Goal: Task Accomplishment & Management: Manage account settings

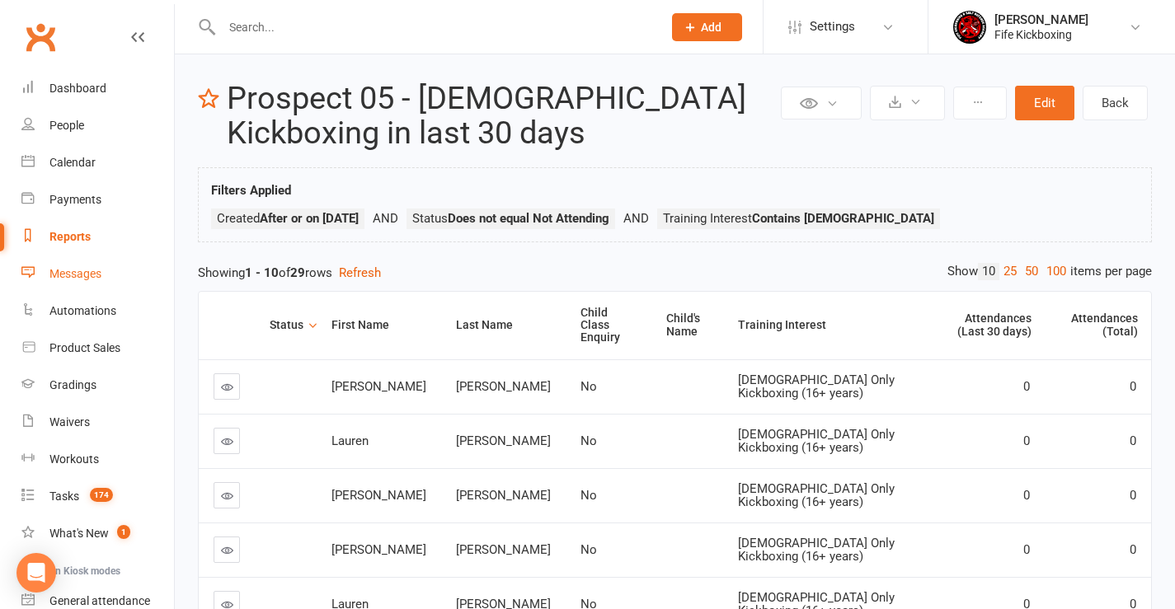
click at [78, 273] on div "Messages" at bounding box center [75, 273] width 52 height 13
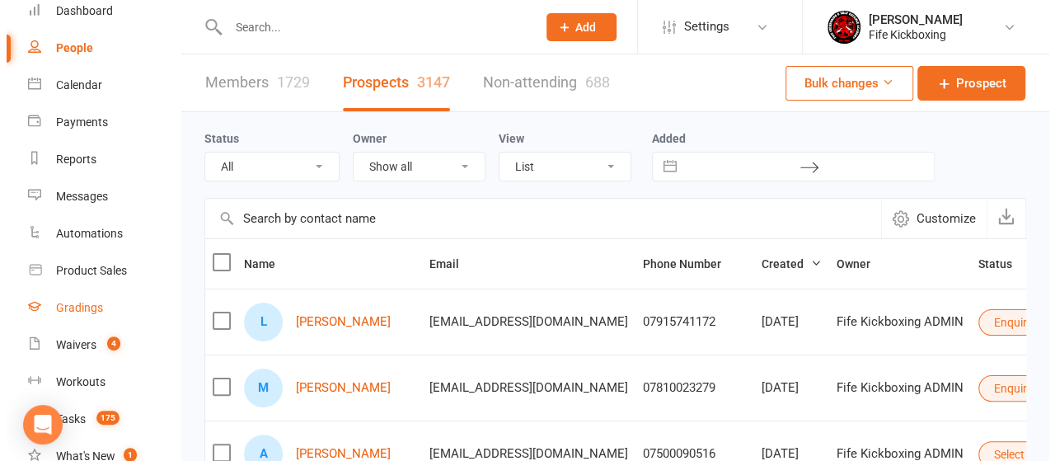
scroll to position [165, 0]
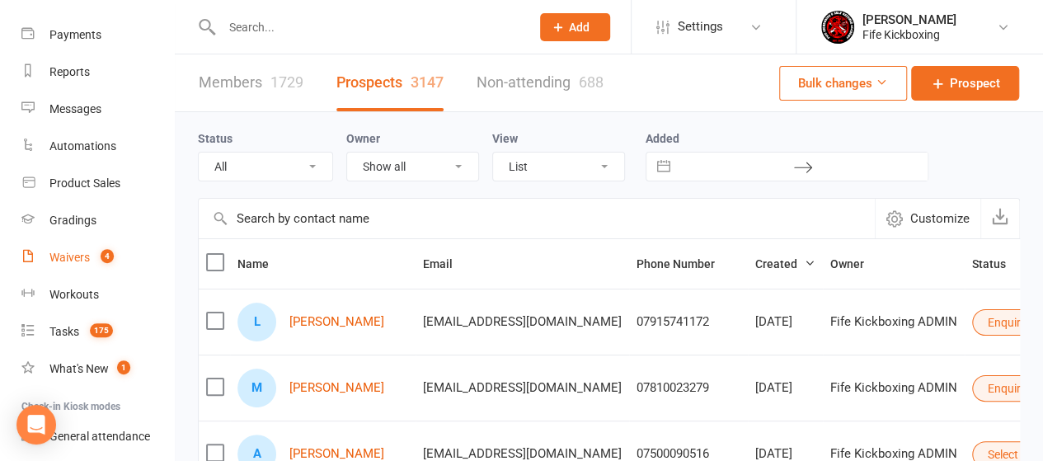
click at [72, 258] on div "Waivers" at bounding box center [69, 257] width 40 height 13
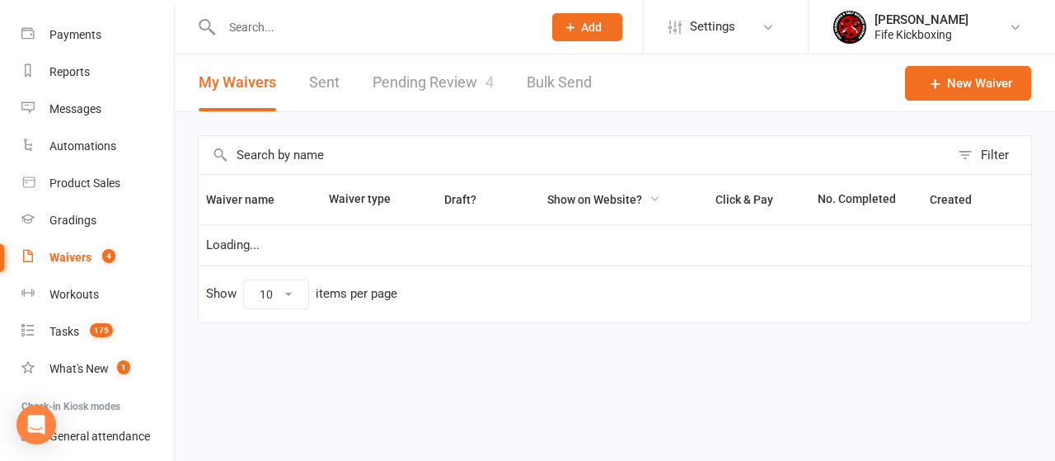
select select "100"
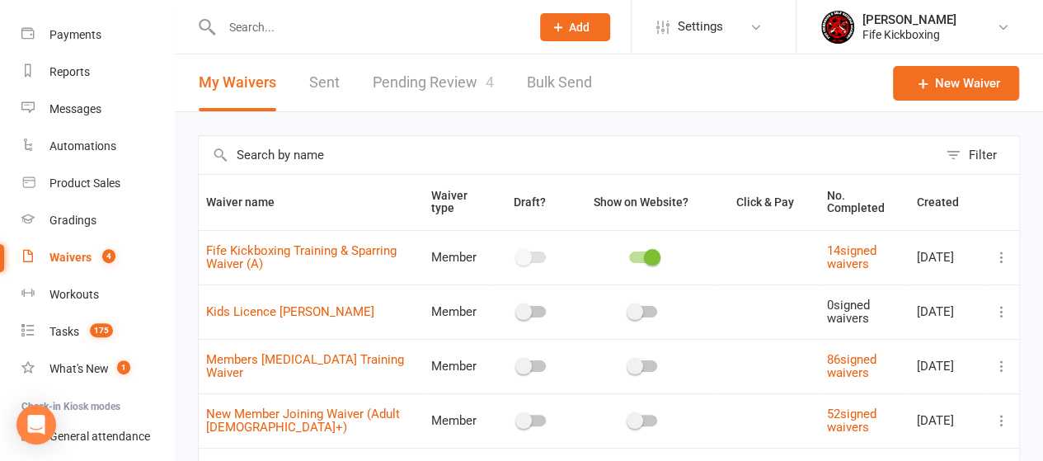
click at [415, 74] on link "Pending Review 4" at bounding box center [433, 82] width 121 height 57
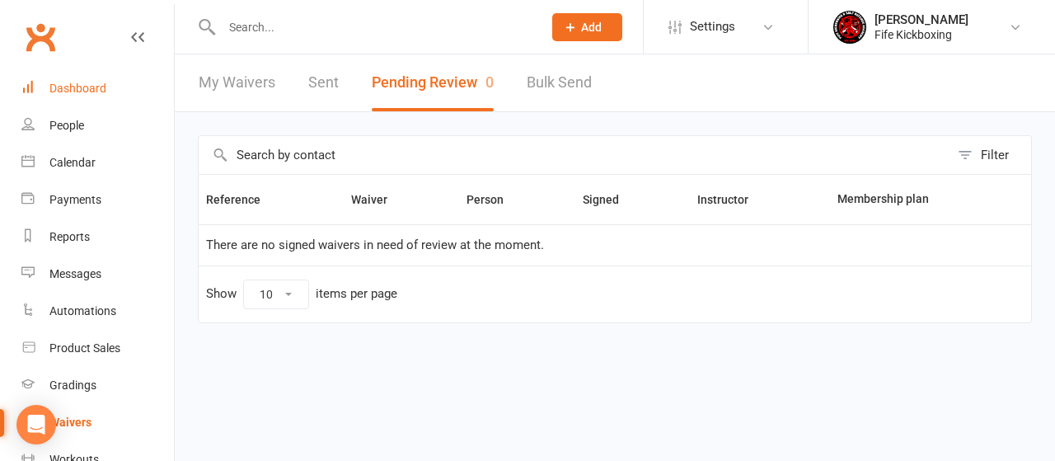
click at [76, 75] on link "Dashboard" at bounding box center [97, 88] width 153 height 37
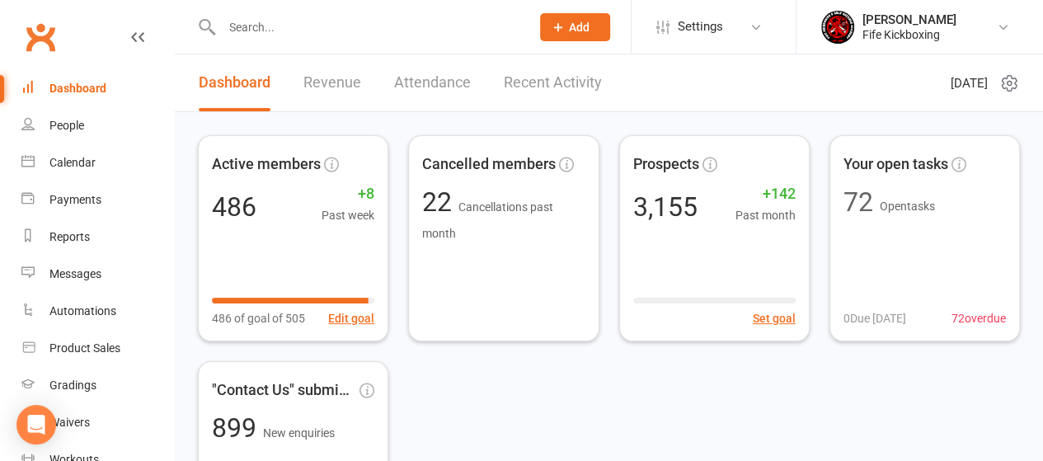
click at [744, 431] on div "Active members 486 +8 Past week 486 of goal of 505 Edit goal Cancelled members …" at bounding box center [609, 351] width 822 height 432
click at [76, 270] on div "Messages" at bounding box center [75, 273] width 52 height 13
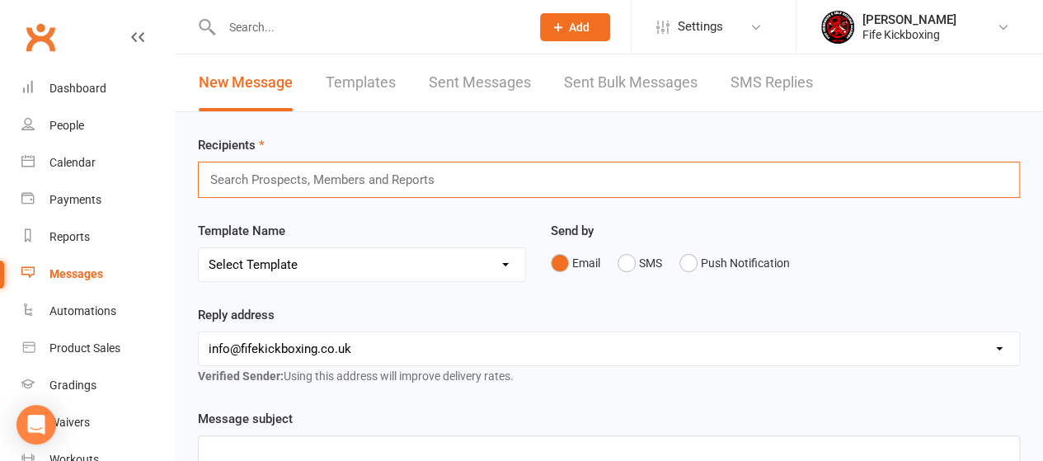
click at [331, 179] on input "text" at bounding box center [330, 179] width 242 height 21
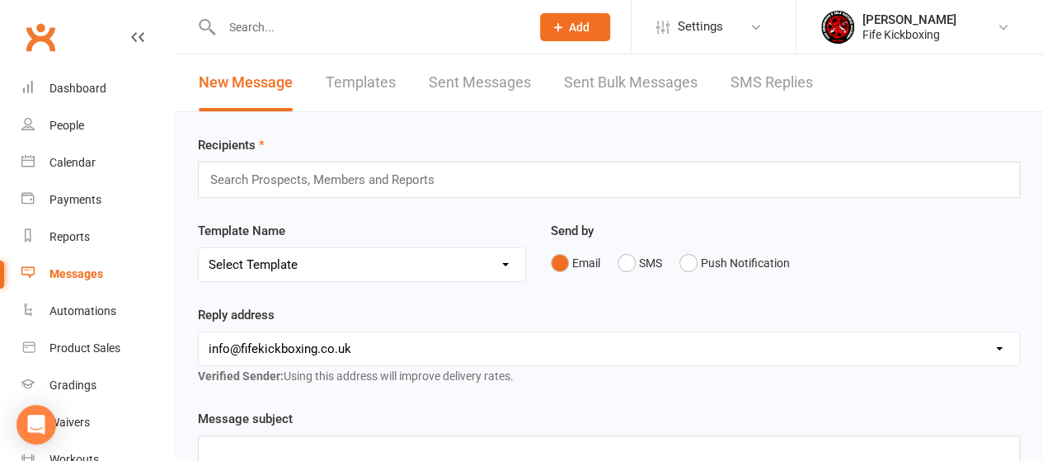
click at [289, 24] on input "text" at bounding box center [368, 27] width 303 height 23
click at [321, 26] on input "text" at bounding box center [368, 27] width 303 height 23
click at [76, 235] on div "Reports" at bounding box center [69, 236] width 40 height 13
select select "100"
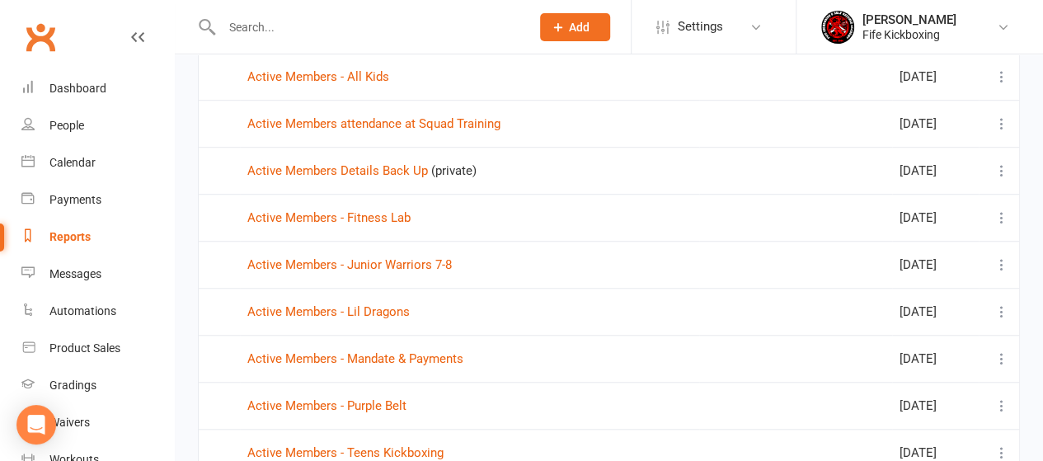
scroll to position [577, 0]
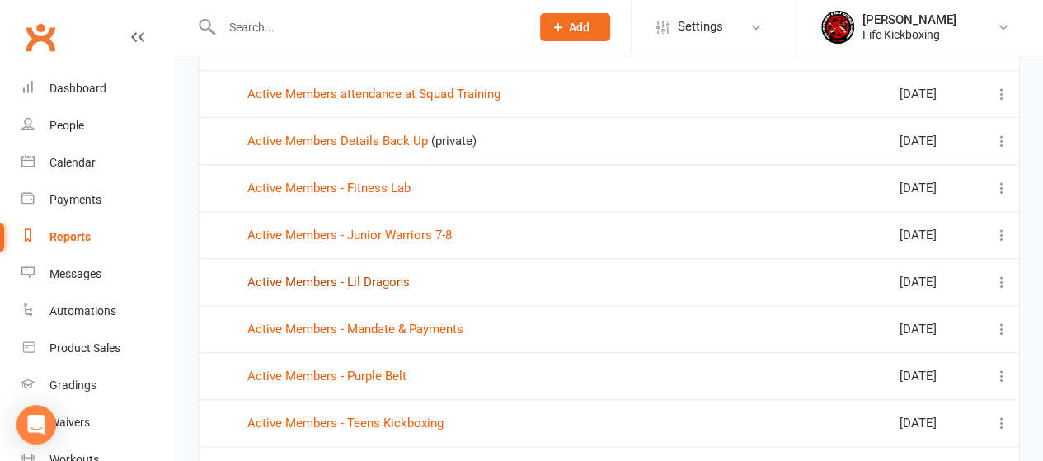
click at [395, 275] on link "Active Members - Lil Dragons" at bounding box center [328, 282] width 162 height 15
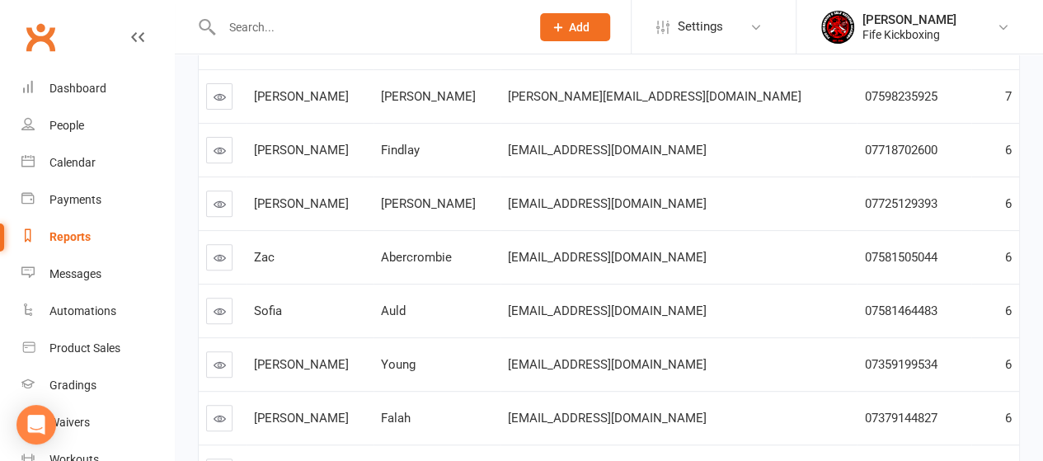
scroll to position [82, 0]
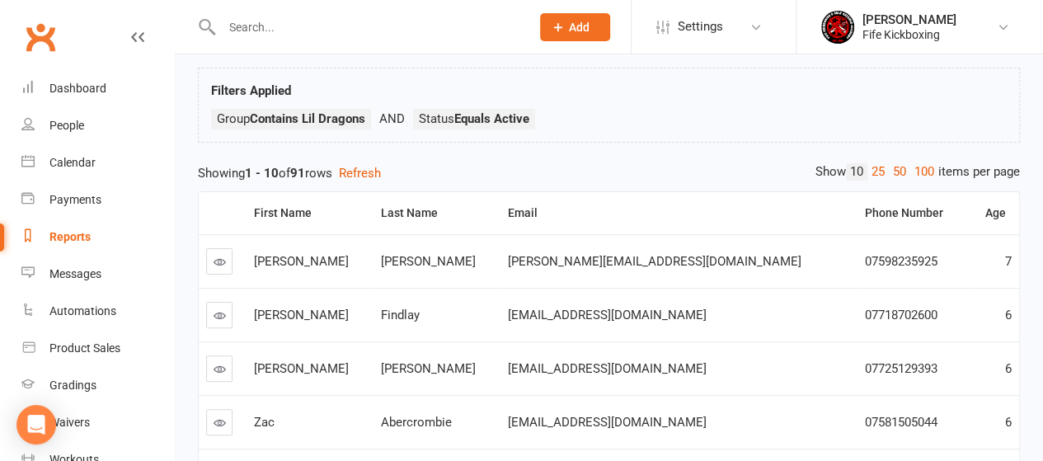
click at [218, 260] on icon at bounding box center [220, 262] width 12 height 12
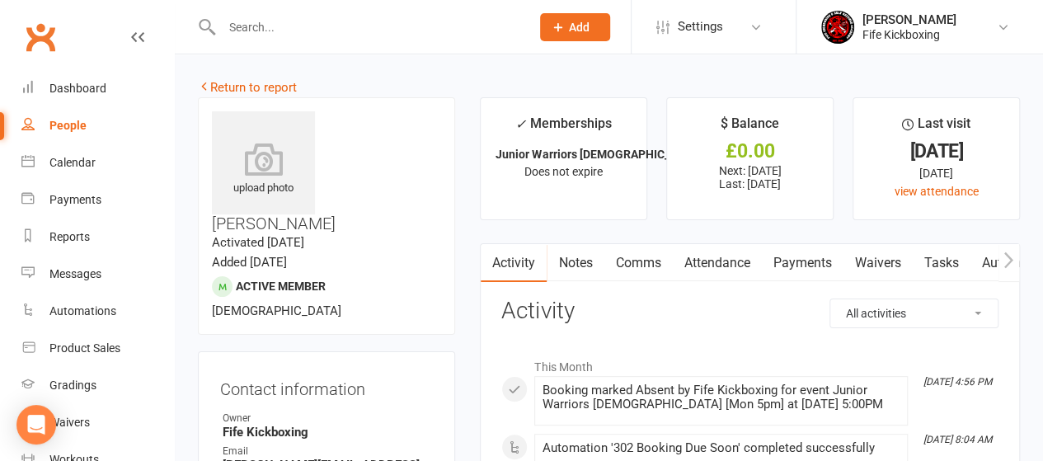
click at [957, 303] on select "All activities Bookings / Attendances Communications Notes Failed SMSes Grading…" at bounding box center [913, 313] width 167 height 28
select select "ConversationLogEntry"
click at [830, 299] on select "All activities Bookings / Attendances Communications Notes Failed SMSes Grading…" at bounding box center [913, 313] width 167 height 28
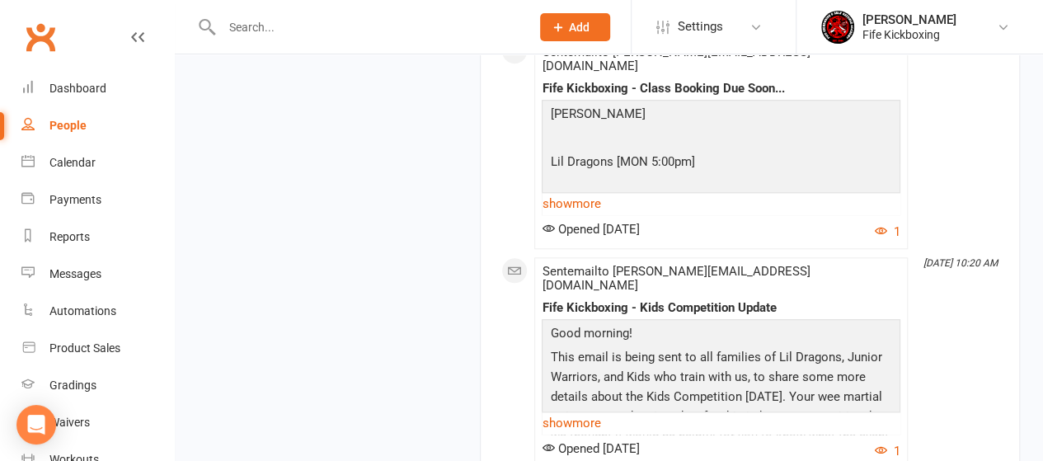
scroll to position [7091, 0]
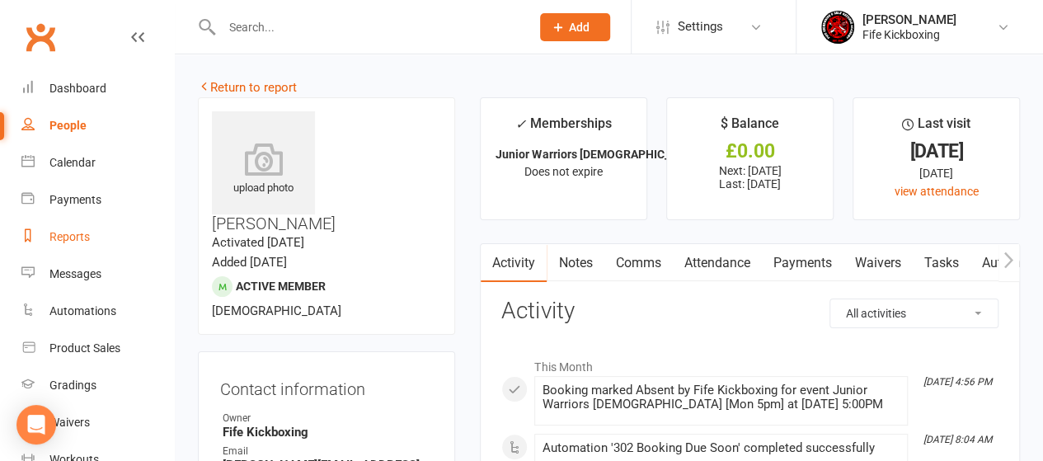
scroll to position [2118, 0]
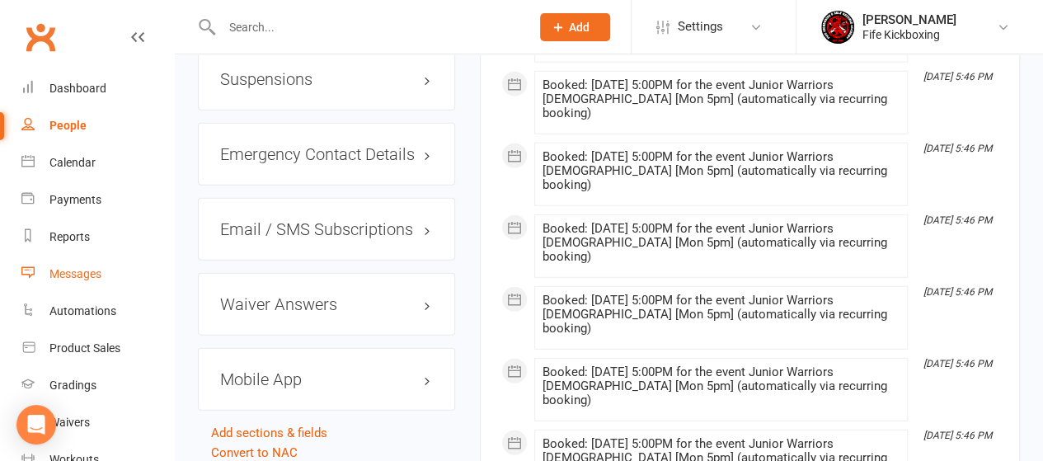
click at [77, 275] on div "Messages" at bounding box center [75, 273] width 52 height 13
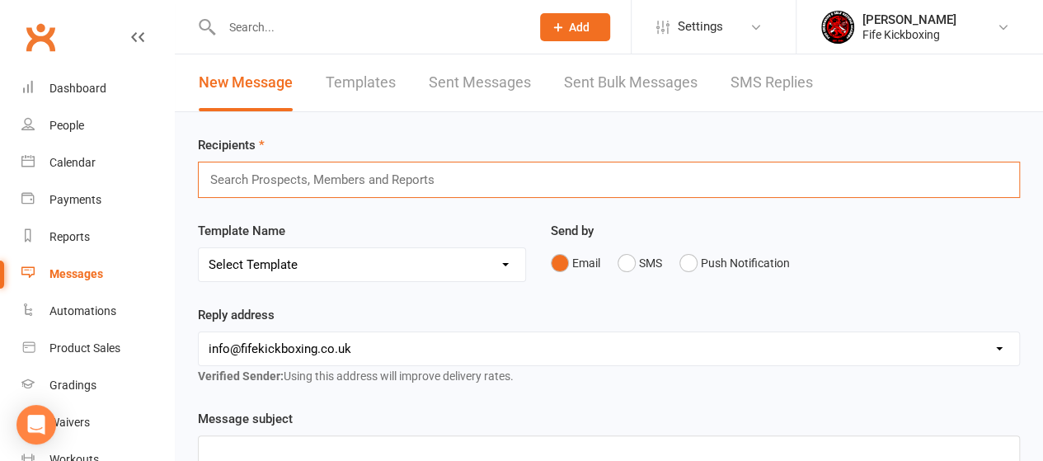
click at [251, 178] on input "text" at bounding box center [330, 179] width 242 height 21
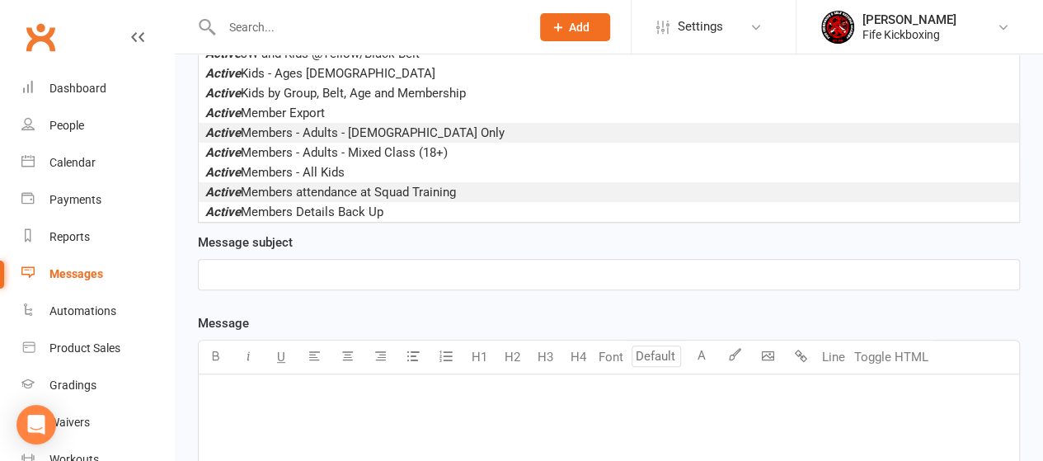
scroll to position [82, 0]
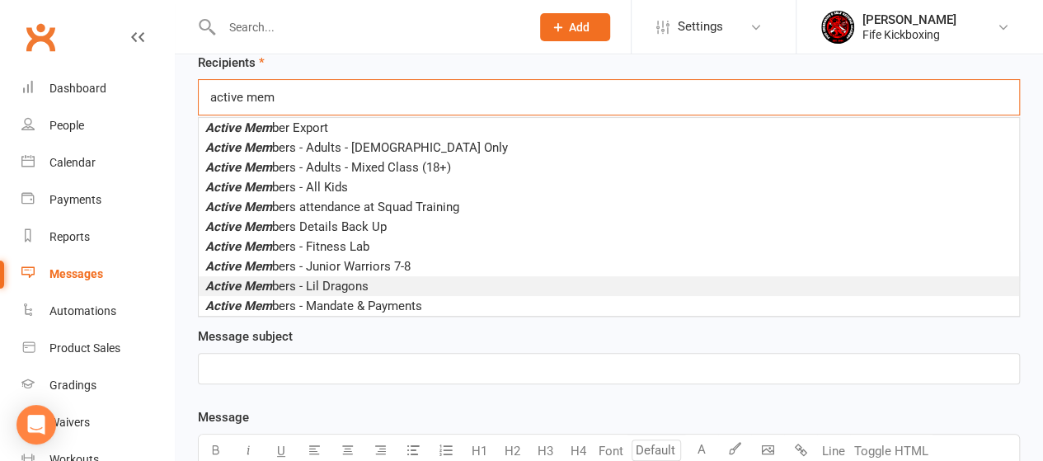
type input "active mem"
click at [335, 286] on span "Active Mem bers - Lil Dragons" at bounding box center [286, 286] width 163 height 15
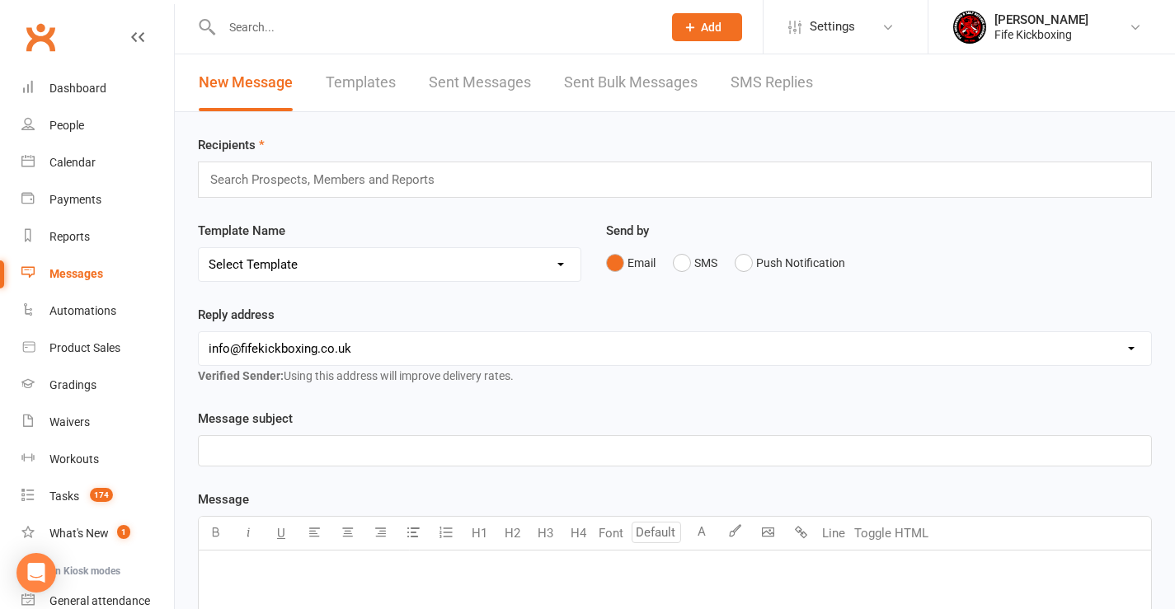
click at [250, 174] on input "text" at bounding box center [330, 179] width 242 height 21
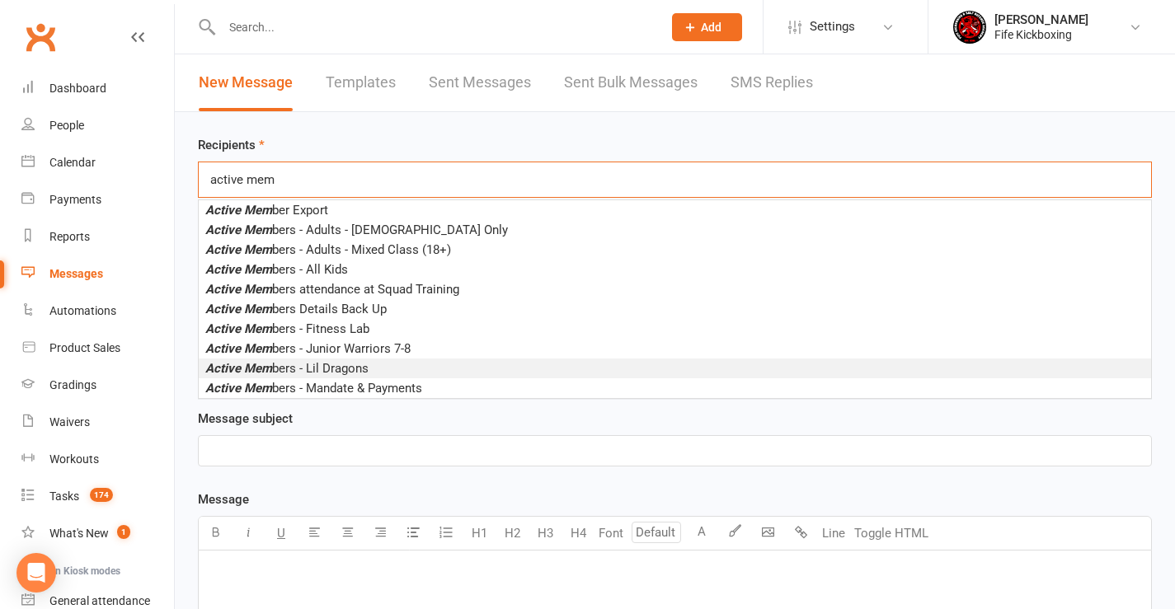
type input "active mem"
click at [341, 369] on span "Active Mem bers - Lil Dragons" at bounding box center [286, 368] width 163 height 15
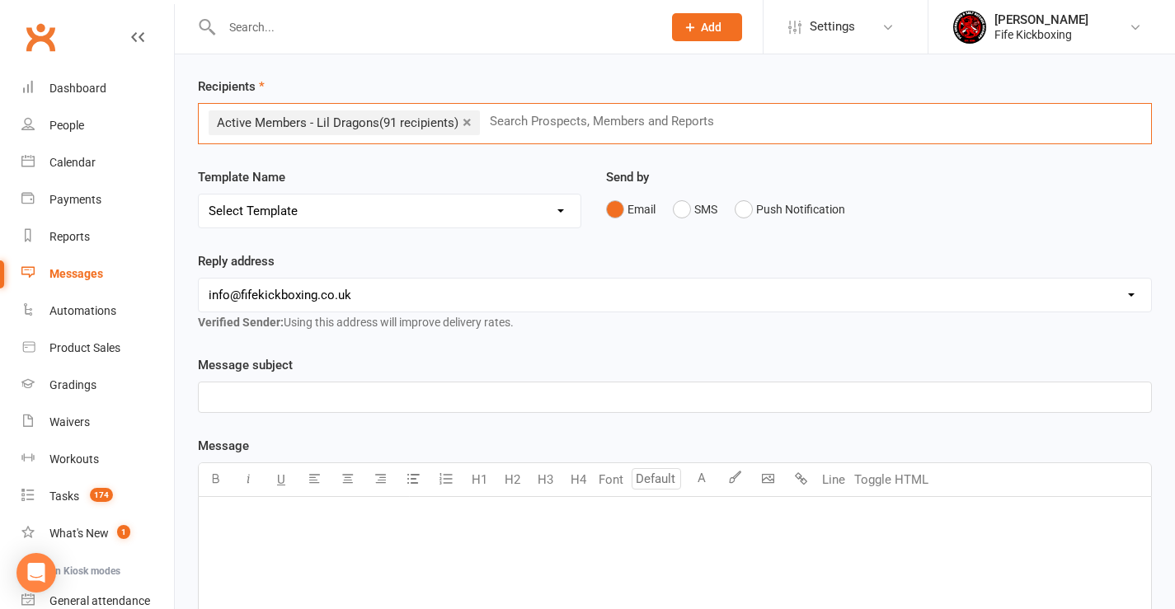
scroll to position [165, 0]
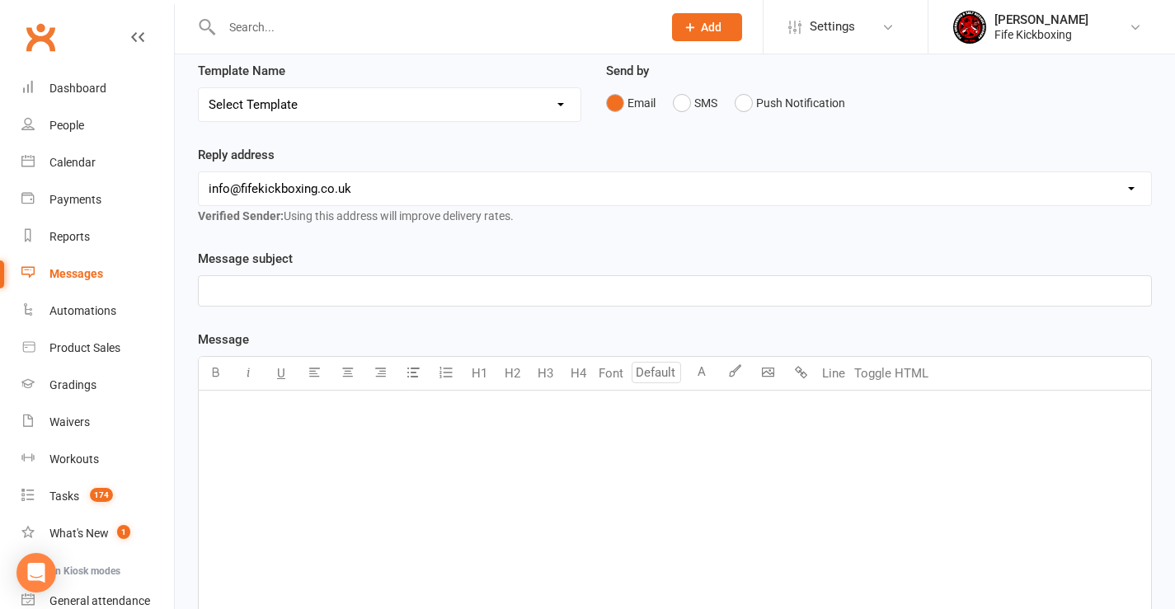
click at [285, 289] on p "﻿" at bounding box center [675, 291] width 933 height 20
click at [357, 284] on p "﻿" at bounding box center [675, 291] width 933 height 20
click at [240, 430] on div "﻿" at bounding box center [675, 514] width 952 height 247
click at [277, 413] on p "﻿" at bounding box center [675, 412] width 933 height 20
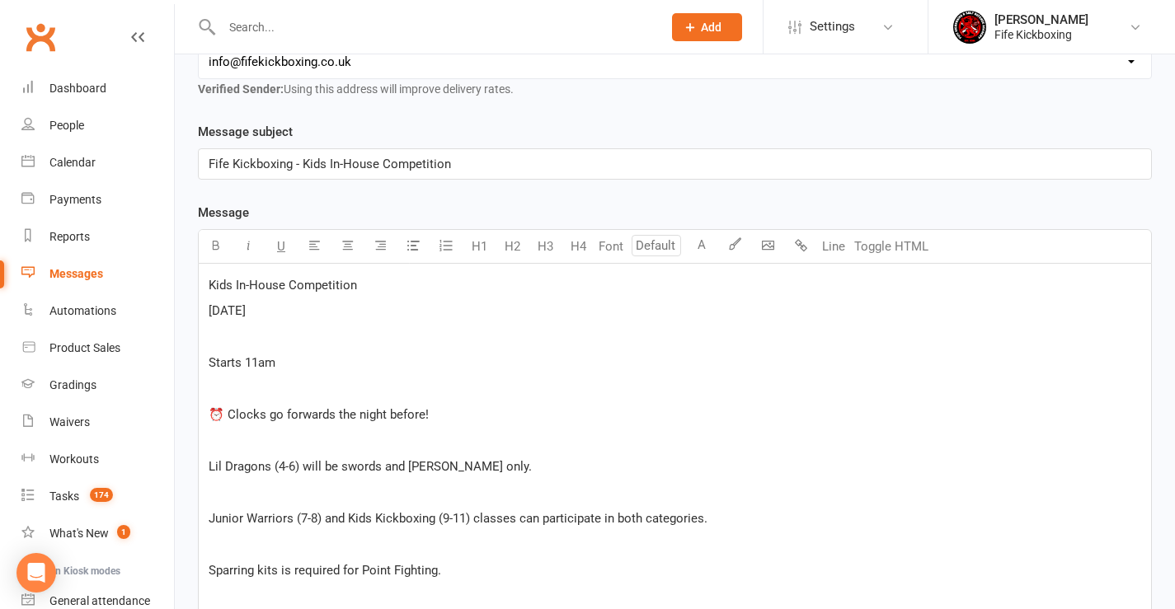
scroll to position [341, 0]
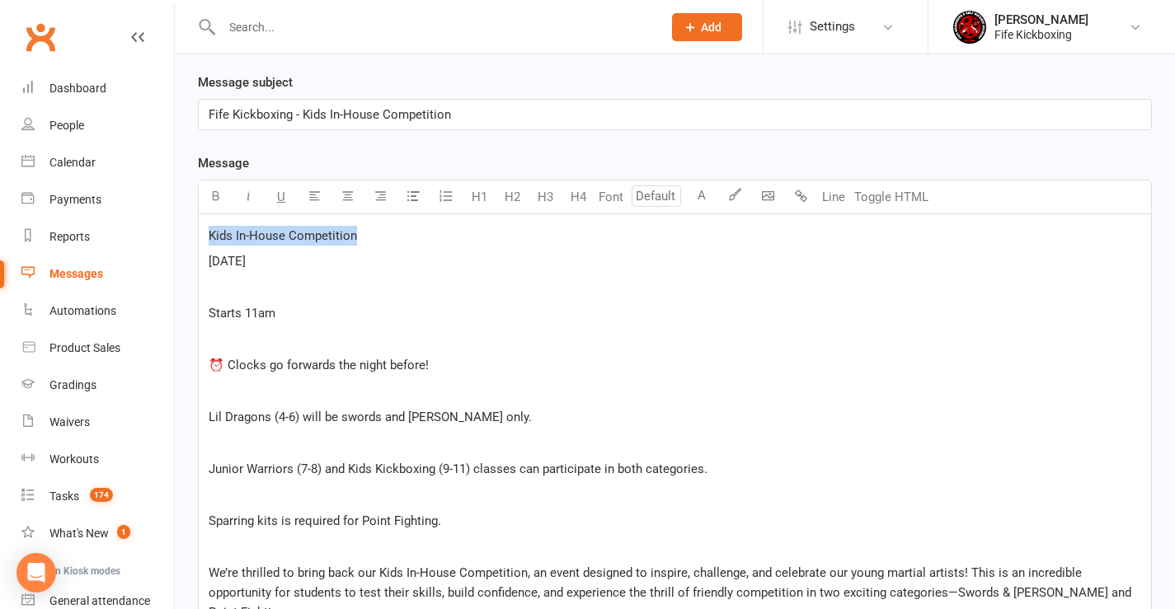
drag, startPoint x: 356, startPoint y: 238, endPoint x: 208, endPoint y: 243, distance: 148.5
click at [507, 195] on button "H2" at bounding box center [512, 197] width 33 height 33
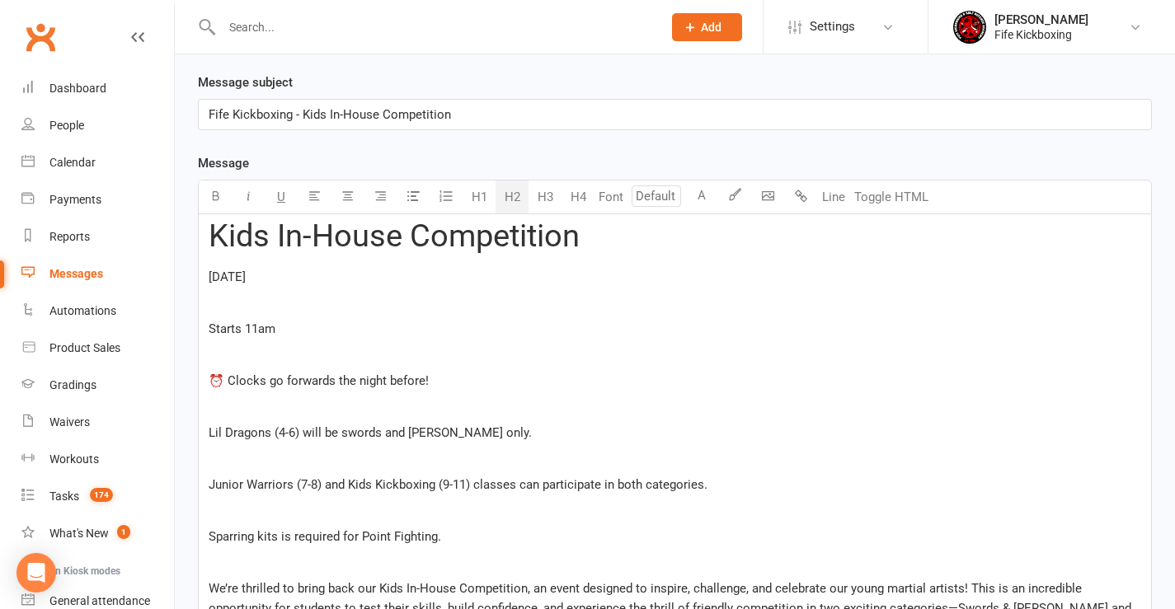
scroll to position [357, 0]
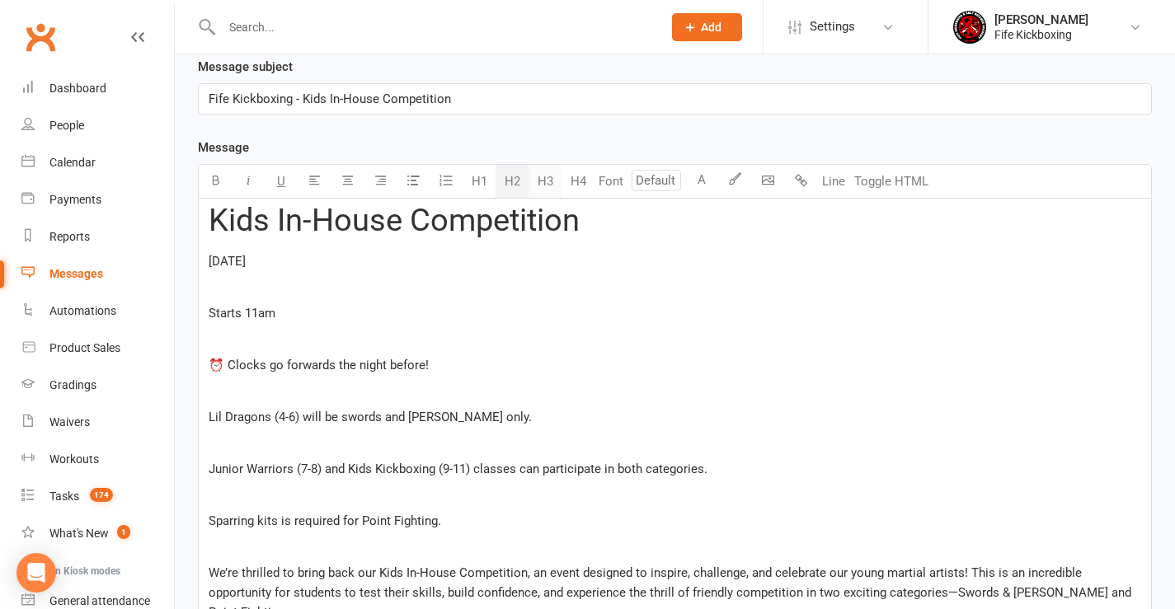
click at [540, 176] on button "H3" at bounding box center [545, 181] width 33 height 33
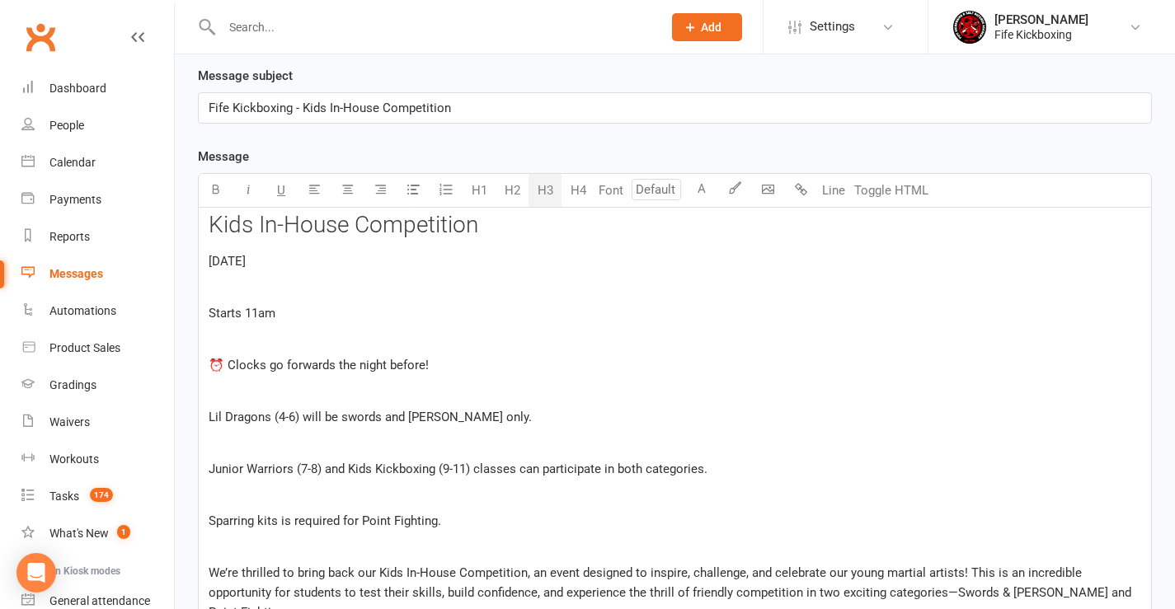
click at [400, 265] on p "[DATE]" at bounding box center [675, 261] width 933 height 20
click at [246, 261] on span "[DATE]" at bounding box center [227, 261] width 37 height 15
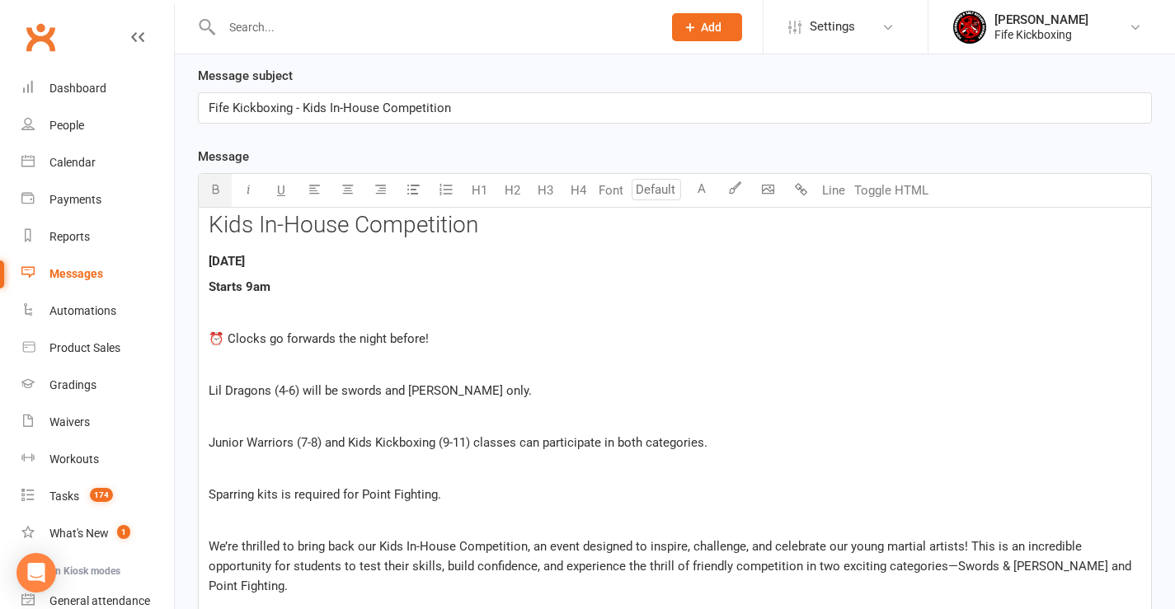
click at [279, 309] on p "﻿" at bounding box center [675, 313] width 933 height 20
click at [454, 342] on p "⏰ Clocks go forwards the night before!" at bounding box center [675, 339] width 933 height 20
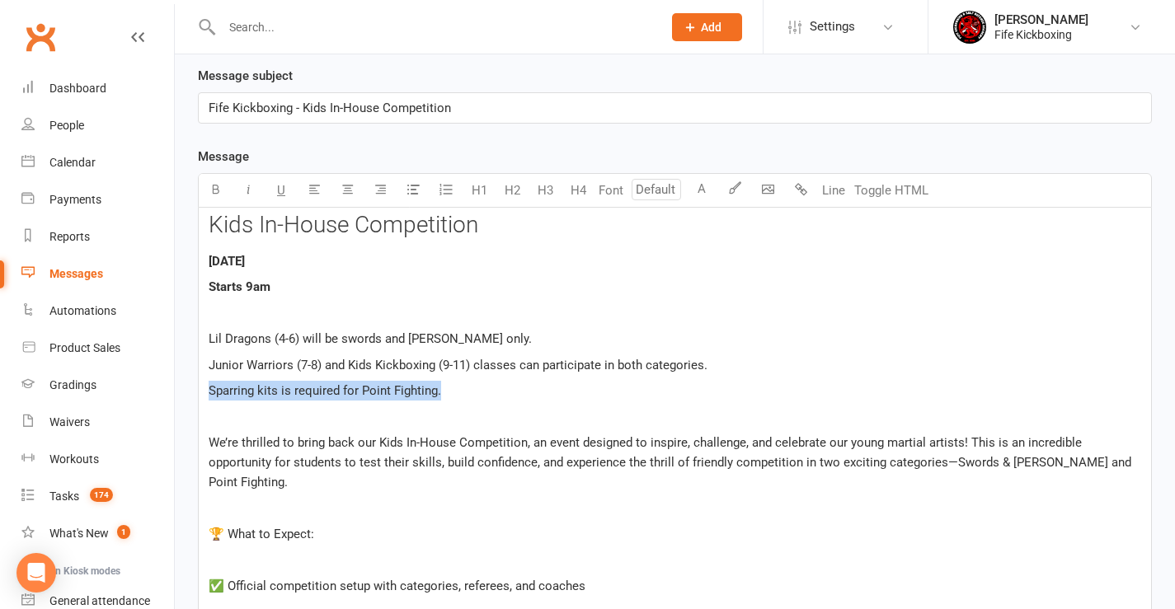
drag, startPoint x: 454, startPoint y: 394, endPoint x: 212, endPoint y: 398, distance: 241.6
click at [212, 398] on p "Sparring kits is required for Point Fighting." at bounding box center [675, 391] width 933 height 20
click at [280, 187] on span "U" at bounding box center [281, 190] width 8 height 15
click at [284, 425] on p "﻿" at bounding box center [675, 417] width 933 height 20
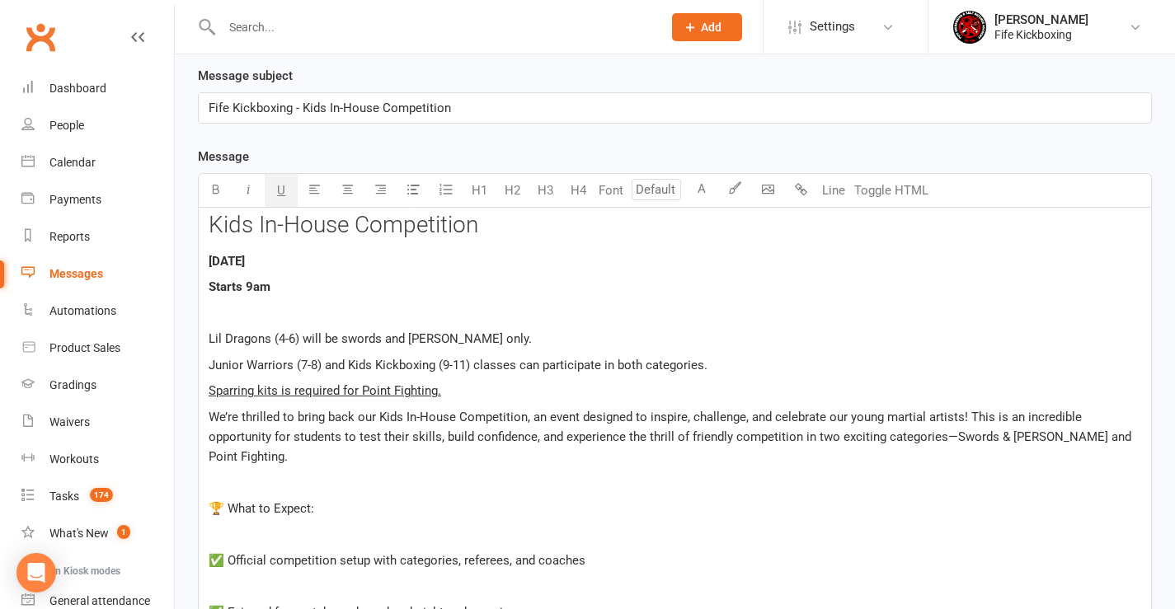
click at [270, 477] on p "﻿" at bounding box center [675, 482] width 933 height 20
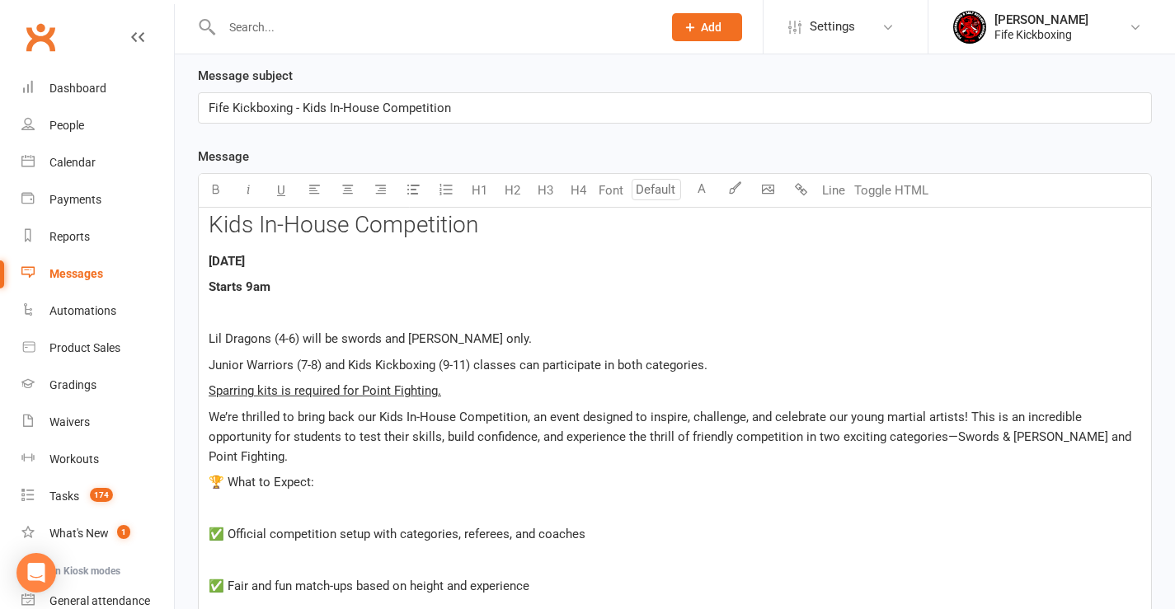
click at [237, 502] on p "﻿" at bounding box center [675, 509] width 933 height 20
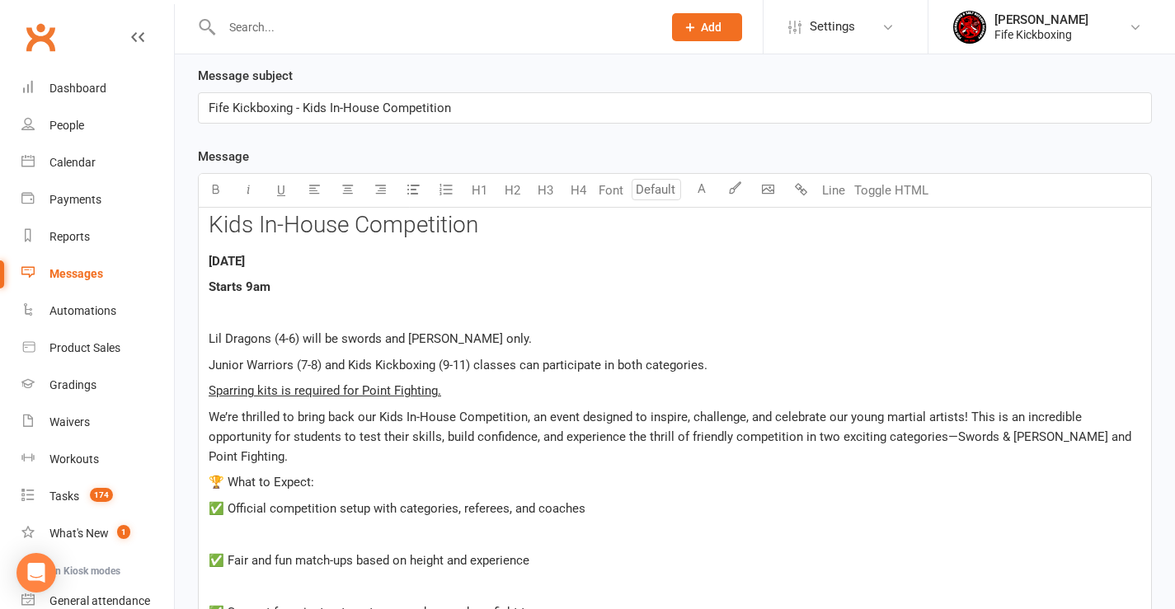
click at [233, 536] on p "﻿" at bounding box center [675, 534] width 933 height 20
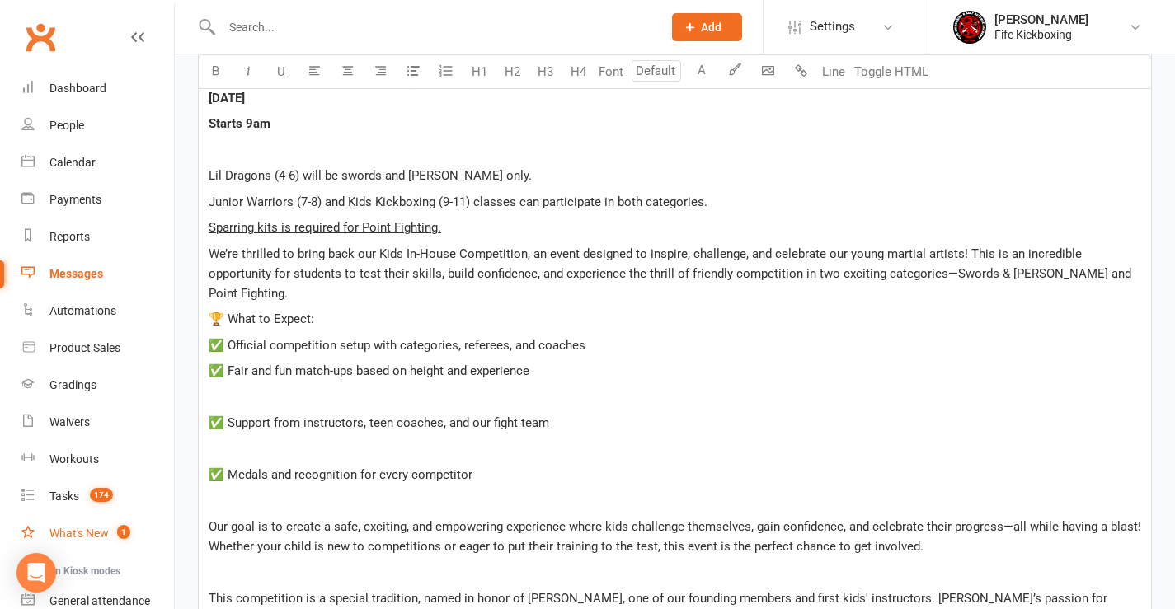
scroll to position [513, 0]
click at [223, 393] on p "﻿" at bounding box center [675, 396] width 933 height 20
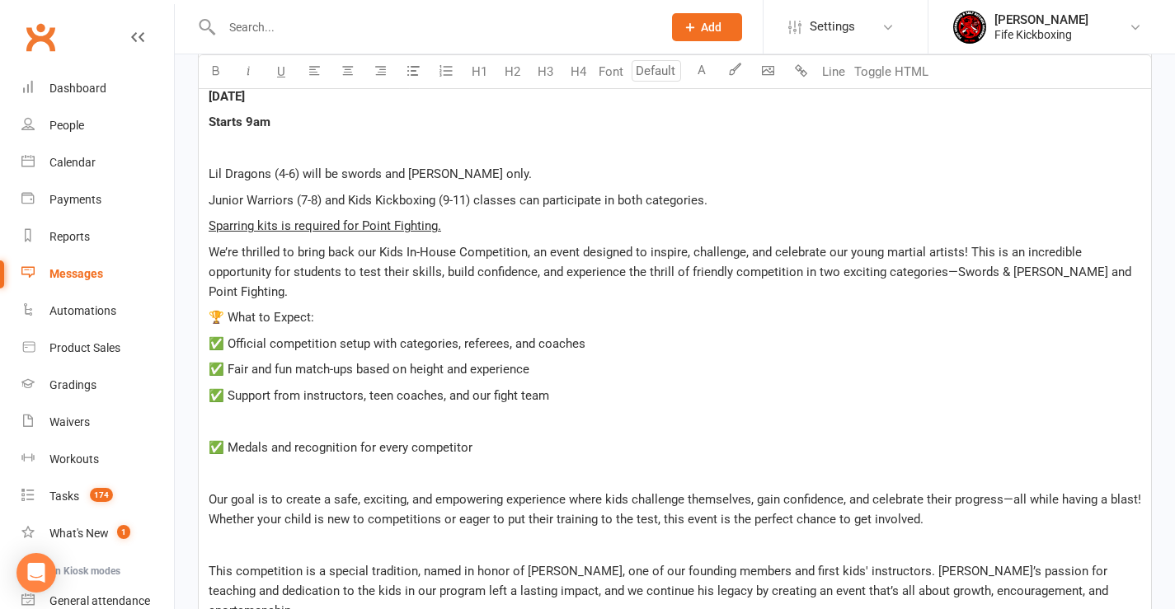
click at [237, 416] on p "﻿" at bounding box center [675, 421] width 933 height 20
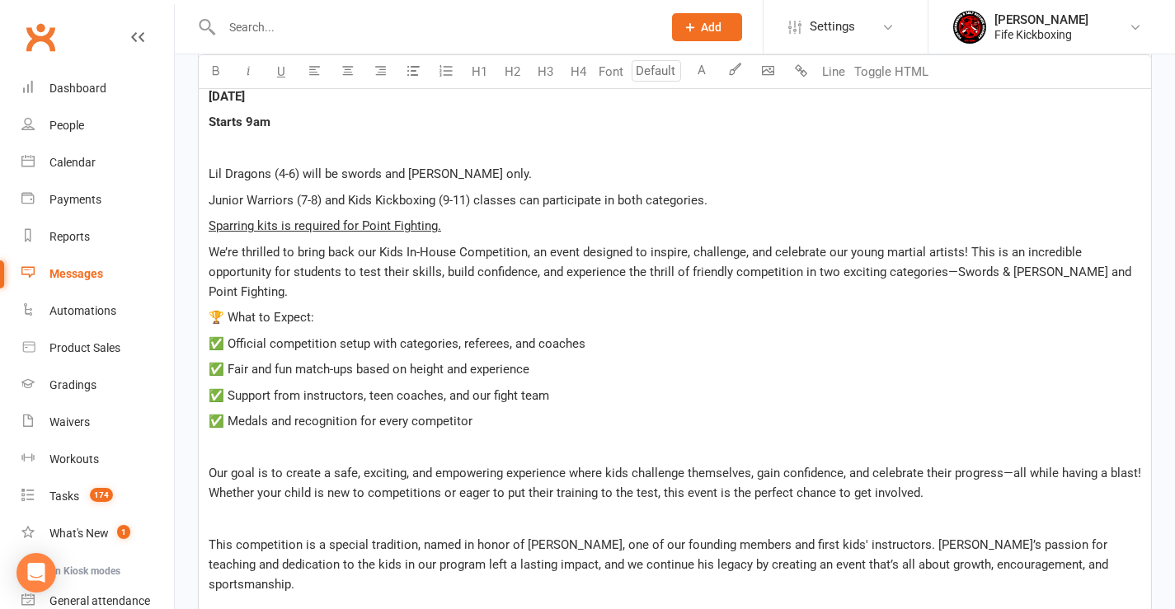
click at [226, 449] on p "﻿" at bounding box center [675, 448] width 933 height 20
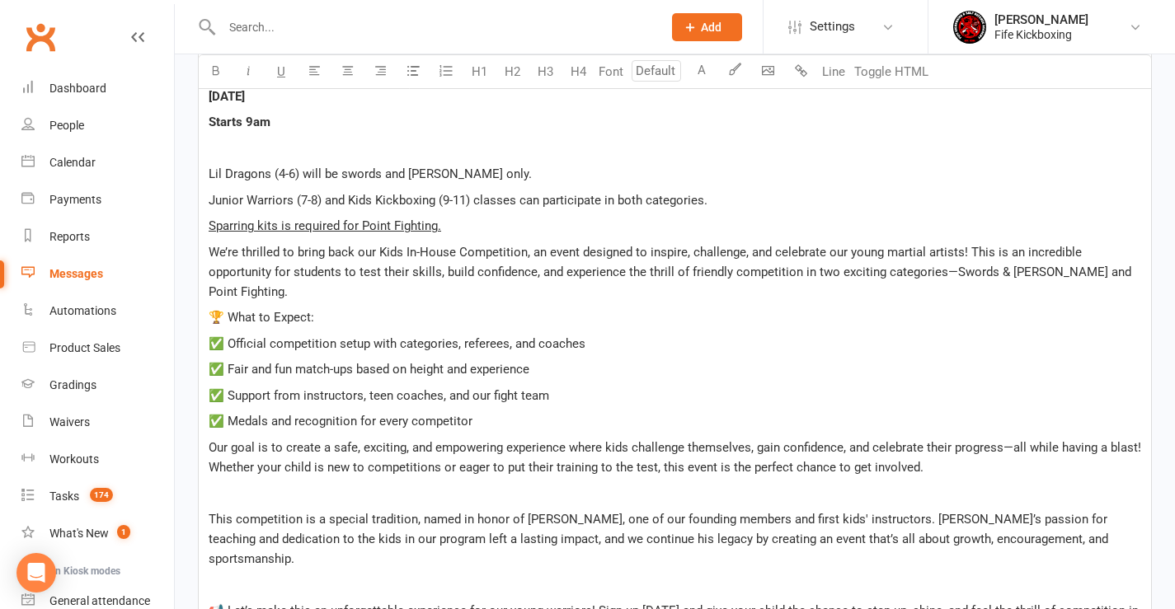
click at [224, 492] on p "﻿" at bounding box center [675, 493] width 933 height 20
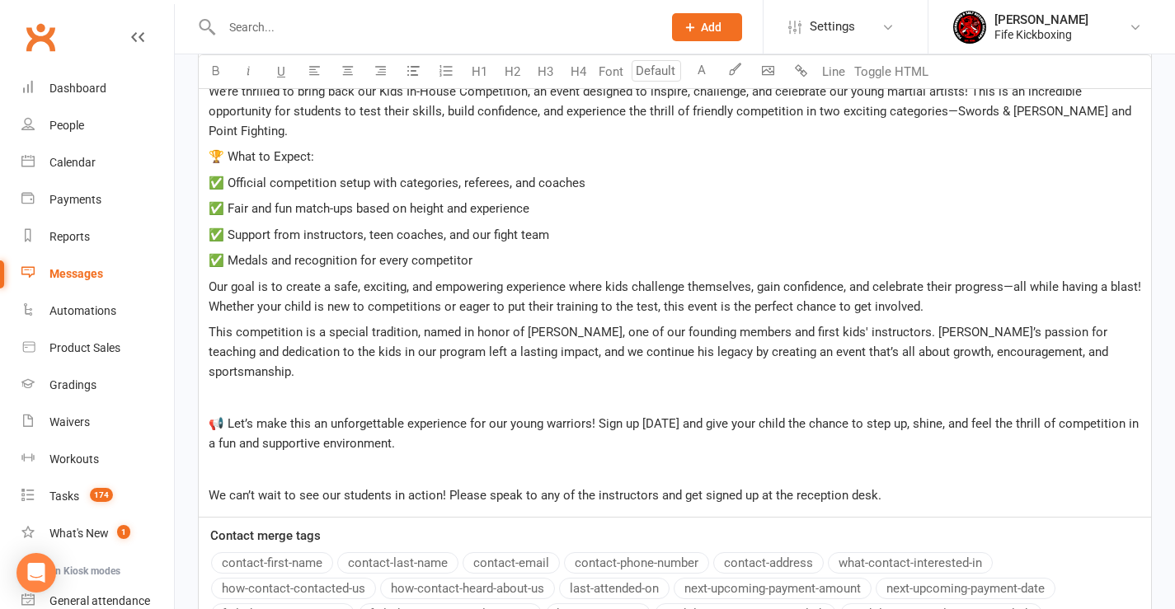
scroll to position [678, 0]
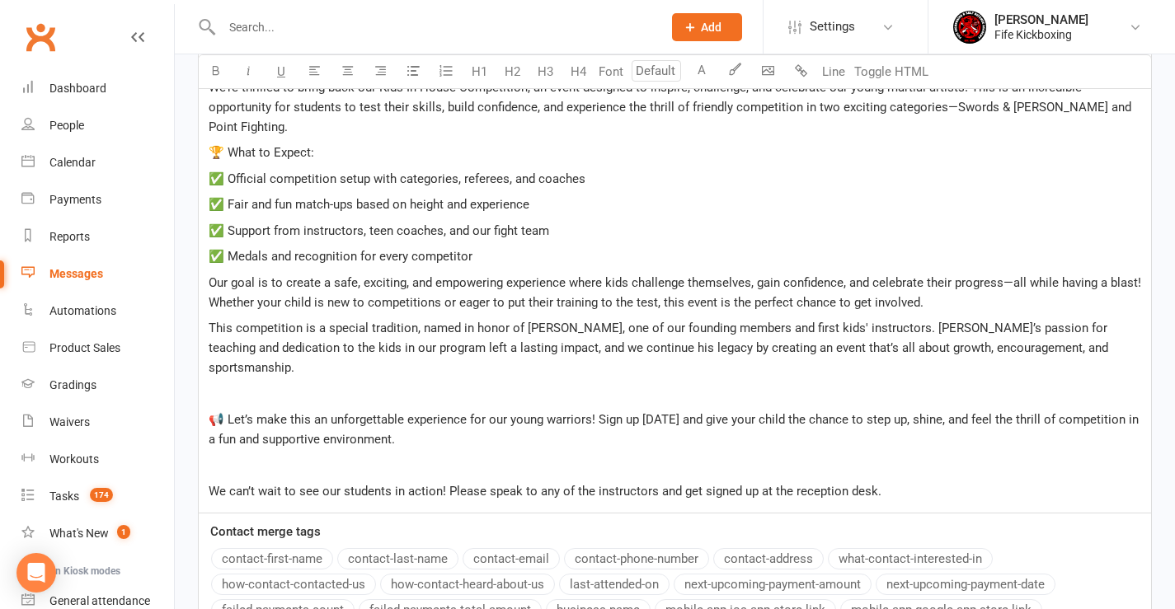
click at [221, 384] on p "﻿" at bounding box center [675, 394] width 933 height 20
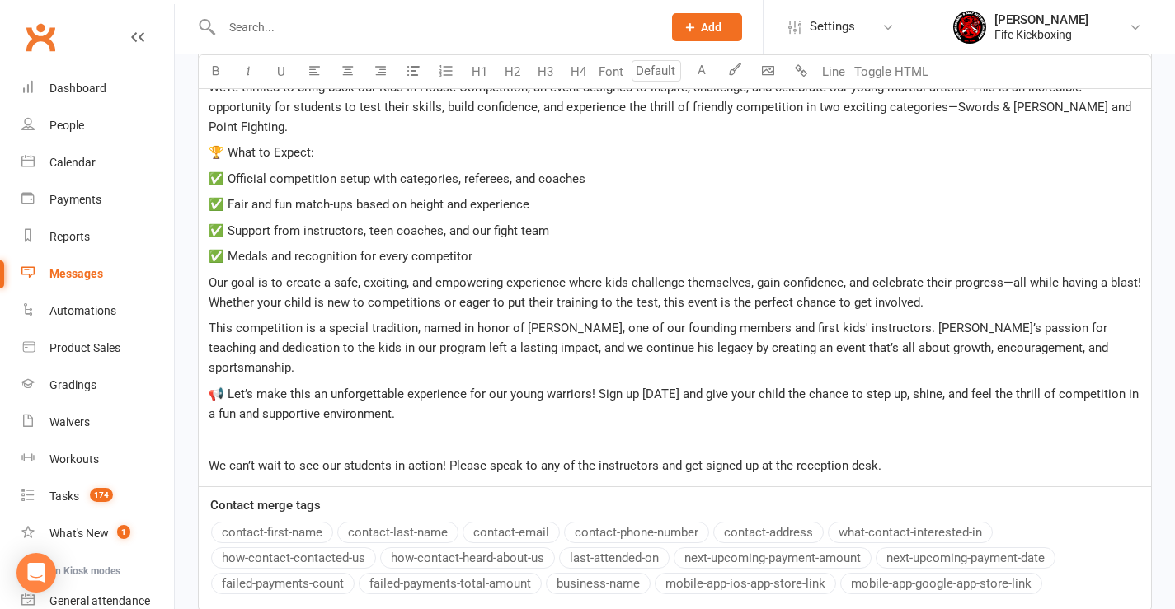
click at [223, 430] on p "﻿" at bounding box center [675, 440] width 933 height 20
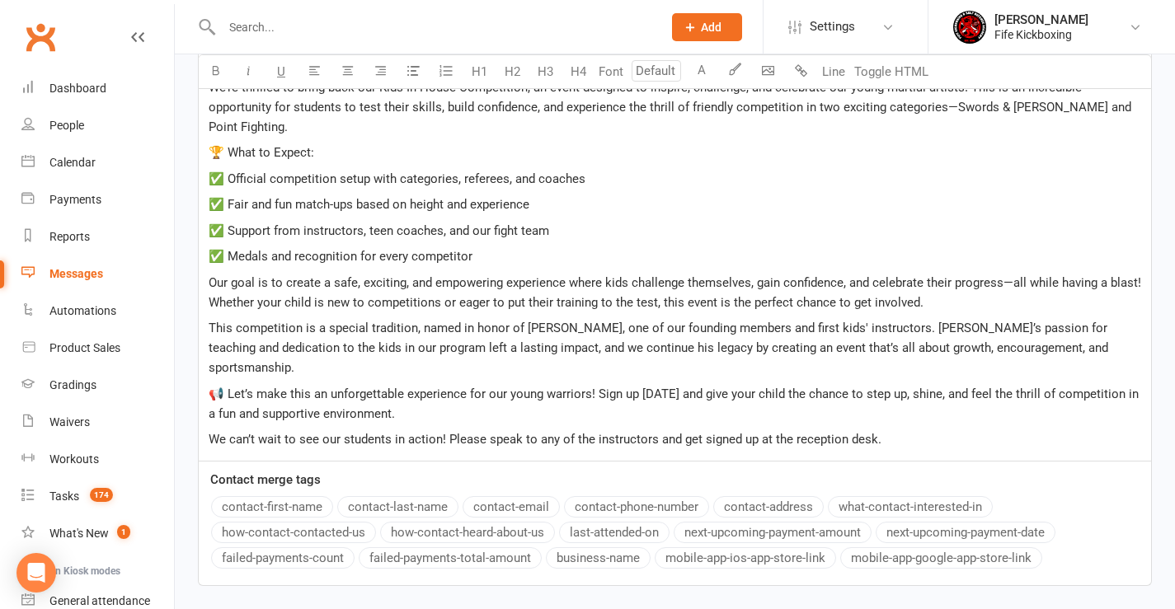
click at [448, 432] on span "We can’t wait to see our students in action! Please speak to any of the instruc…" at bounding box center [545, 439] width 673 height 15
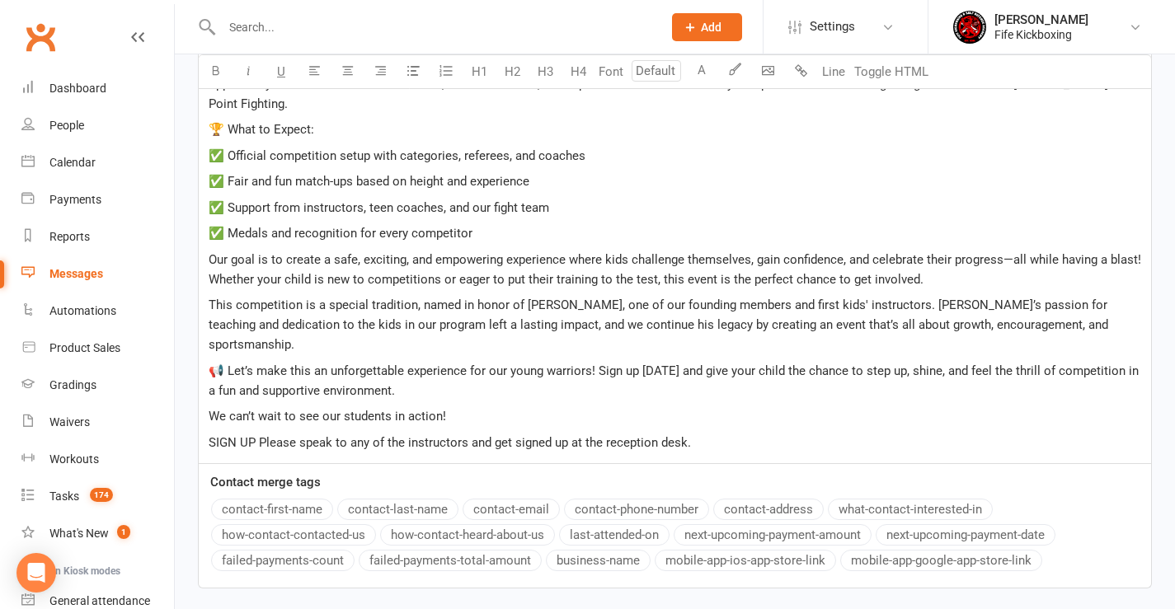
scroll to position [513, 0]
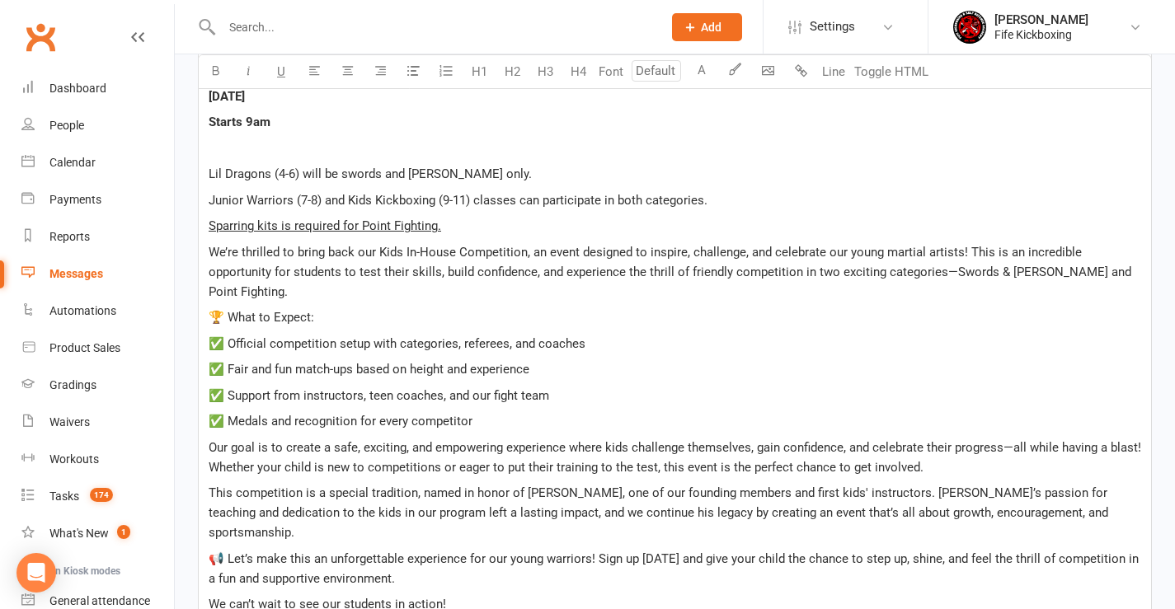
click at [504, 176] on p "Lil Dragons (4-6) will be swords and shields only." at bounding box center [675, 174] width 933 height 20
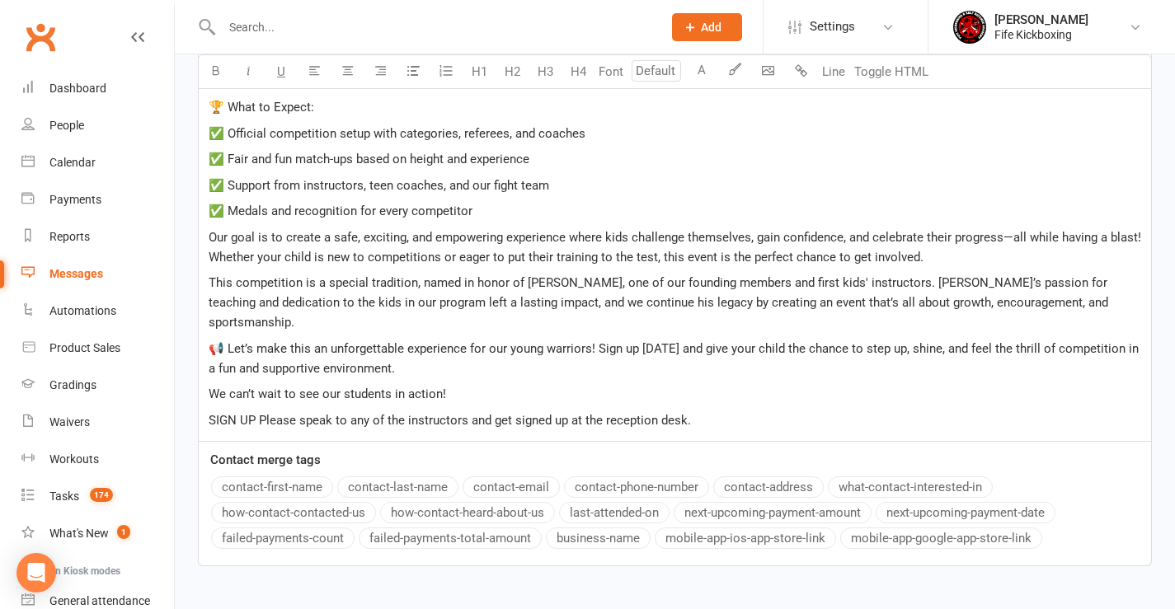
scroll to position [760, 0]
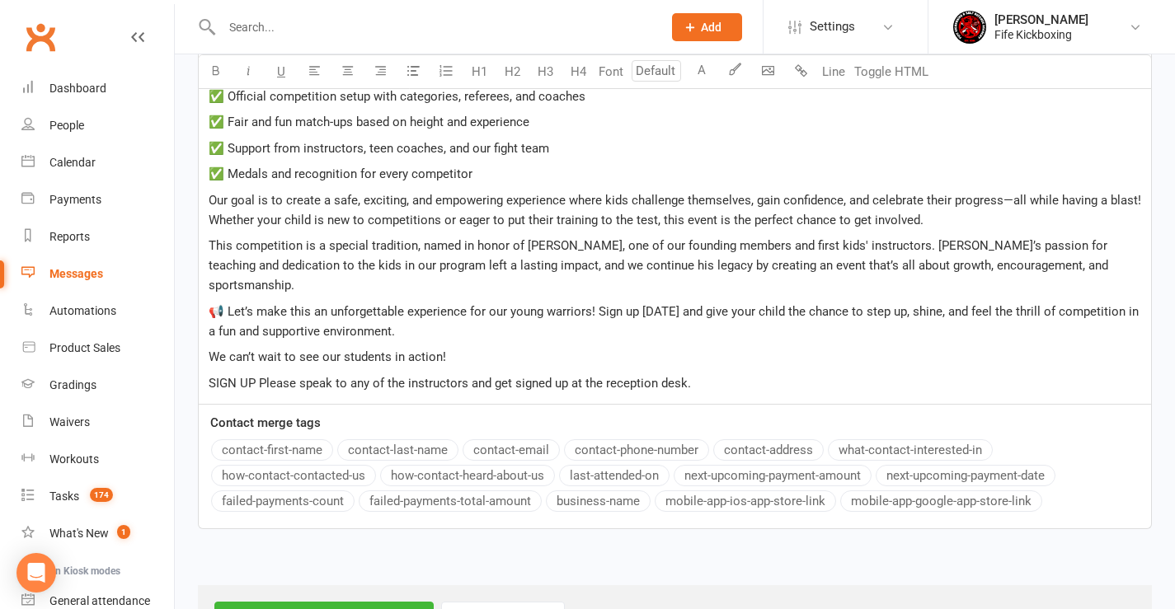
click at [430, 311] on p "📢 Let’s make this an unforgettable experience for our young warriors! Sign up t…" at bounding box center [675, 322] width 933 height 40
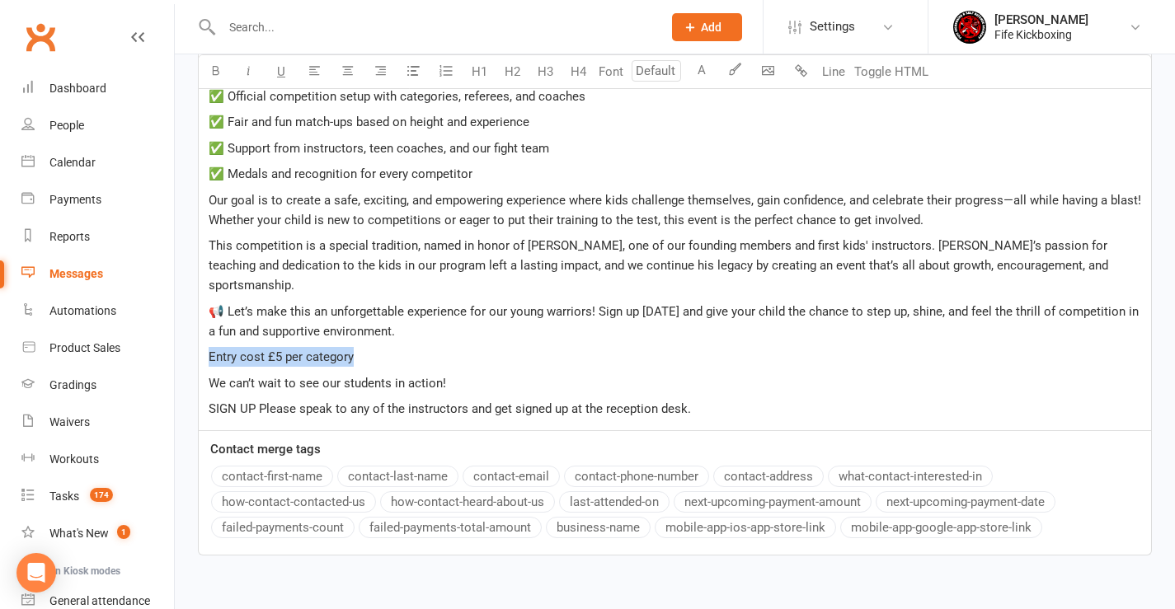
drag, startPoint x: 350, startPoint y: 340, endPoint x: 206, endPoint y: 332, distance: 144.5
click at [206, 332] on div "Kids In-House Competition Sunday 5th October 25 Starts 9am ﻿ Lil Dragons (4-6) …" at bounding box center [675, 113] width 952 height 635
click at [222, 63] on button "button" at bounding box center [215, 71] width 33 height 33
click at [263, 376] on span "We can’t wait to see our students in action!" at bounding box center [327, 383] width 237 height 15
click at [460, 374] on p "We can’t wait to see our students in action!" at bounding box center [675, 384] width 933 height 20
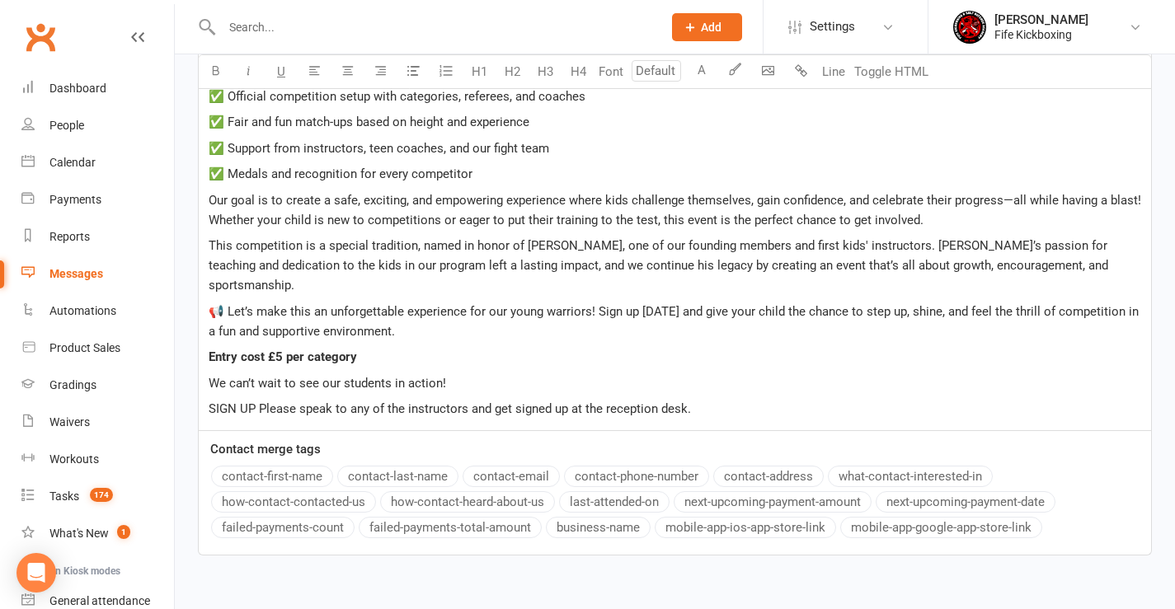
click at [256, 402] on span "SIGN UP Please speak to any of the instructors and get signed up at the recepti…" at bounding box center [450, 409] width 482 height 15
drag, startPoint x: 209, startPoint y: 385, endPoint x: 368, endPoint y: 387, distance: 159.2
click at [368, 402] on span "CLICK THIS LINK TO SIGN UP using our online entry form and pay on the day." at bounding box center [420, 409] width 423 height 15
click at [218, 67] on icon "button" at bounding box center [215, 70] width 12 height 12
click at [556, 347] on p "Entry cost £5 per category" at bounding box center [675, 357] width 933 height 20
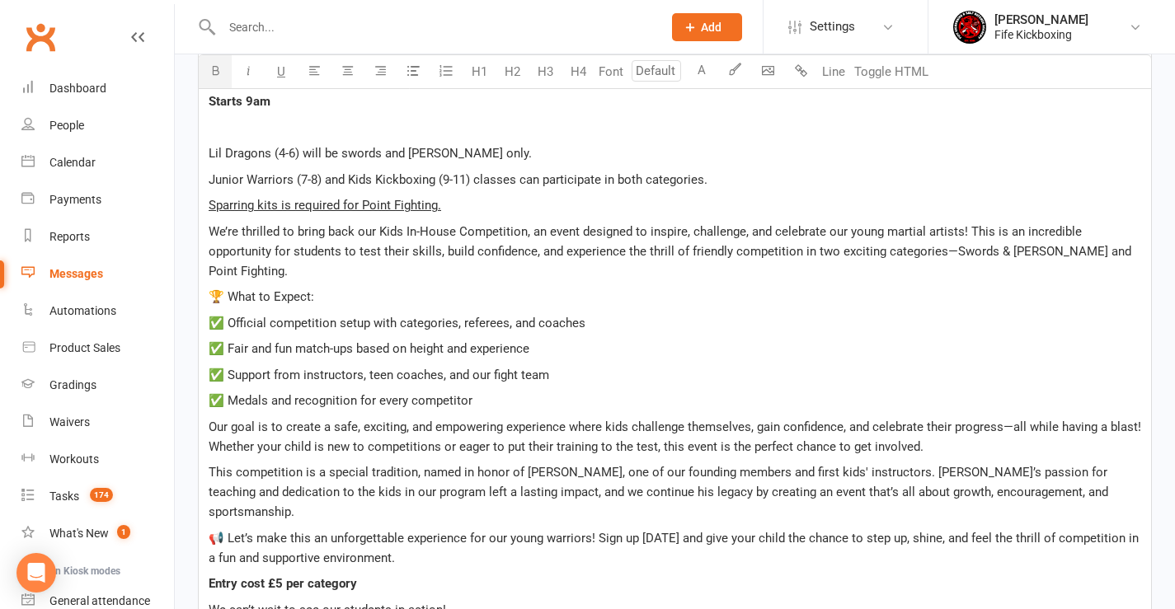
scroll to position [505, 0]
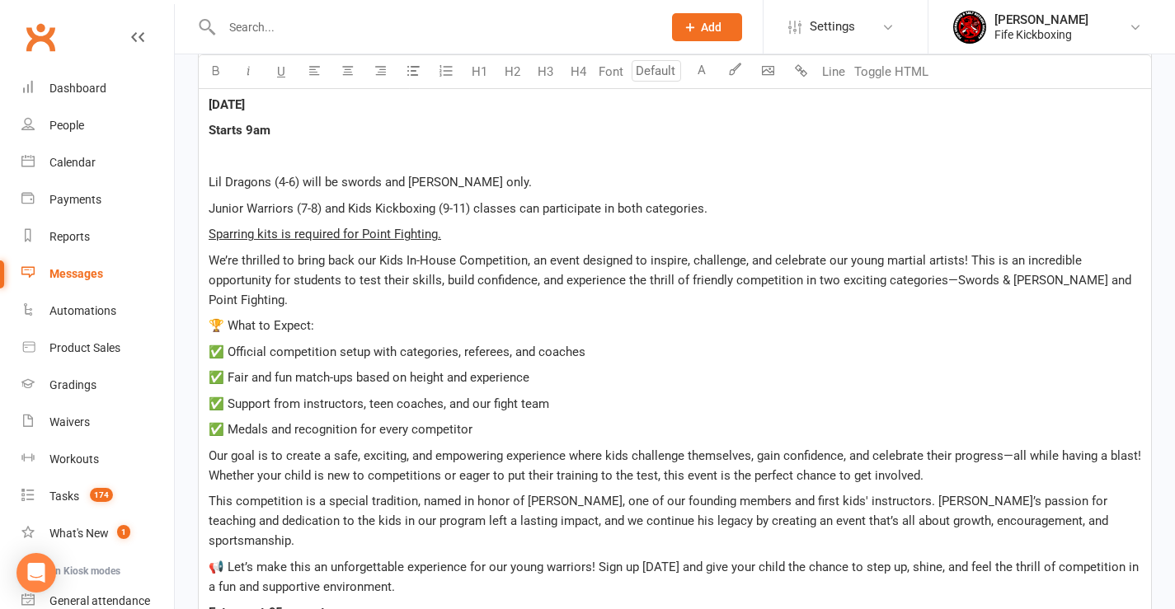
click at [289, 157] on p "﻿" at bounding box center [675, 157] width 933 height 20
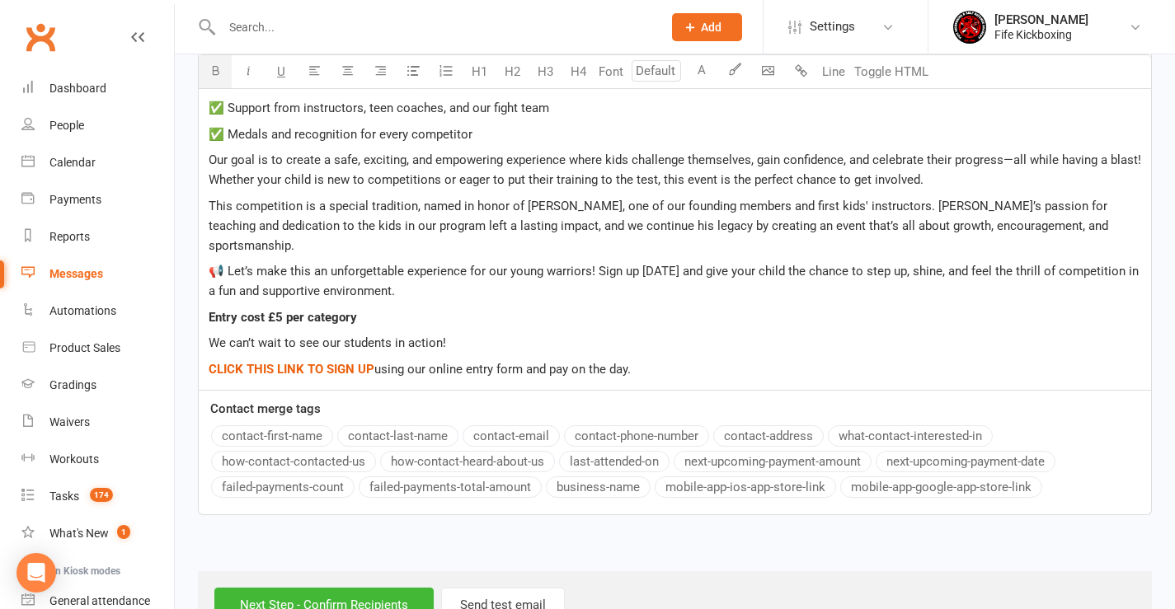
scroll to position [809, 0]
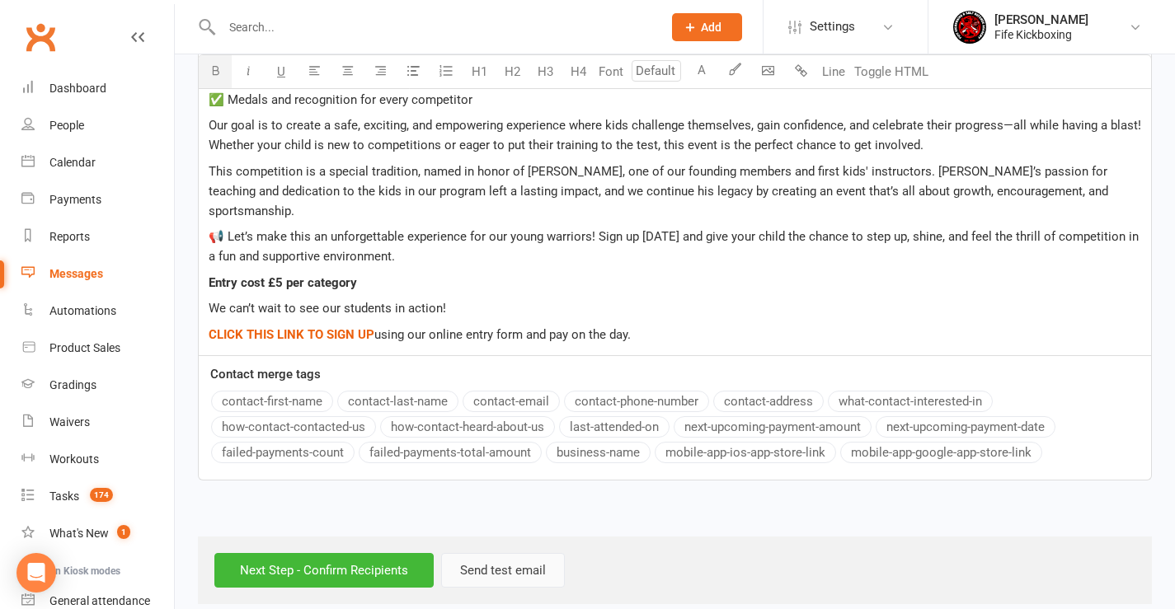
click at [463, 555] on button "Send test email" at bounding box center [503, 570] width 124 height 35
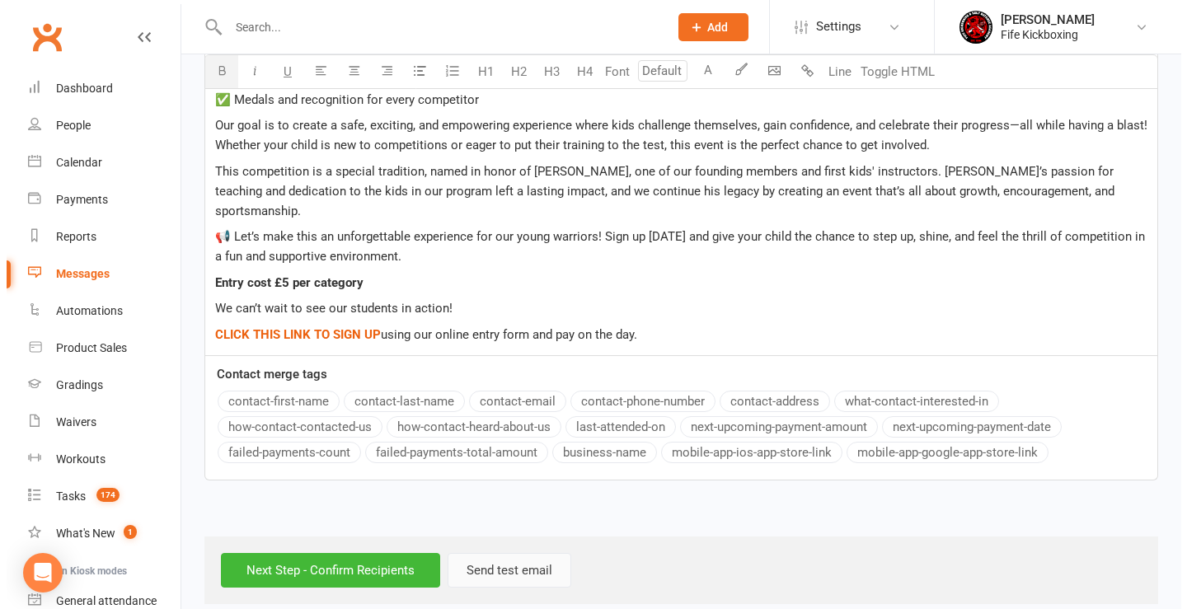
scroll to position [789, 0]
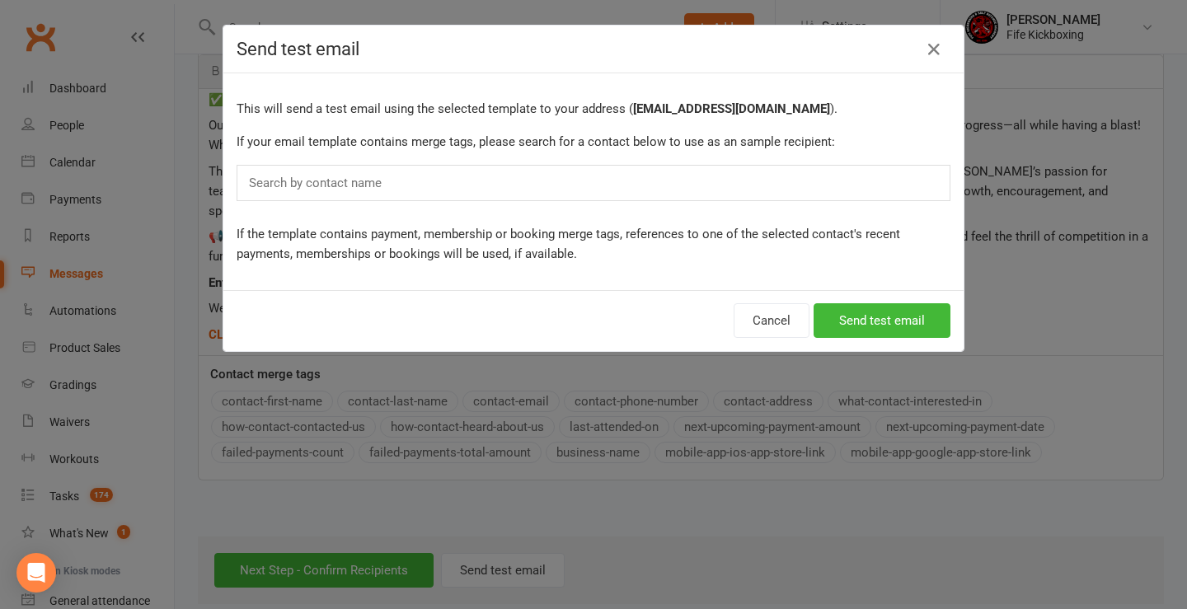
click at [387, 186] on div "Search by contact name" at bounding box center [594, 183] width 714 height 36
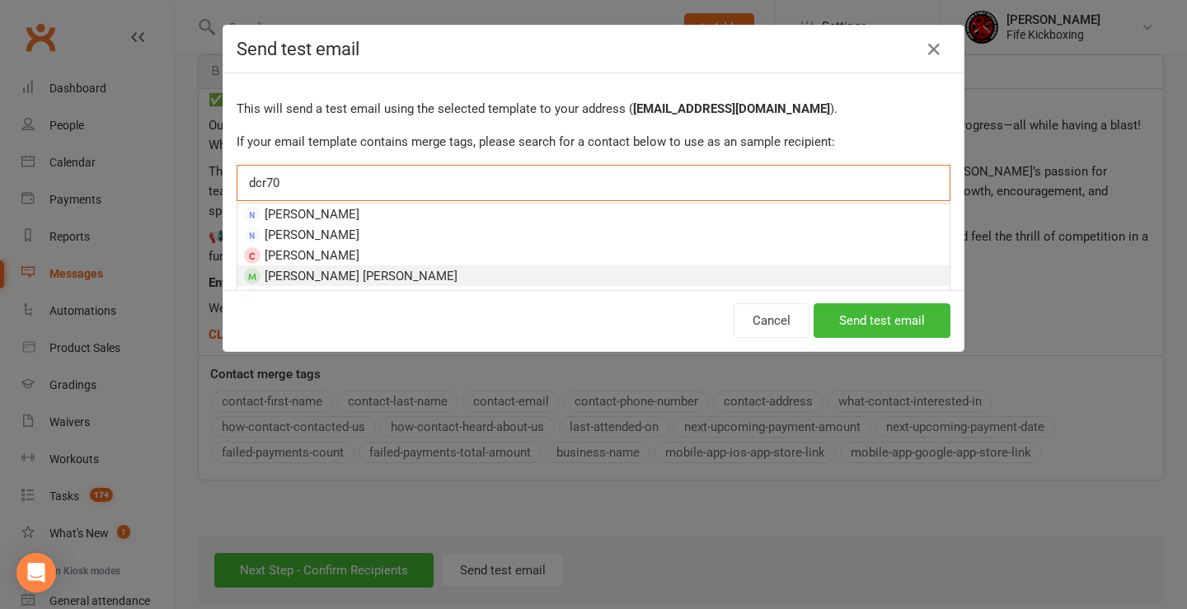
type input "dcr70"
click at [304, 276] on span "Douglas Craig Reid" at bounding box center [361, 276] width 193 height 15
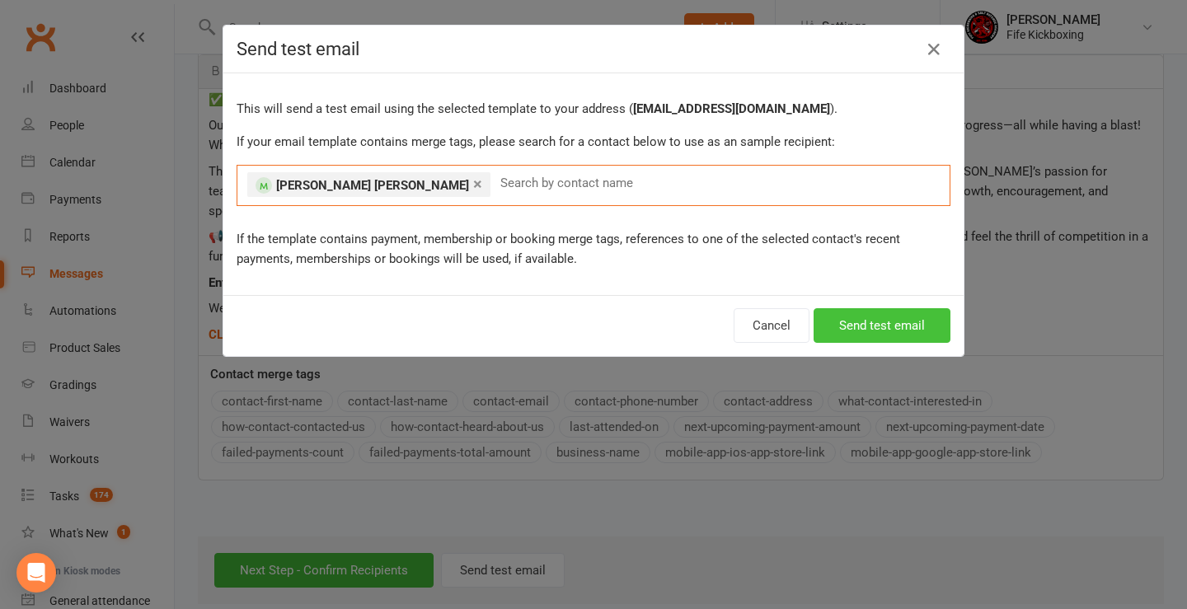
click at [881, 322] on button "Send test email" at bounding box center [882, 325] width 137 height 35
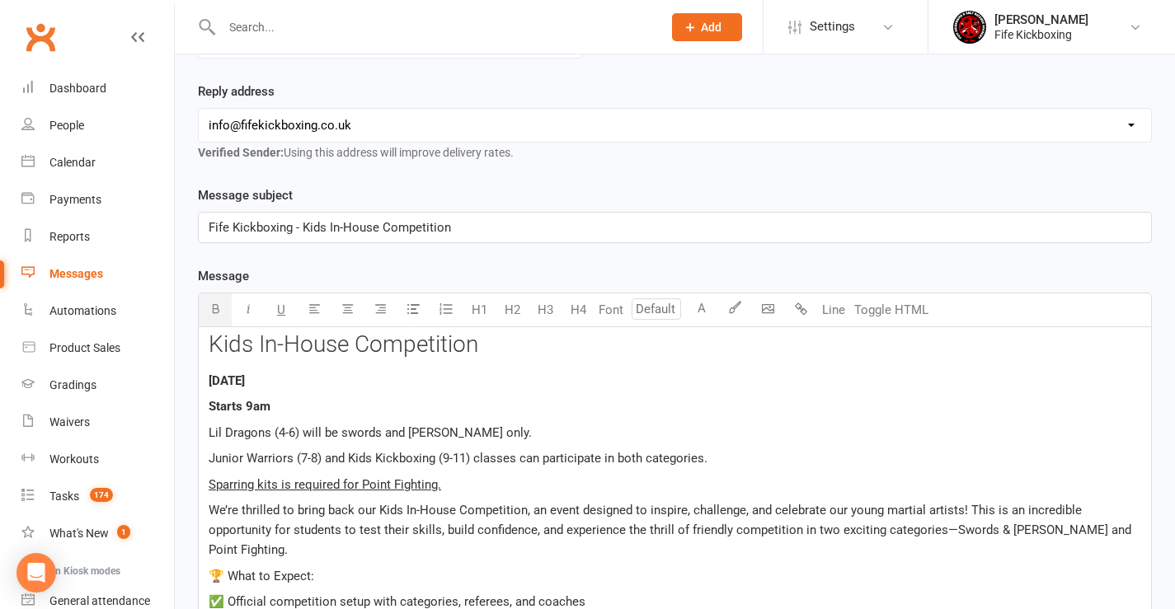
scroll to position [67, 0]
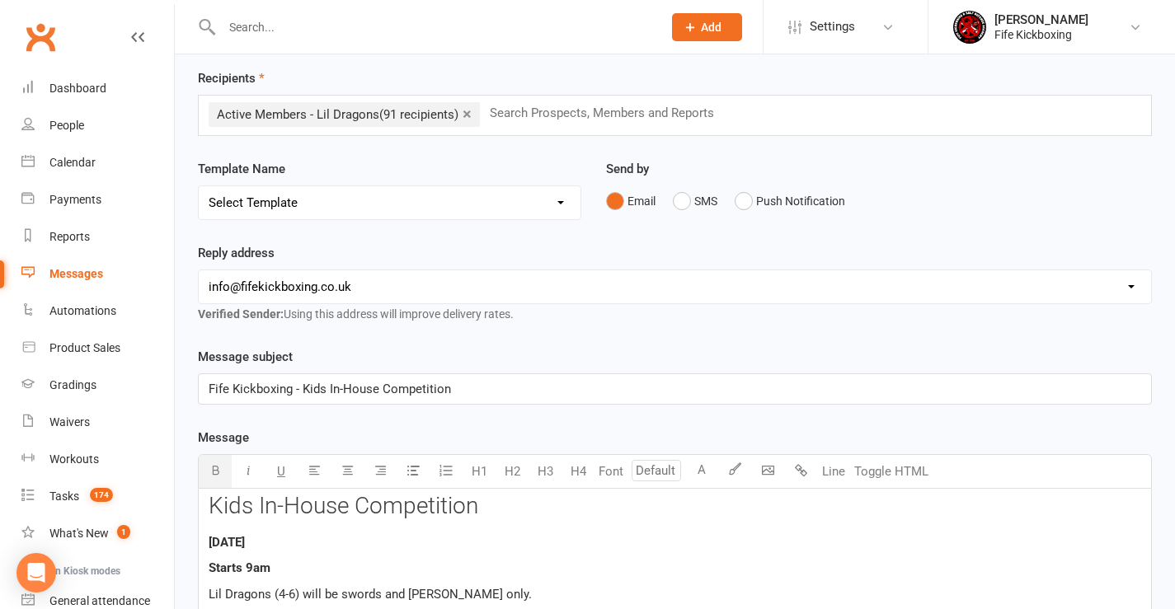
click at [542, 111] on input "text" at bounding box center [609, 112] width 242 height 21
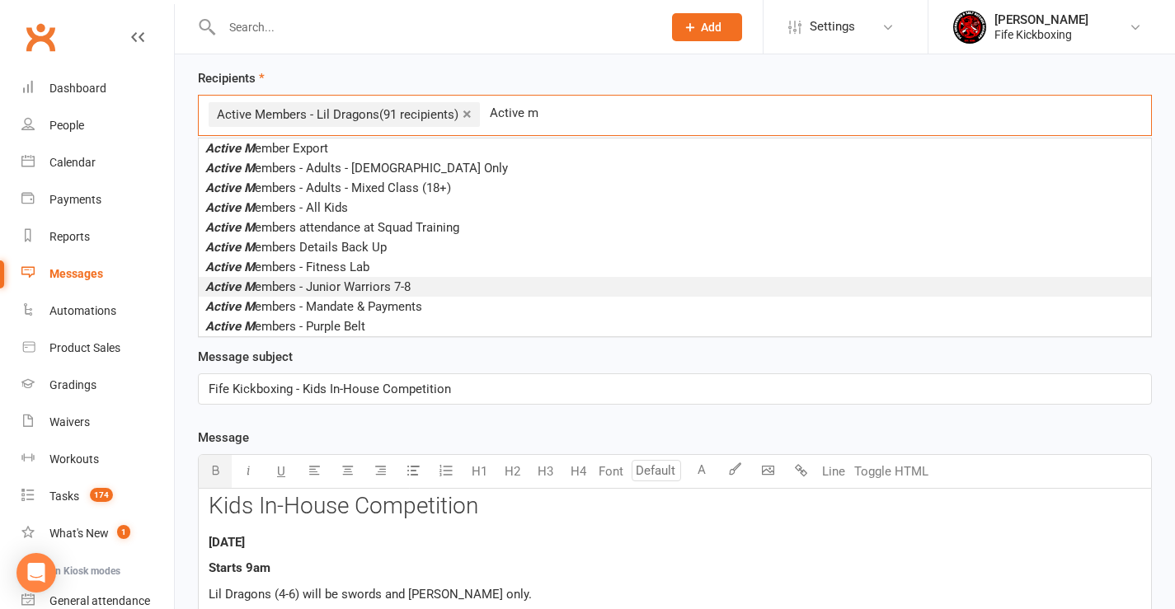
type input "Active m"
click at [344, 287] on span "Active M embers - Junior Warriors 7-8" at bounding box center [307, 287] width 205 height 15
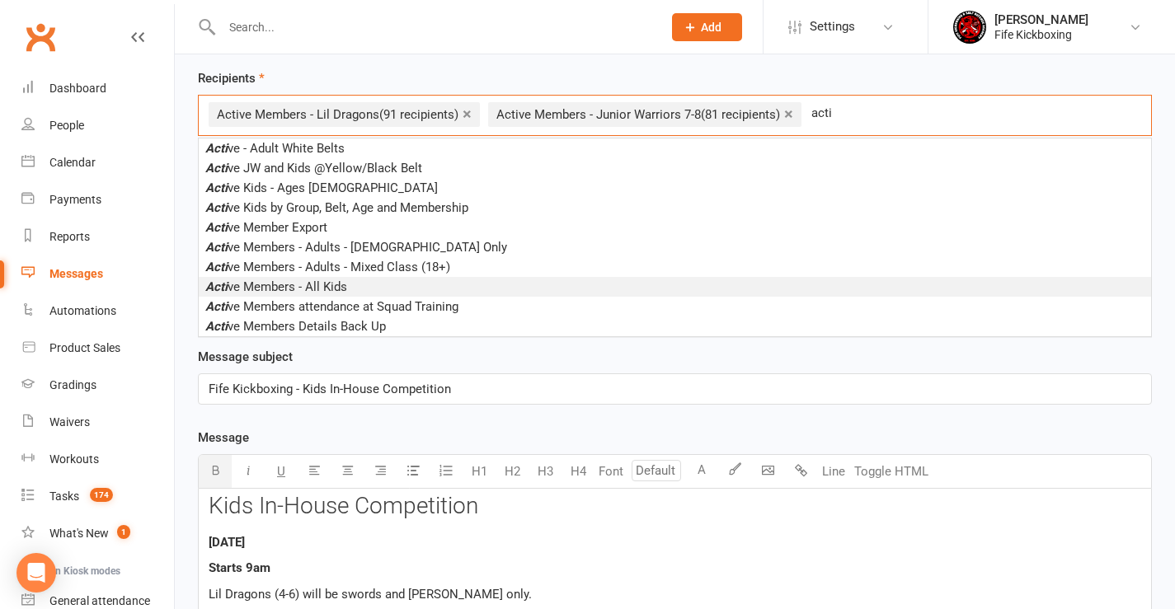
type input "acti"
click at [325, 284] on span "Acti ve Members - All Kids" at bounding box center [276, 287] width 142 height 15
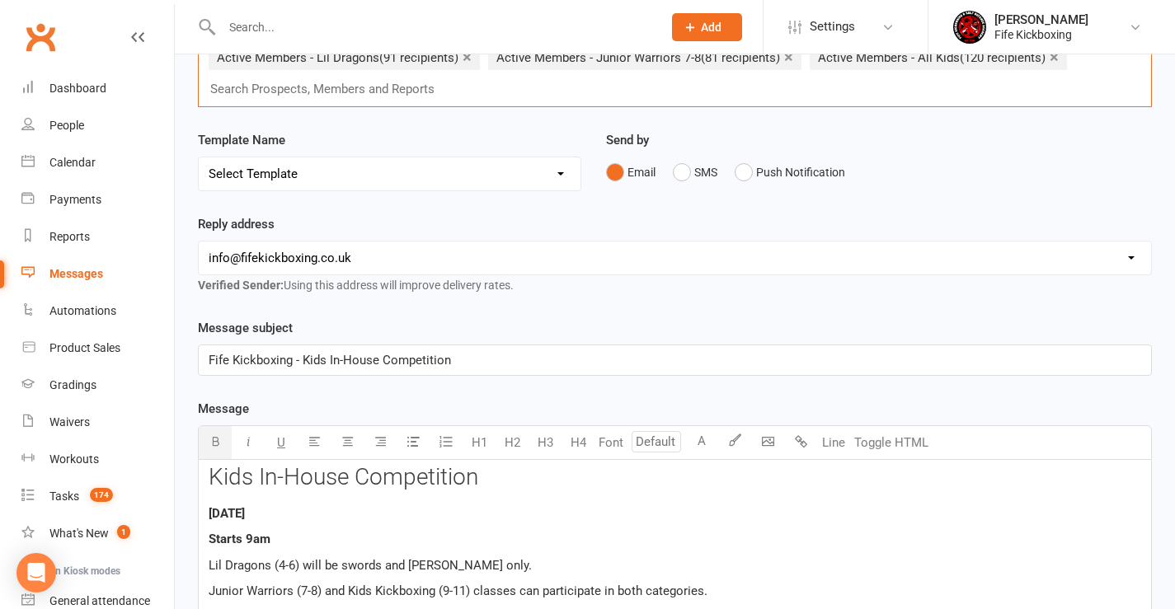
scroll to position [82, 0]
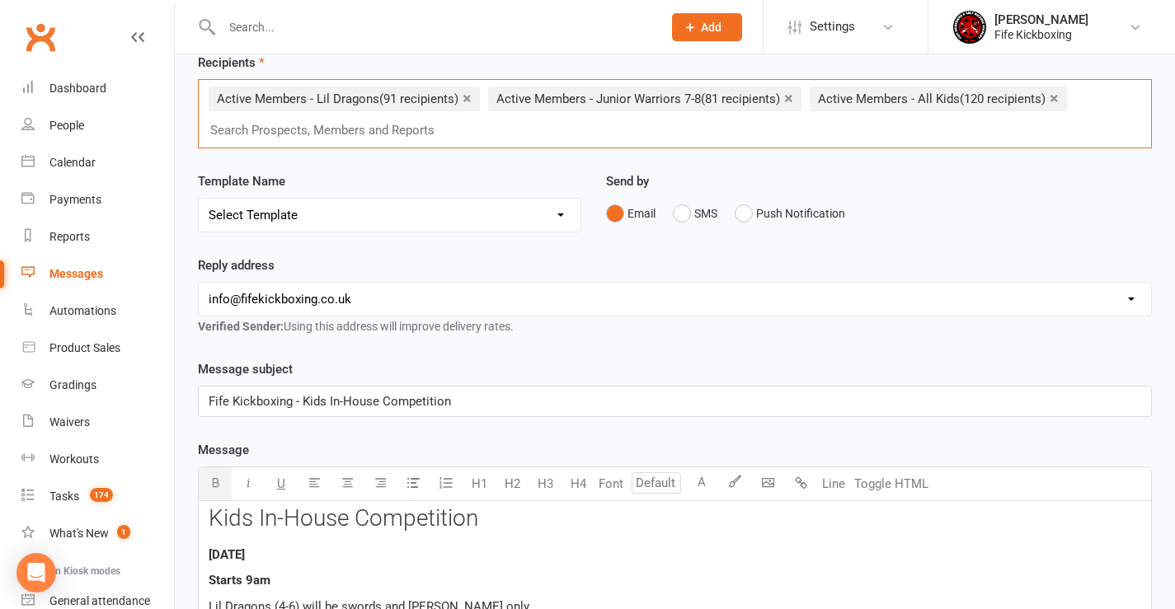
click at [330, 134] on input "text" at bounding box center [330, 130] width 242 height 21
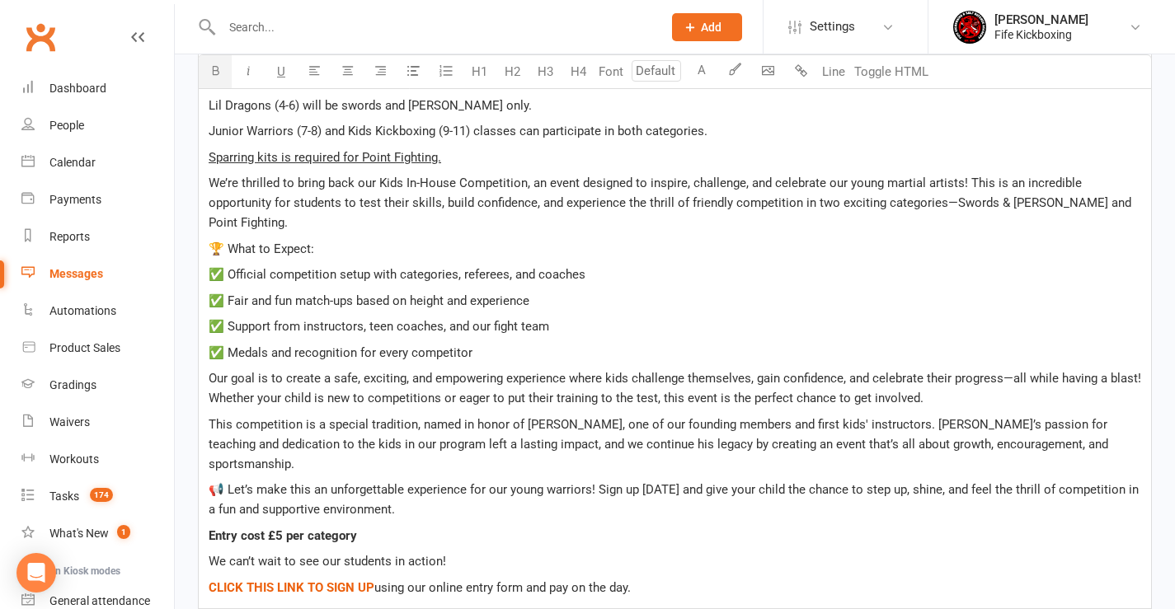
scroll to position [412, 0]
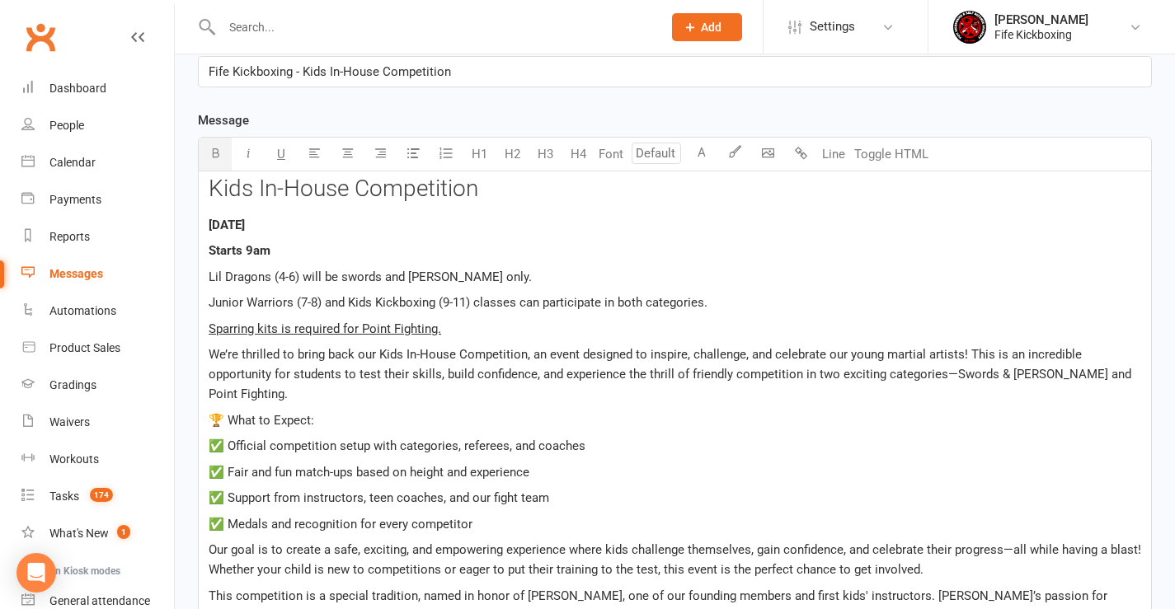
click at [207, 271] on div "Kids In-House Competition Sunday 5th October 25 Starts 9am Lil Dragons (4-6) wi…" at bounding box center [675, 476] width 952 height 609
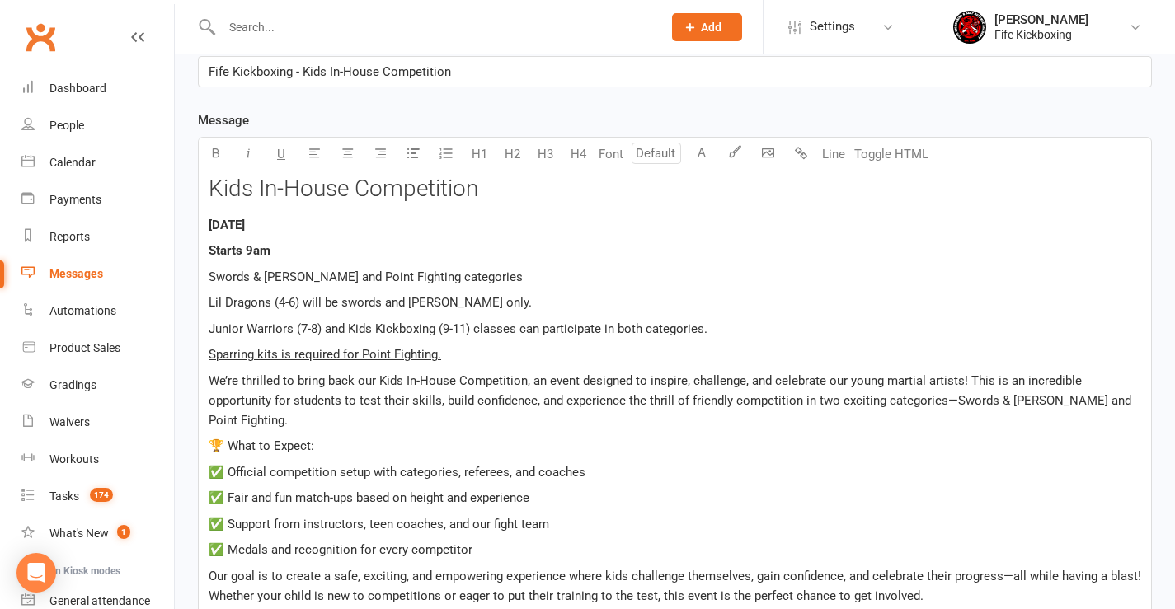
click at [209, 277] on span "Swords & Shields and Point Fighting categories" at bounding box center [366, 277] width 314 height 15
click at [348, 274] on span "⚔️Swords & Shields and Point Fighting categories" at bounding box center [374, 277] width 330 height 15
click at [532, 275] on p "⚔️Swords & Shields and 🥊Point Fighting categories" at bounding box center [675, 277] width 933 height 20
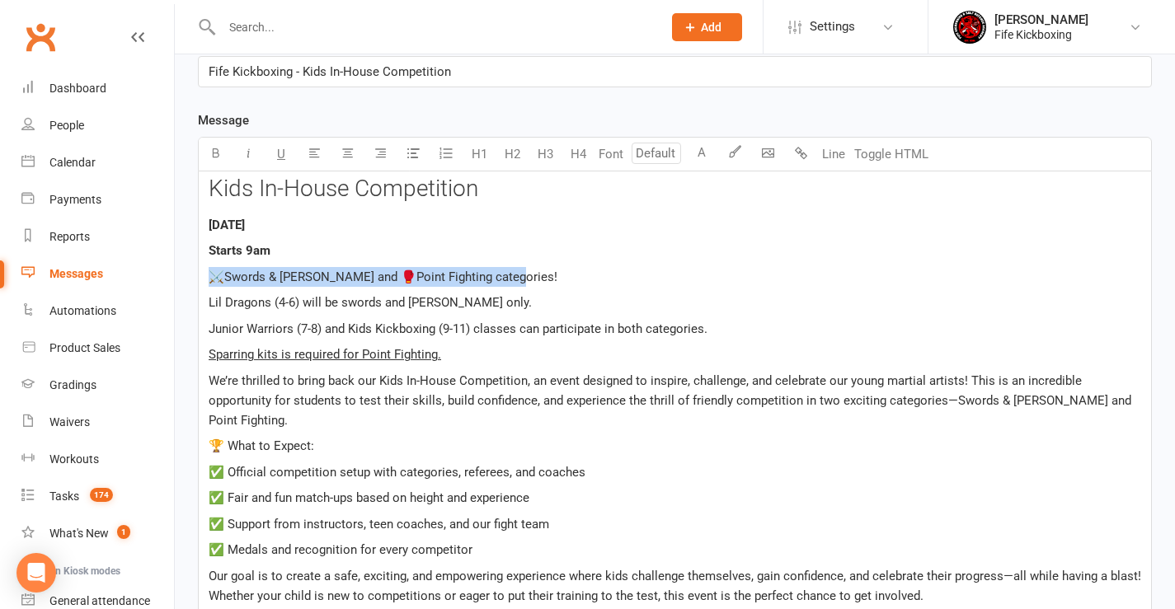
drag, startPoint x: 501, startPoint y: 275, endPoint x: 211, endPoint y: 276, distance: 289.4
click at [211, 276] on p "⚔️Swords & Shields and 🥊Point Fighting categories!" at bounding box center [675, 277] width 933 height 20
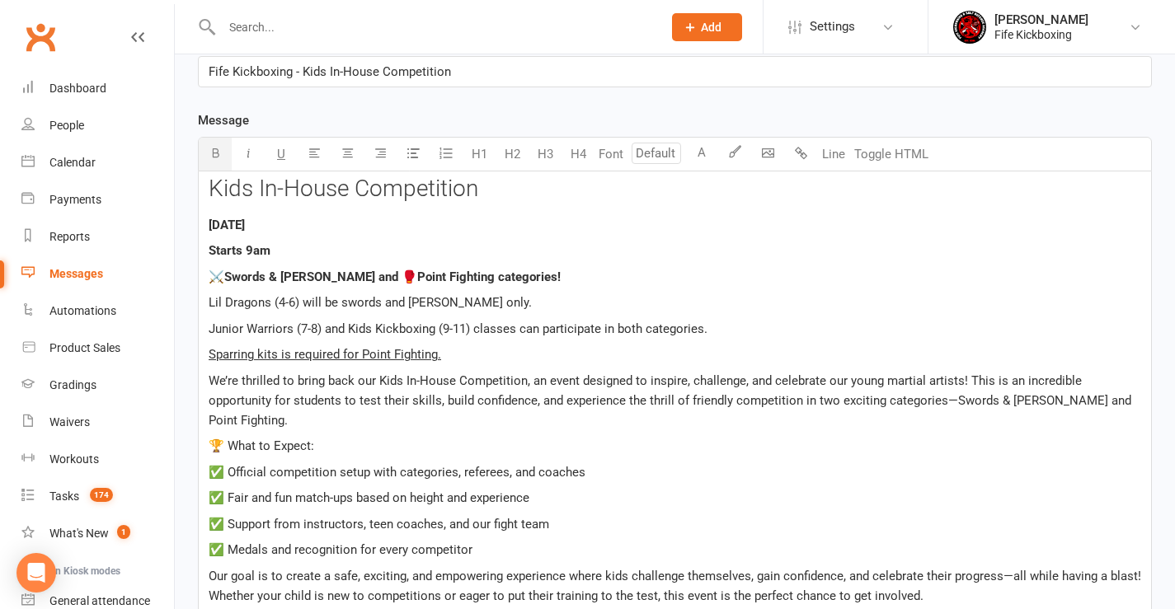
click at [219, 153] on icon "button" at bounding box center [215, 153] width 12 height 12
click at [849, 327] on p "Junior Warriors (7-8) and Kids Kickboxing (9-11) classes can participate in bot…" at bounding box center [675, 329] width 933 height 20
click at [250, 252] on span "Starts 9am" at bounding box center [240, 250] width 62 height 15
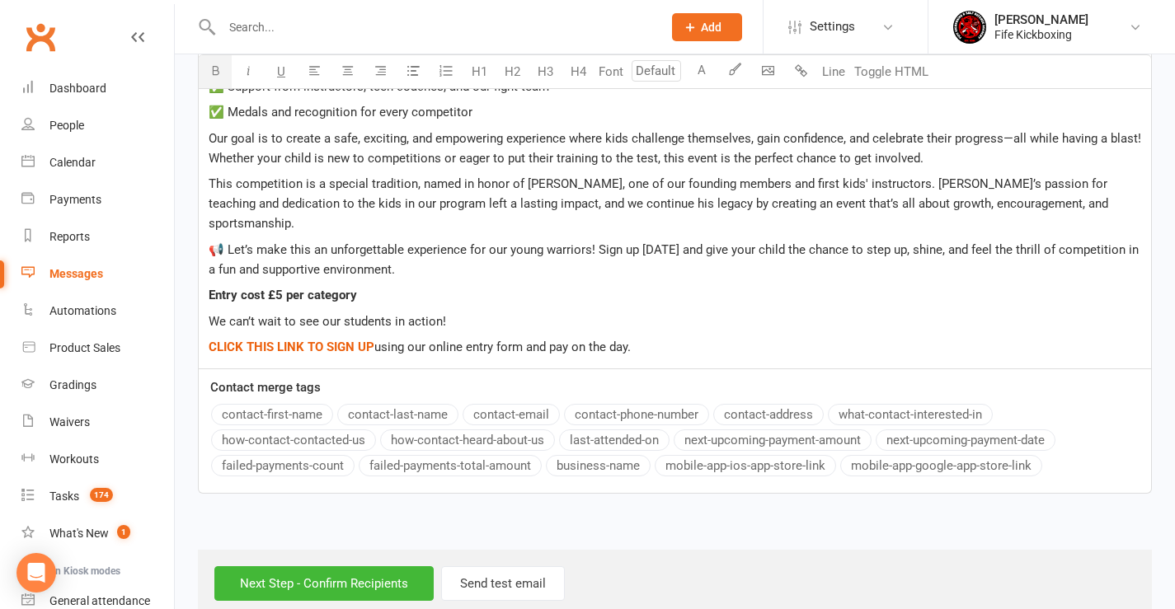
scroll to position [863, 0]
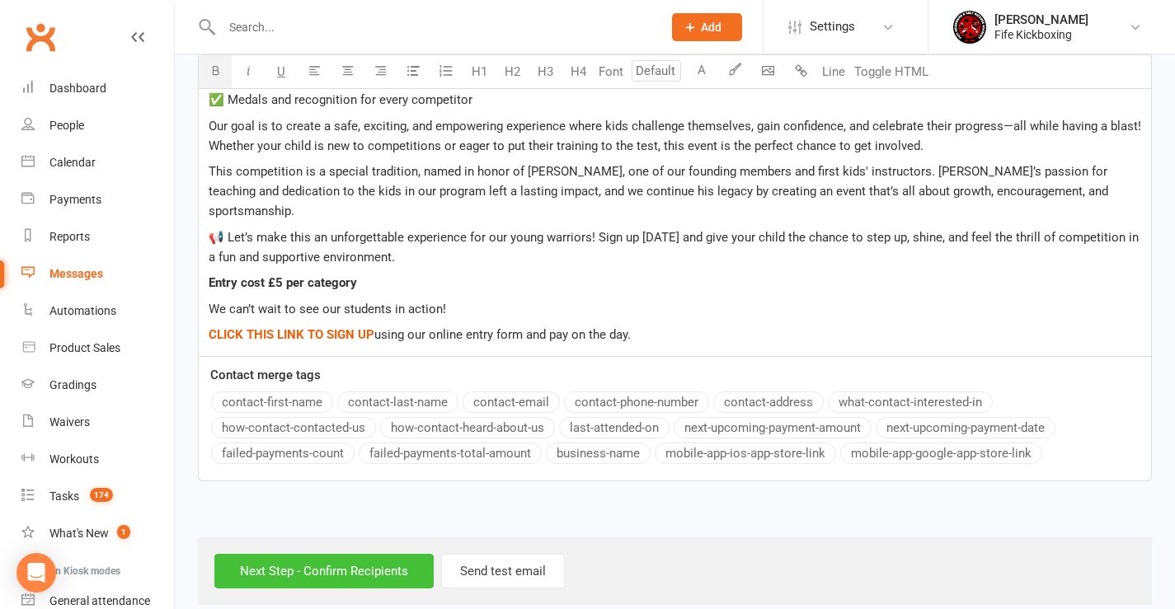
click at [360, 557] on input "Next Step - Confirm Recipients" at bounding box center [323, 571] width 219 height 35
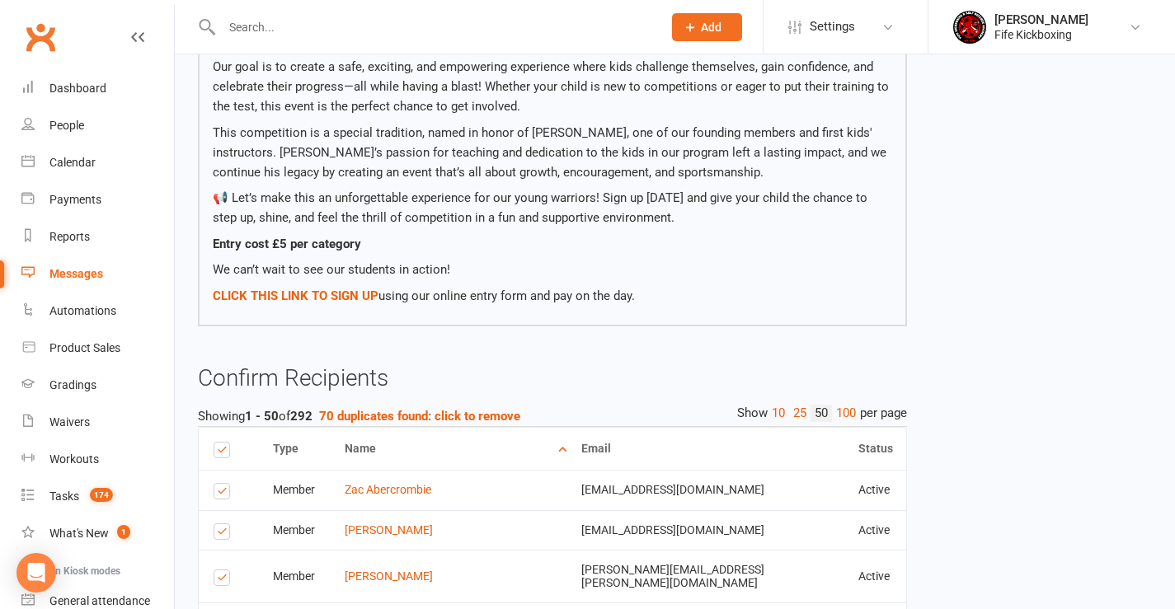
scroll to position [742, 0]
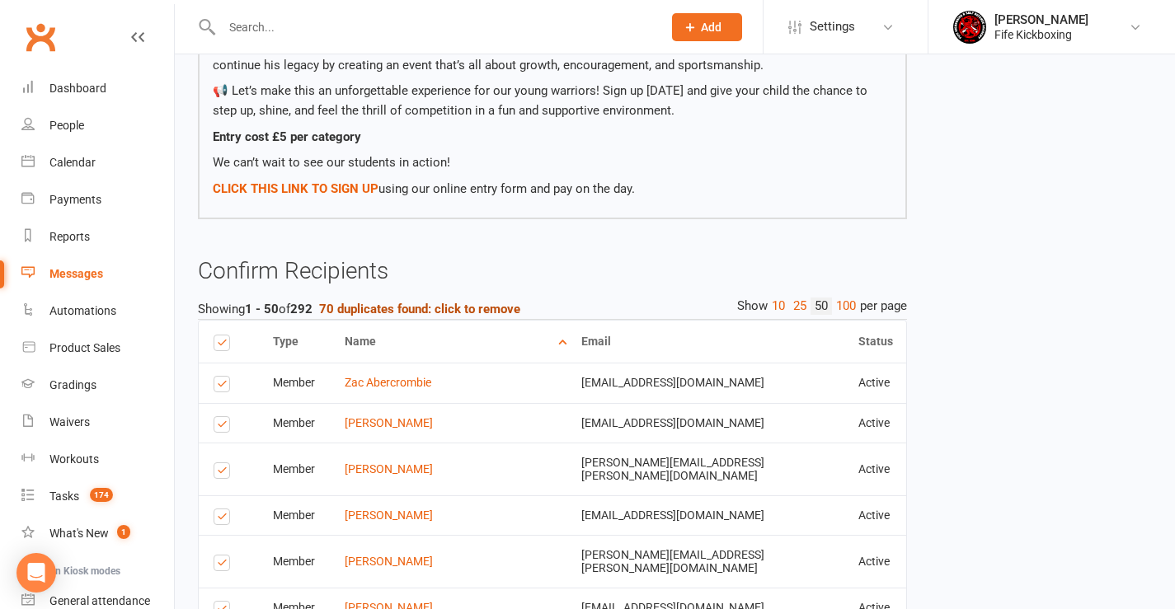
click at [423, 308] on strong "70 duplicates found: click to remove" at bounding box center [419, 309] width 201 height 15
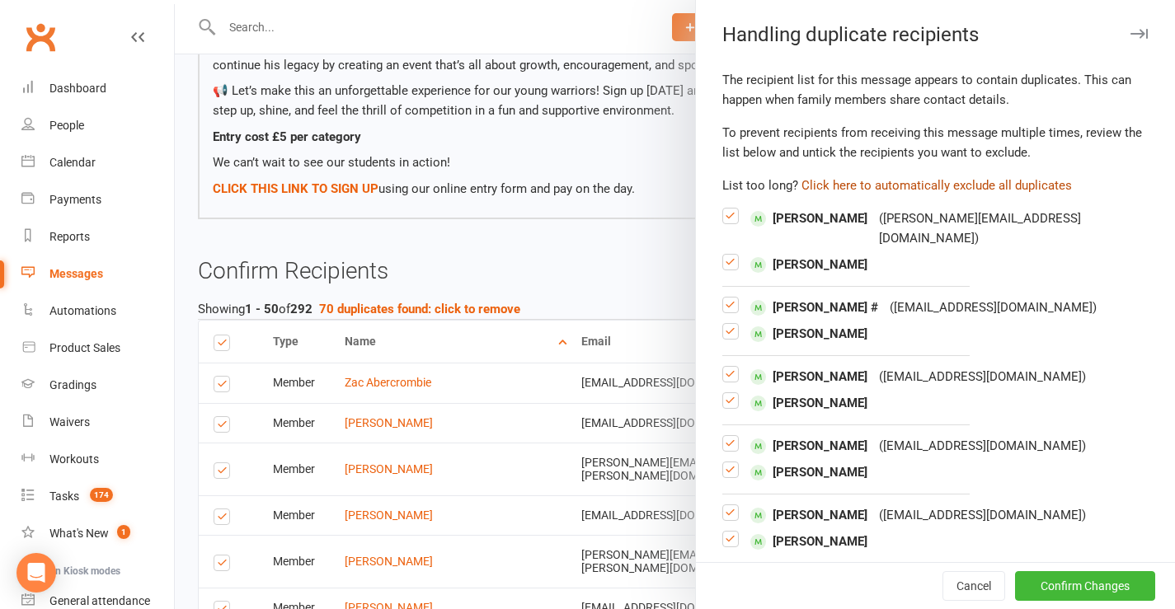
click at [908, 186] on button "Click here to automatically exclude all duplicates" at bounding box center [936, 186] width 270 height 20
click at [1027, 588] on button "Confirm Changes" at bounding box center [1085, 586] width 140 height 30
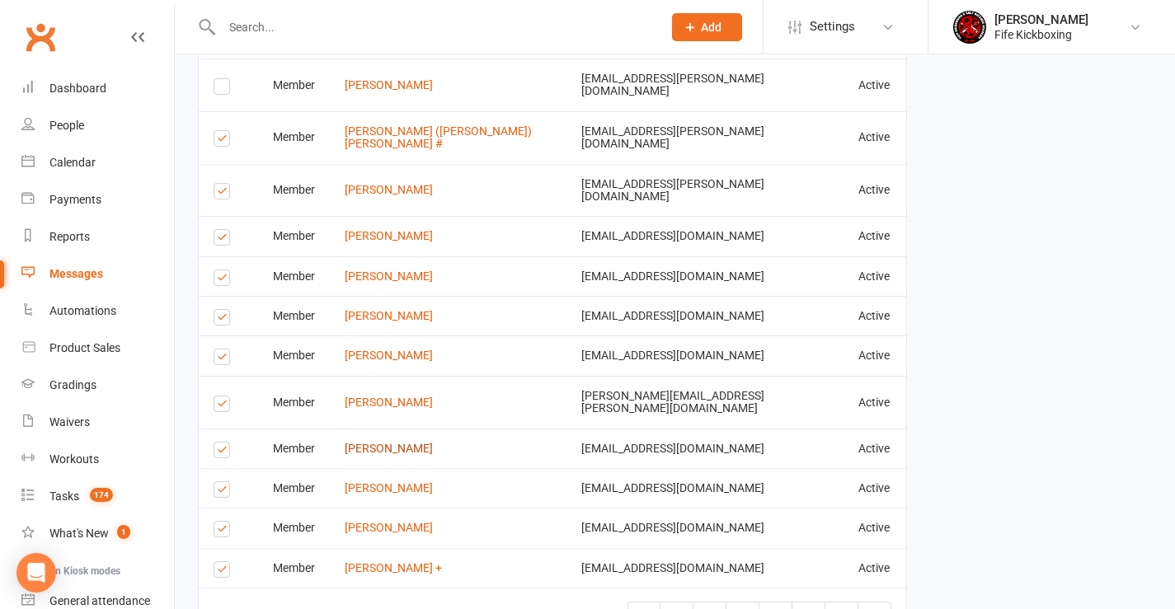
scroll to position [2655, 0]
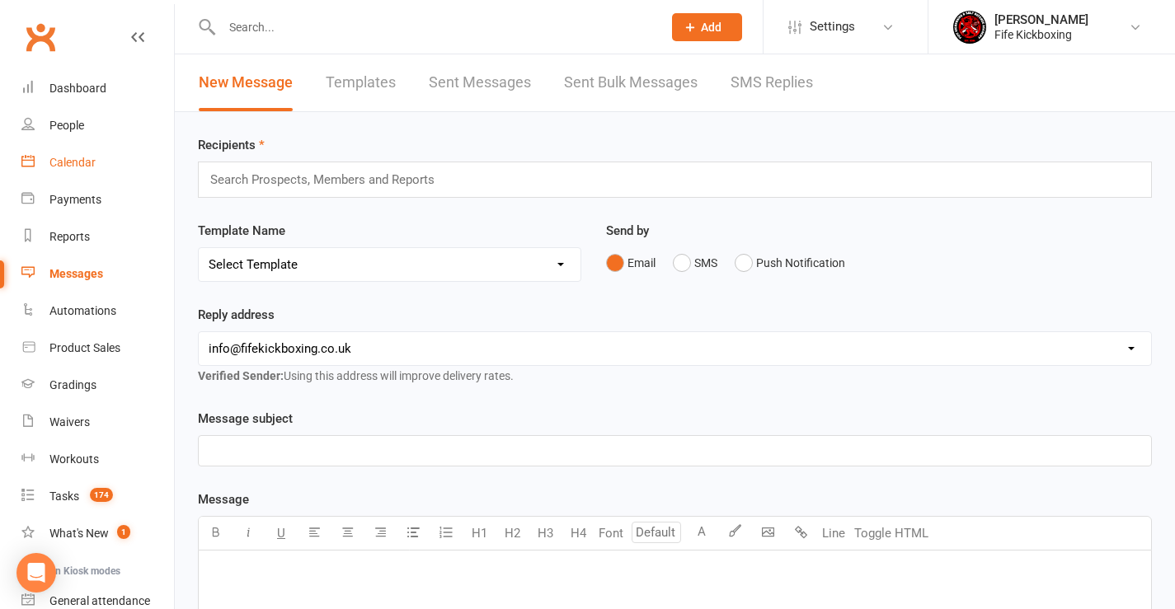
drag, startPoint x: 66, startPoint y: 162, endPoint x: 184, endPoint y: 186, distance: 120.2
click at [66, 162] on div "Calendar" at bounding box center [72, 162] width 46 height 13
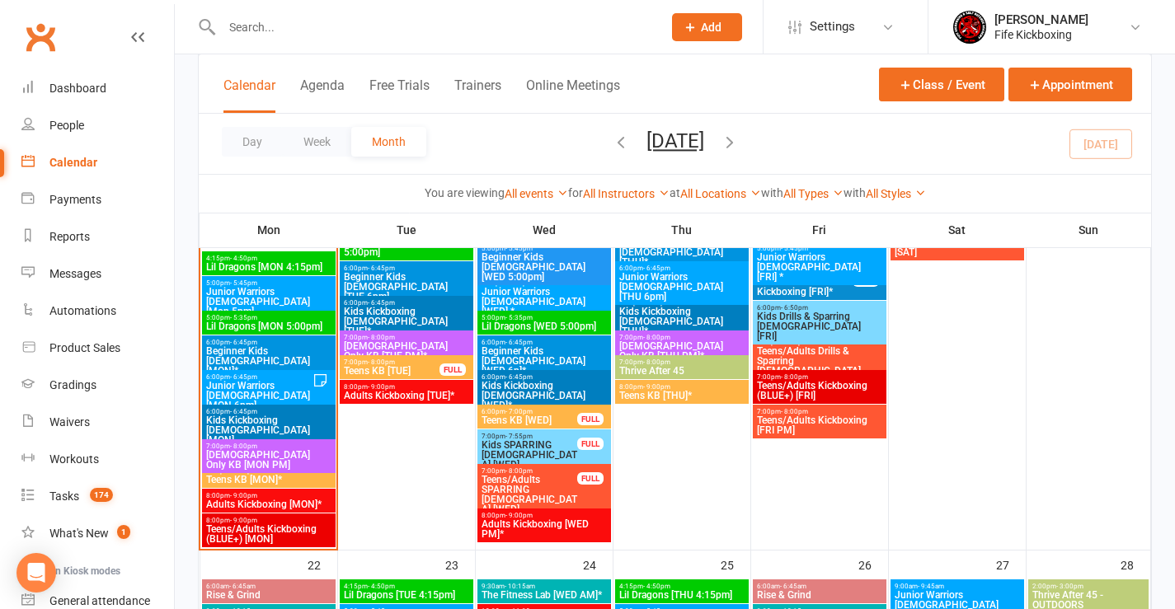
scroll to position [1154, 0]
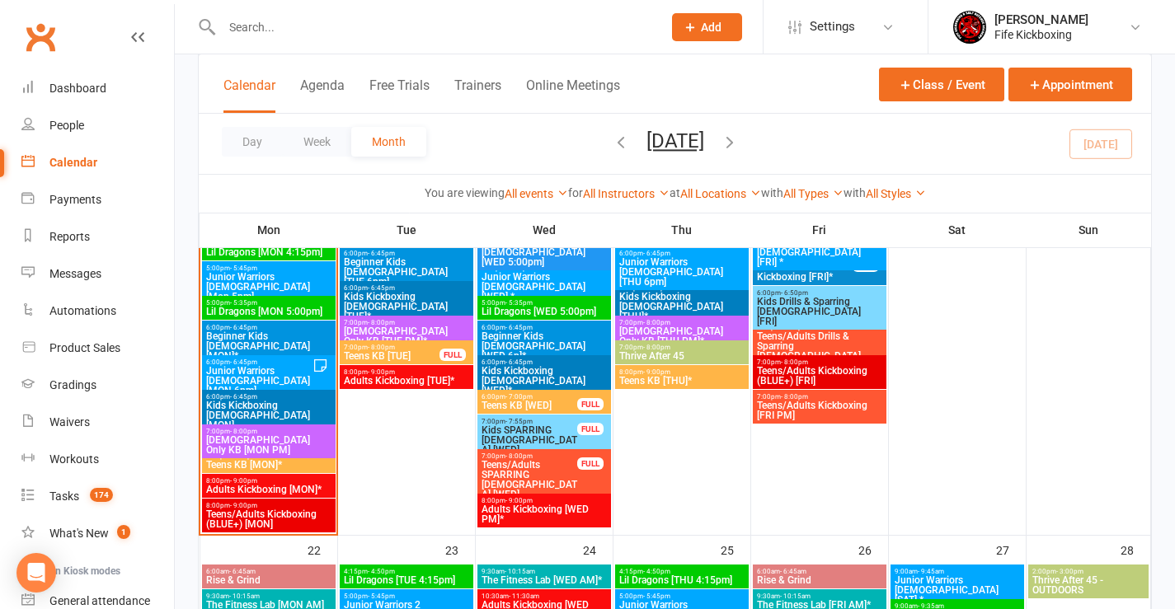
click at [277, 483] on span "8:00pm - 9:00pm" at bounding box center [268, 480] width 127 height 7
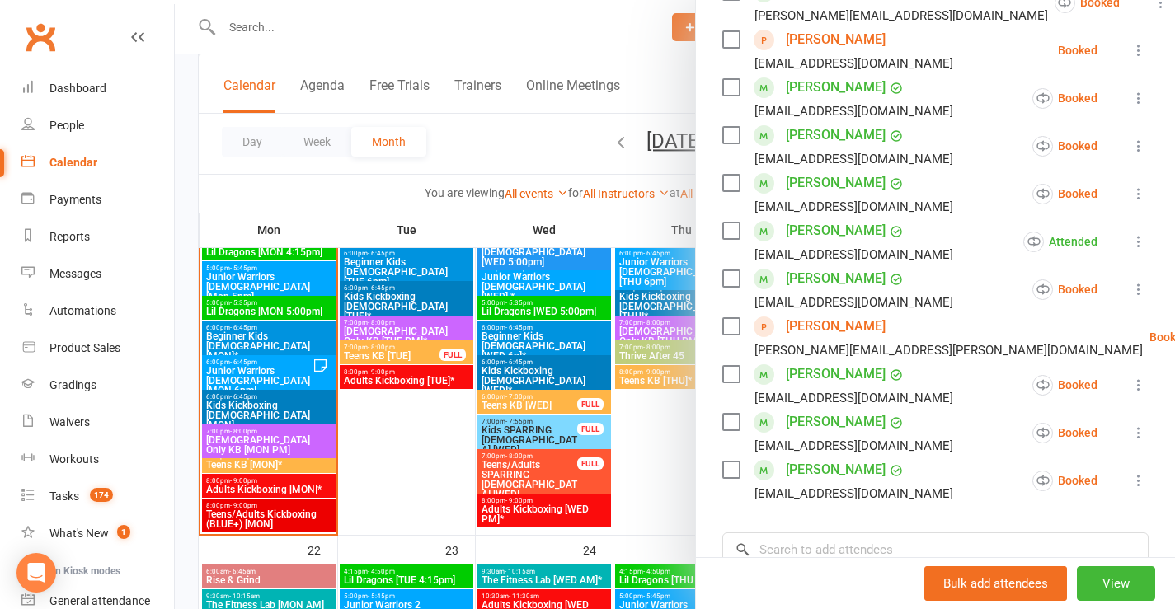
scroll to position [330, 0]
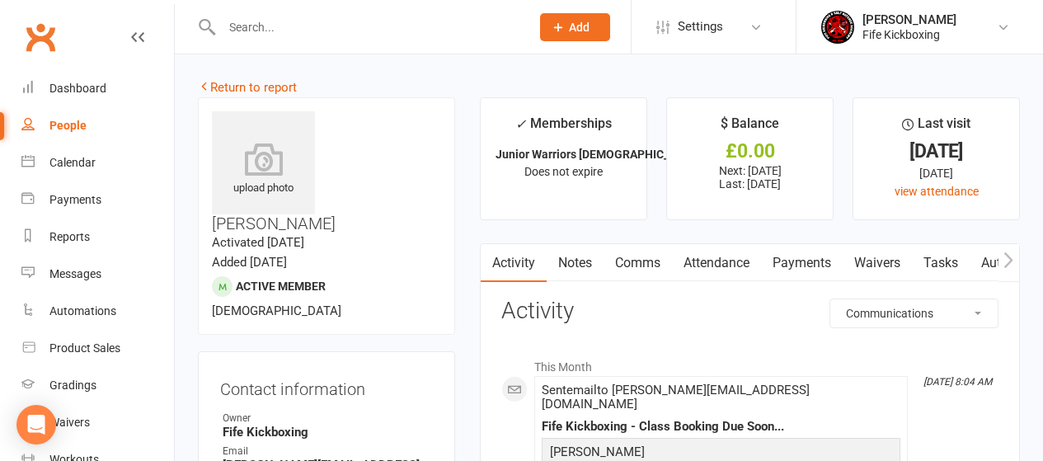
select select "ConversationLogEntry"
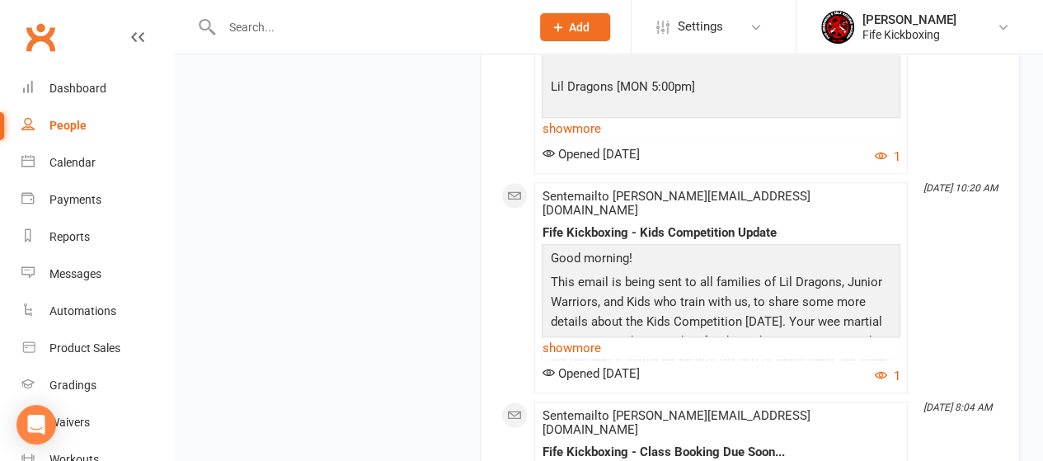
scroll to position [7009, 0]
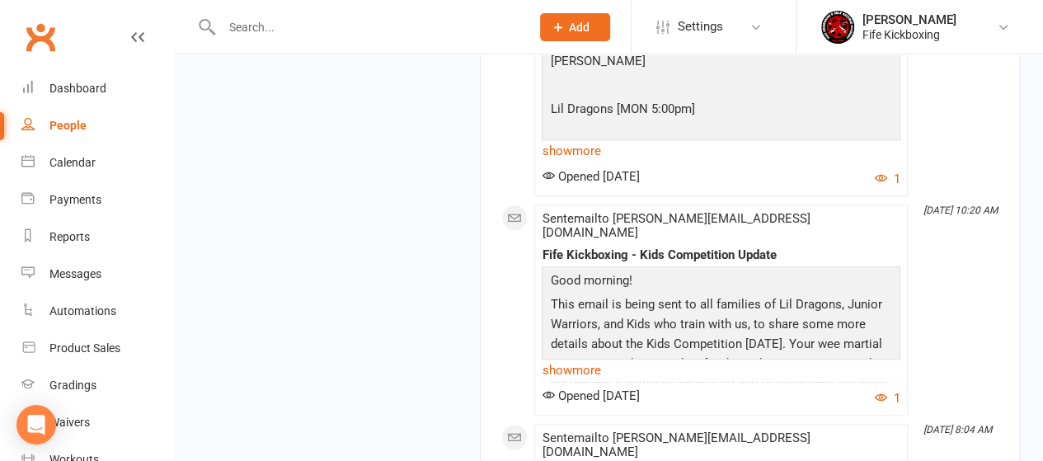
drag, startPoint x: 803, startPoint y: 196, endPoint x: 526, endPoint y: 199, distance: 277.1
copy div "Fife Kickboxing - Kids In-House Competition"
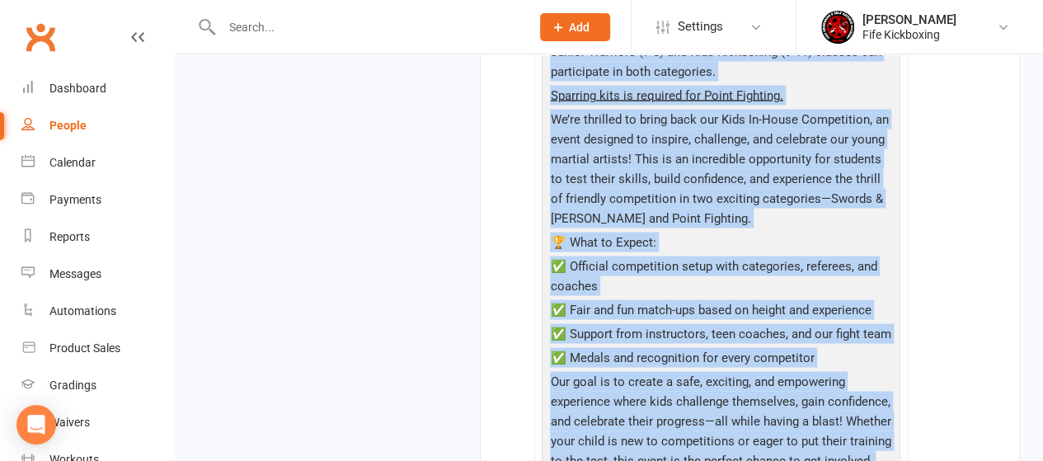
scroll to position [7815, 0]
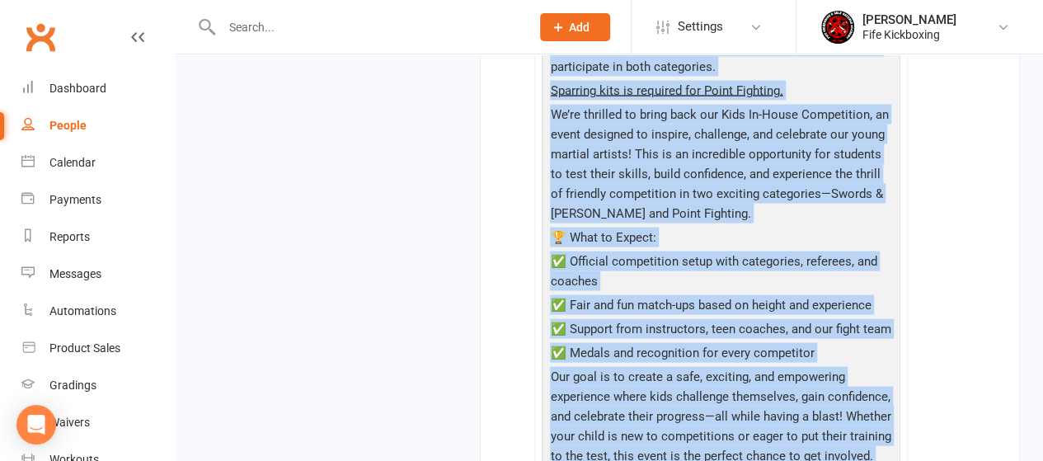
drag, startPoint x: 548, startPoint y: 223, endPoint x: 912, endPoint y: 205, distance: 364.1
click at [912, 205] on div "March [DATE] 8:04 AM Sent email to [PERSON_NAME][EMAIL_ADDRESS][DOMAIN_NAME] Fi…" at bounding box center [749, 297] width 497 height 2292
copy div "Kids In-House Competition Sunday 30th March Starts 11am ⏰ Clocks go forwards th…"
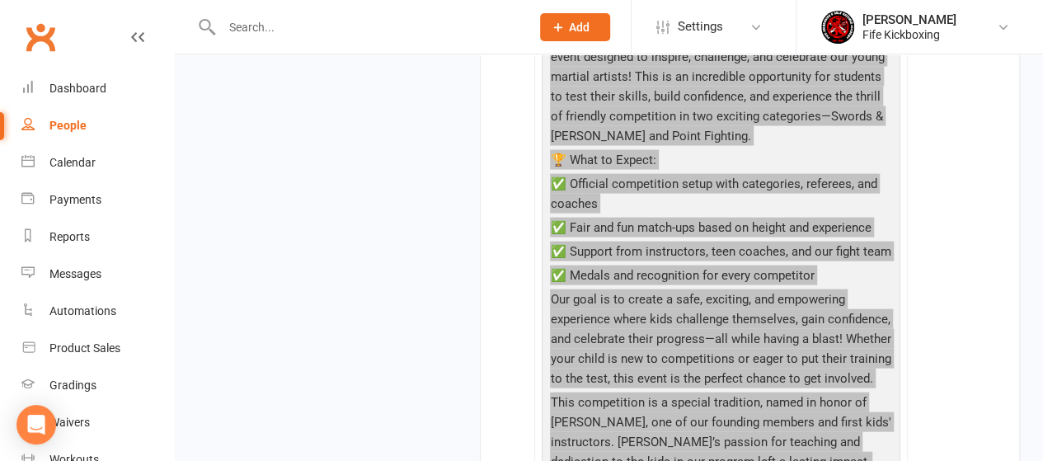
scroll to position [7980, 0]
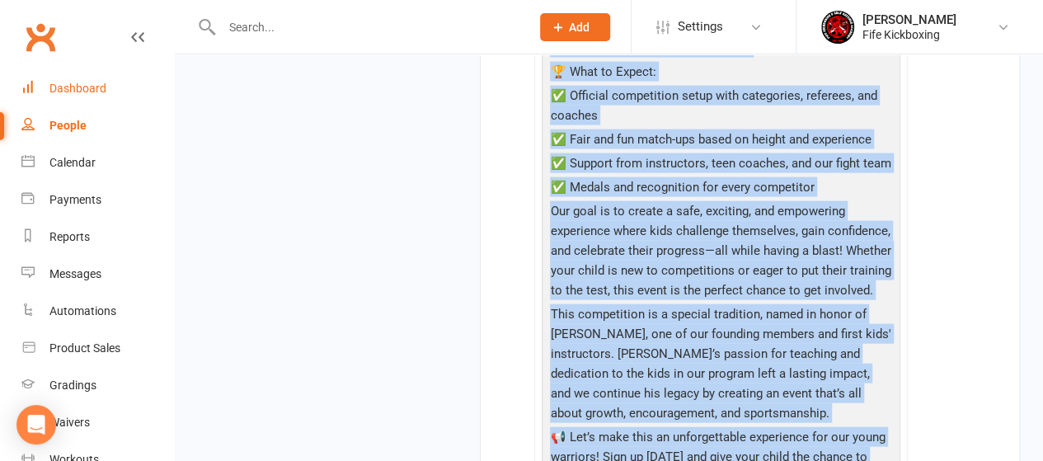
click at [99, 92] on div "Dashboard" at bounding box center [77, 88] width 57 height 13
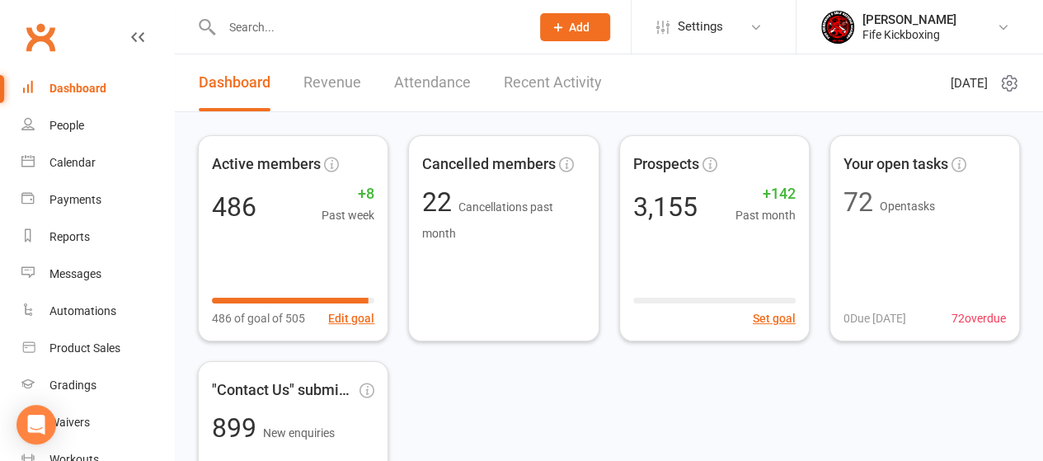
click at [572, 80] on link "Recent Activity" at bounding box center [553, 82] width 98 height 57
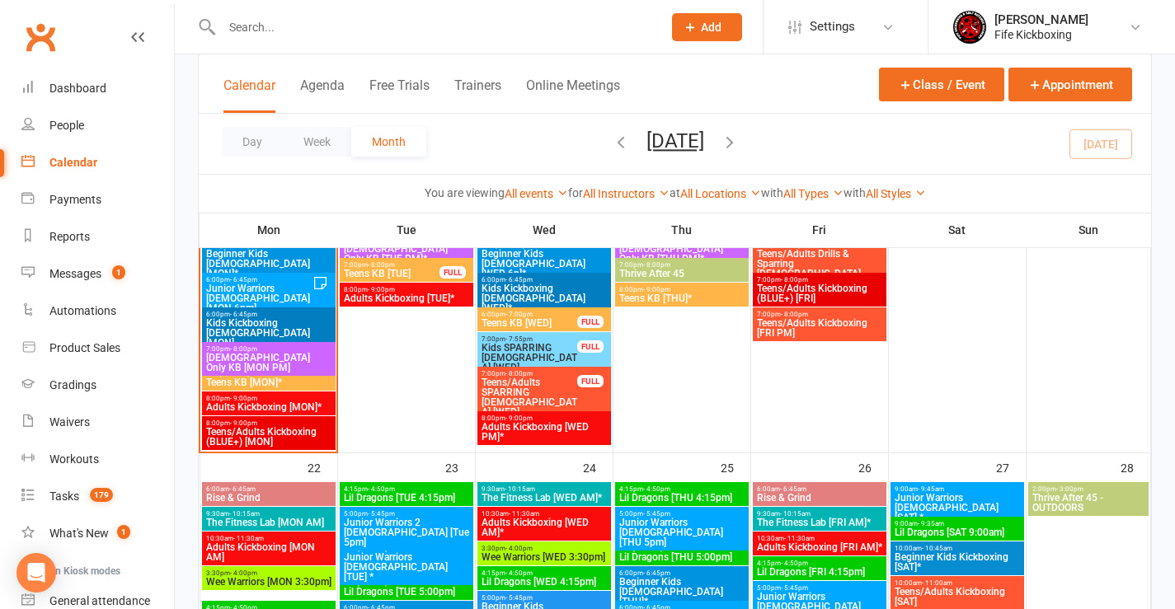
click at [262, 395] on span "8:00pm - 9:00pm" at bounding box center [268, 398] width 127 height 7
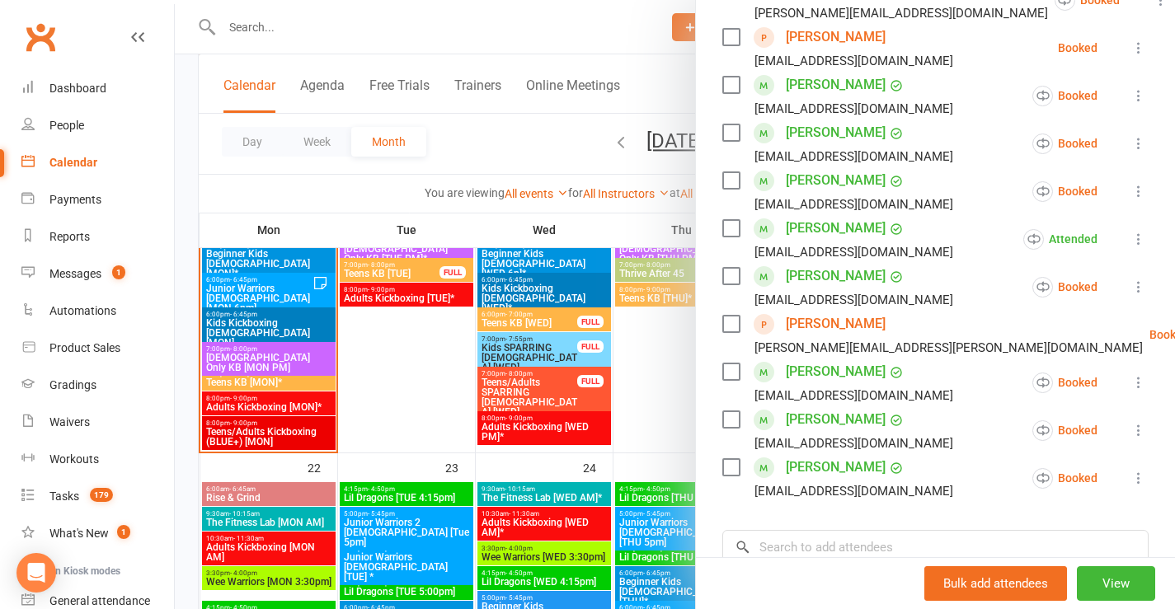
scroll to position [330, 0]
click at [264, 444] on div at bounding box center [675, 304] width 1000 height 609
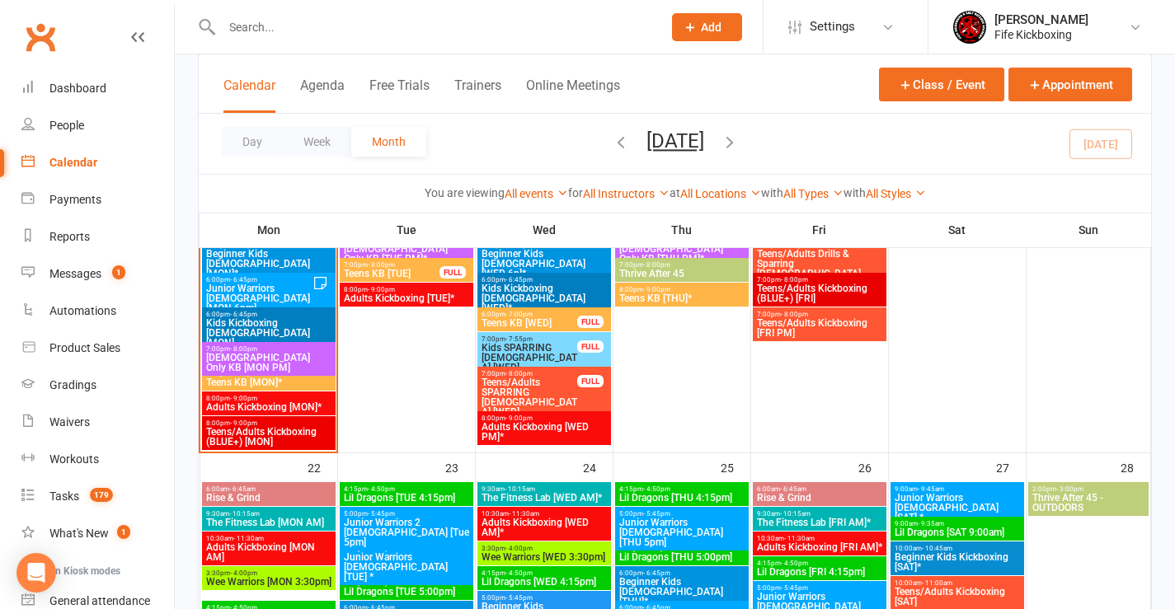
click at [264, 444] on span "Teens/Adults Kickboxing (BLUE+) [MON]" at bounding box center [268, 437] width 127 height 20
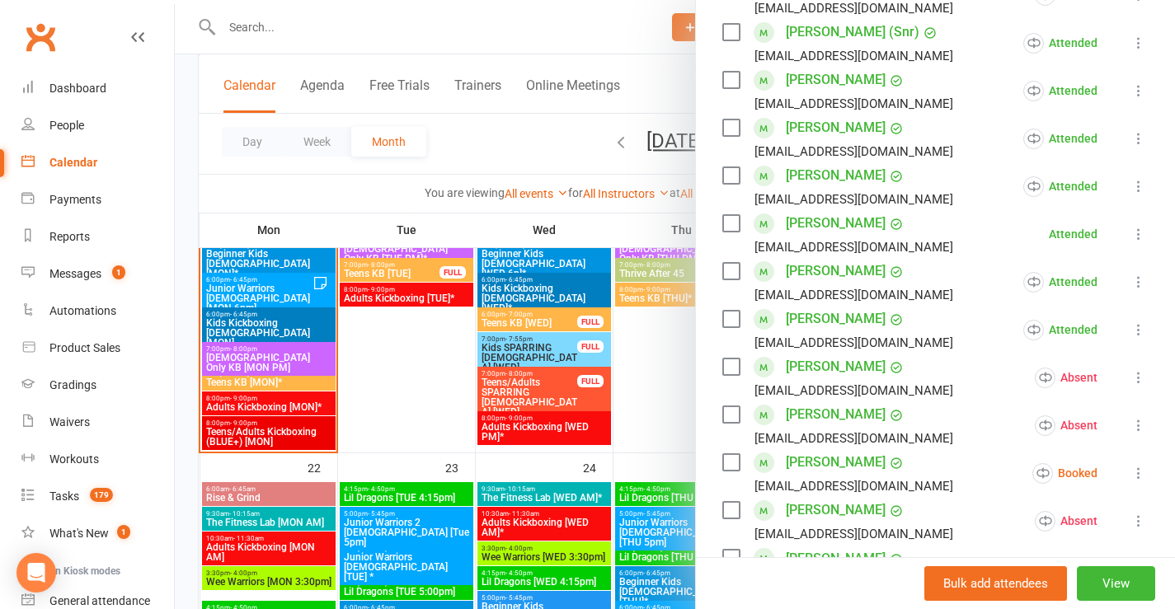
scroll to position [577, 0]
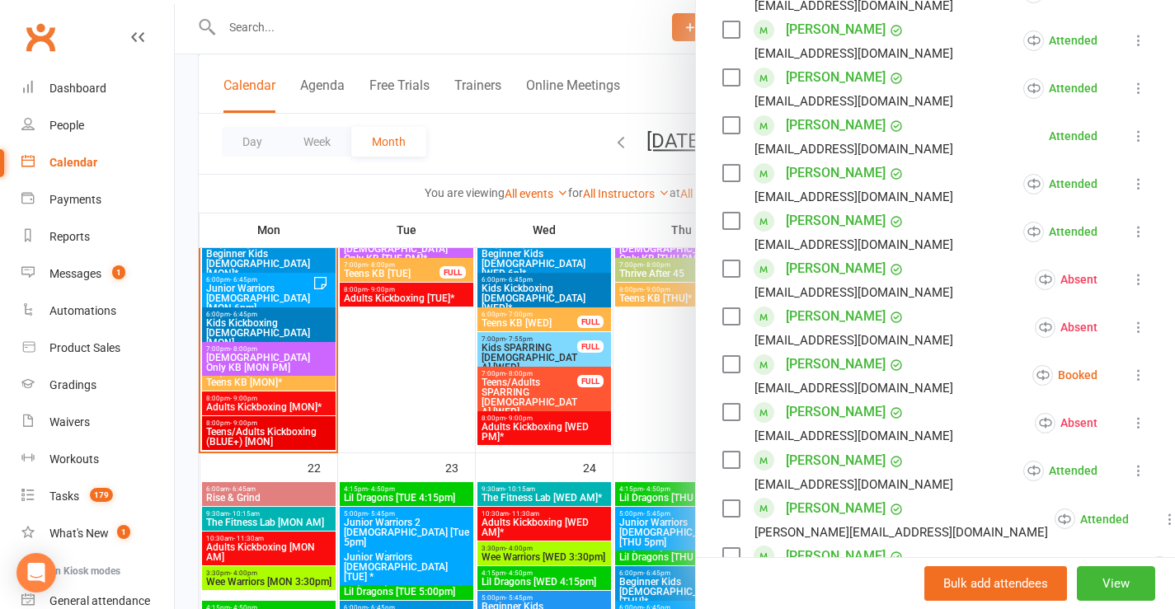
click at [1131, 374] on icon at bounding box center [1139, 375] width 16 height 16
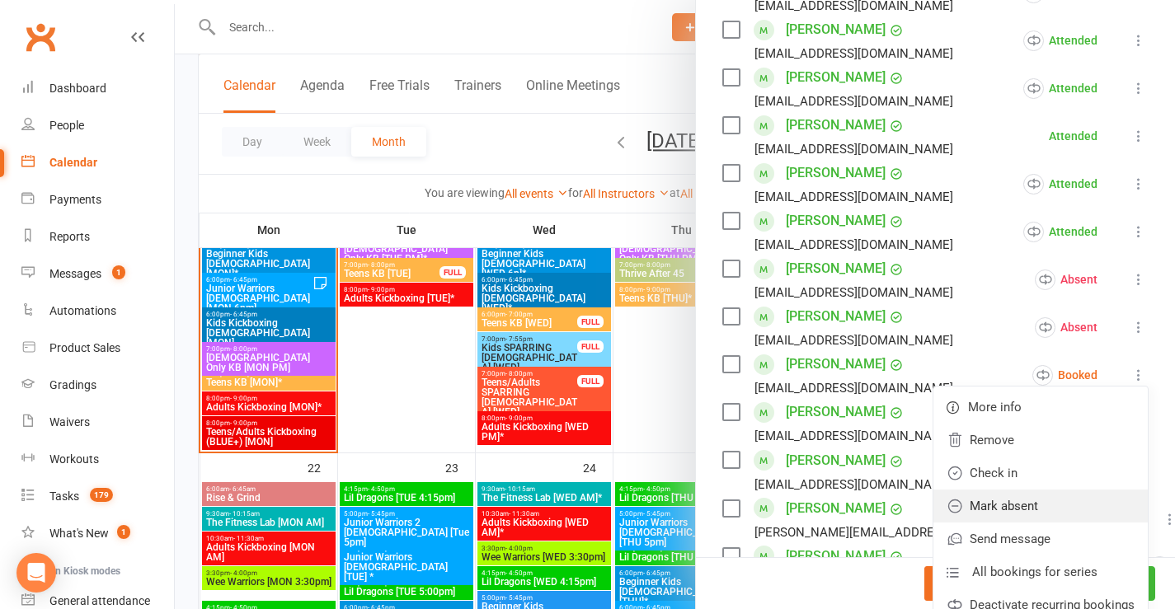
click at [984, 502] on link "Mark absent" at bounding box center [1040, 506] width 214 height 33
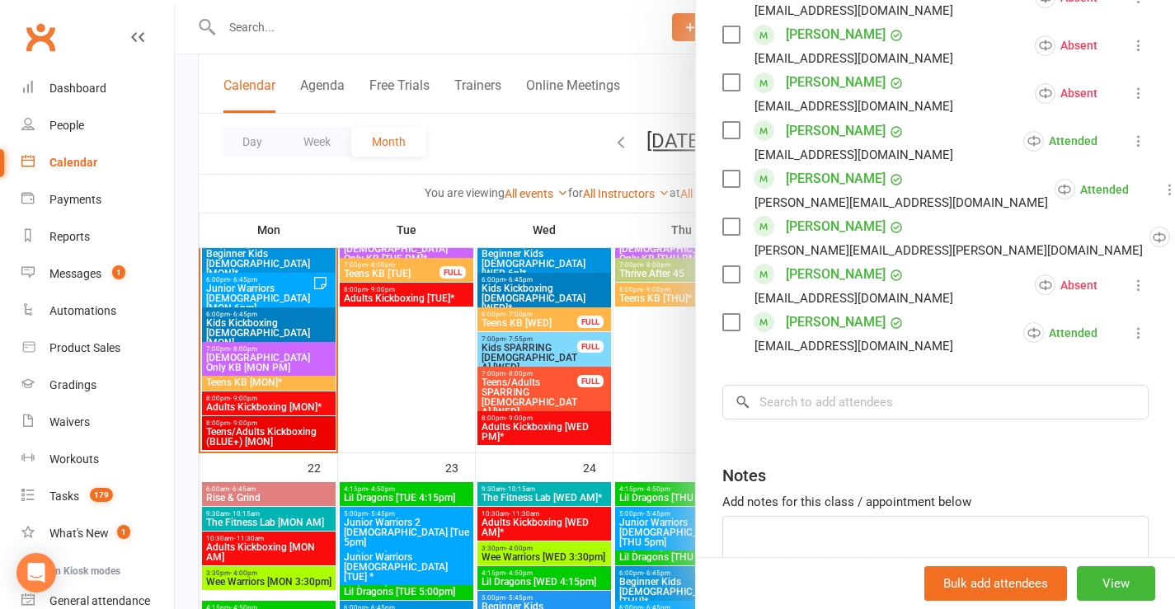
scroll to position [990, 0]
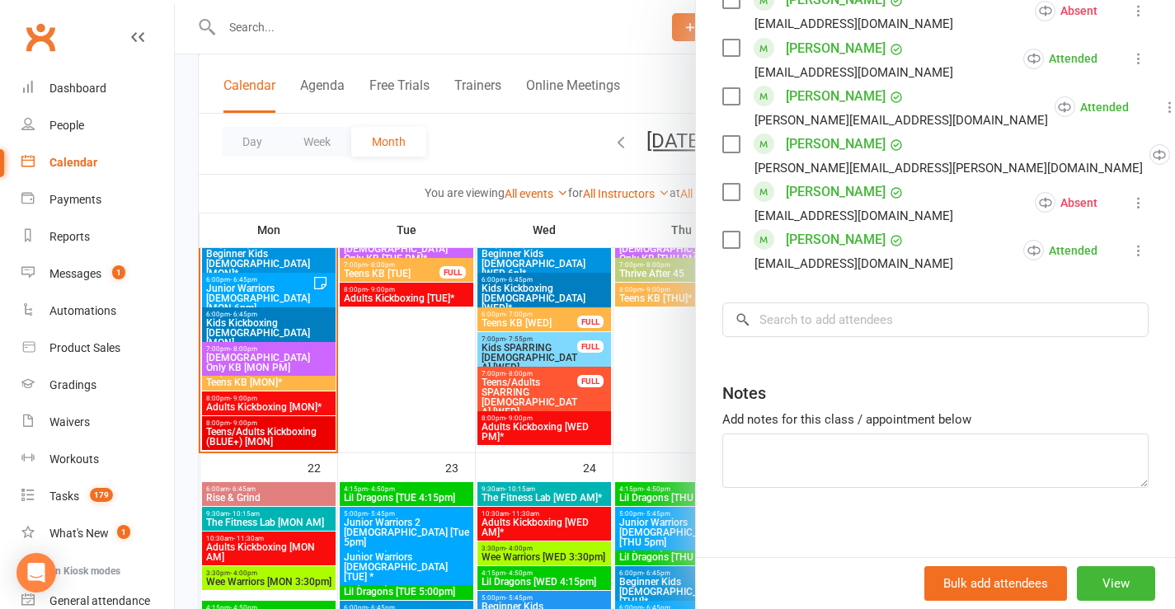
click at [301, 409] on div at bounding box center [675, 304] width 1000 height 609
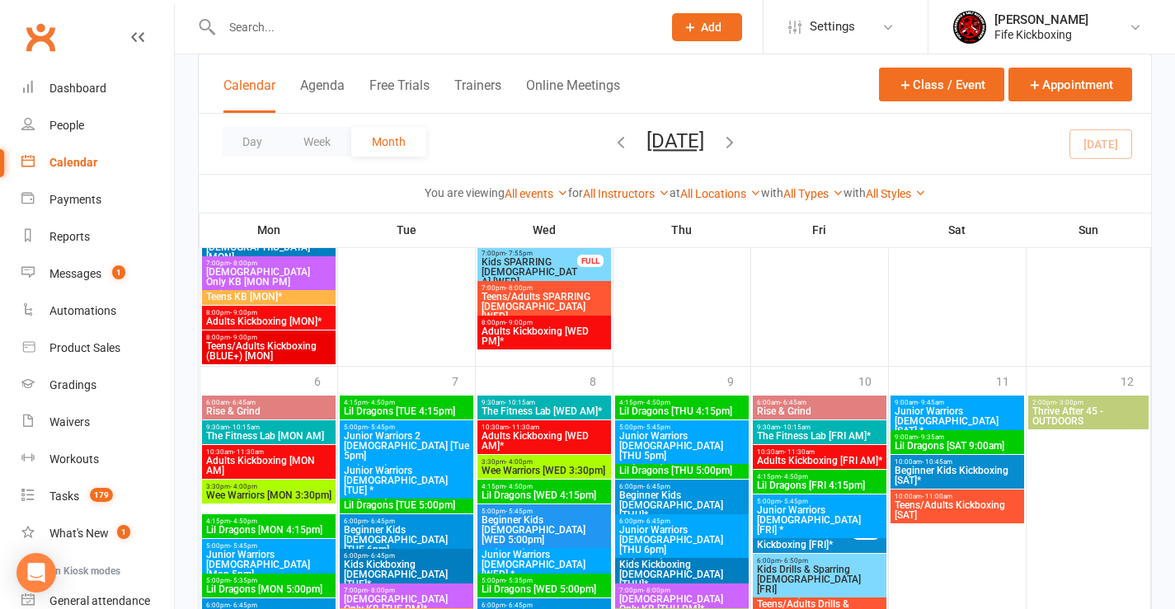
scroll to position [2467, 0]
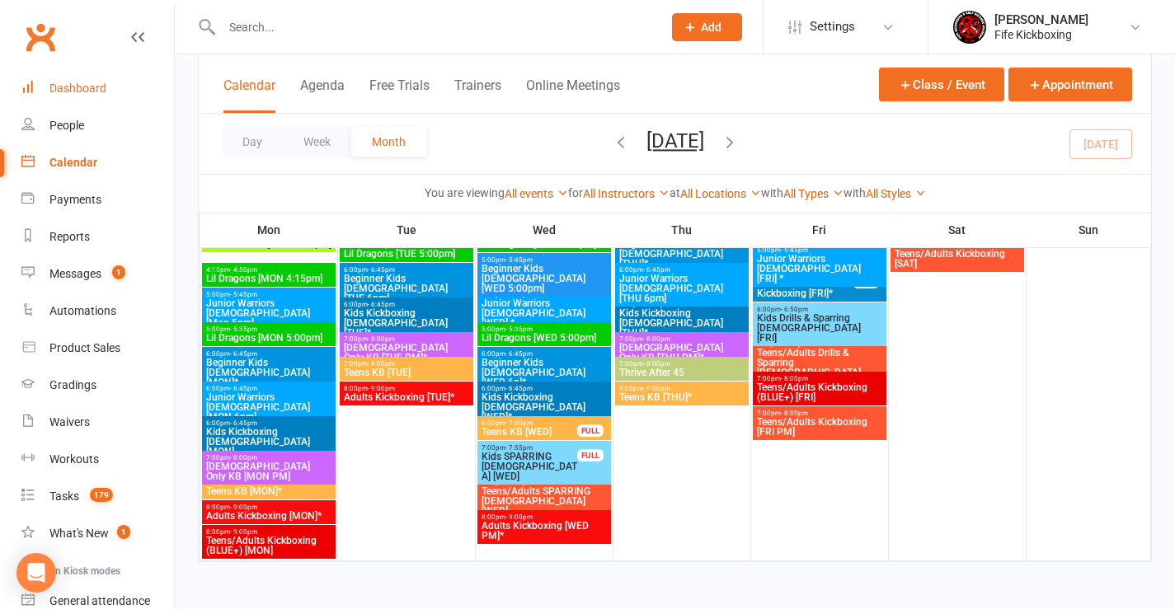
click at [68, 92] on div "Dashboard" at bounding box center [77, 88] width 57 height 13
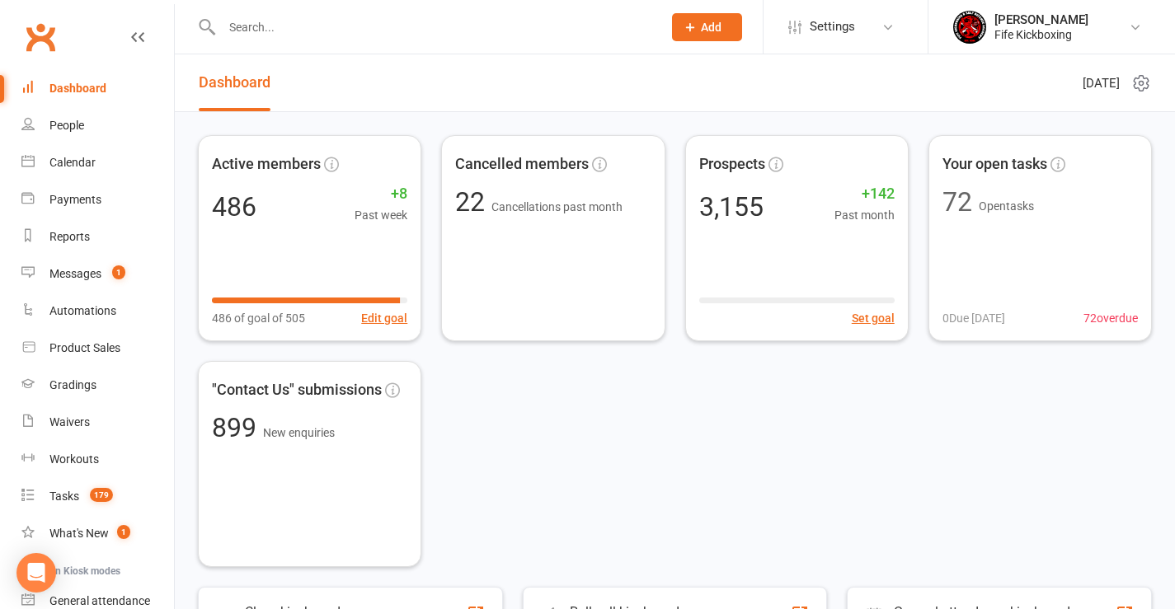
click at [75, 92] on div "Dashboard" at bounding box center [77, 88] width 57 height 13
click at [91, 82] on div "Dashboard" at bounding box center [77, 88] width 57 height 13
click at [69, 123] on div "People" at bounding box center [66, 125] width 35 height 13
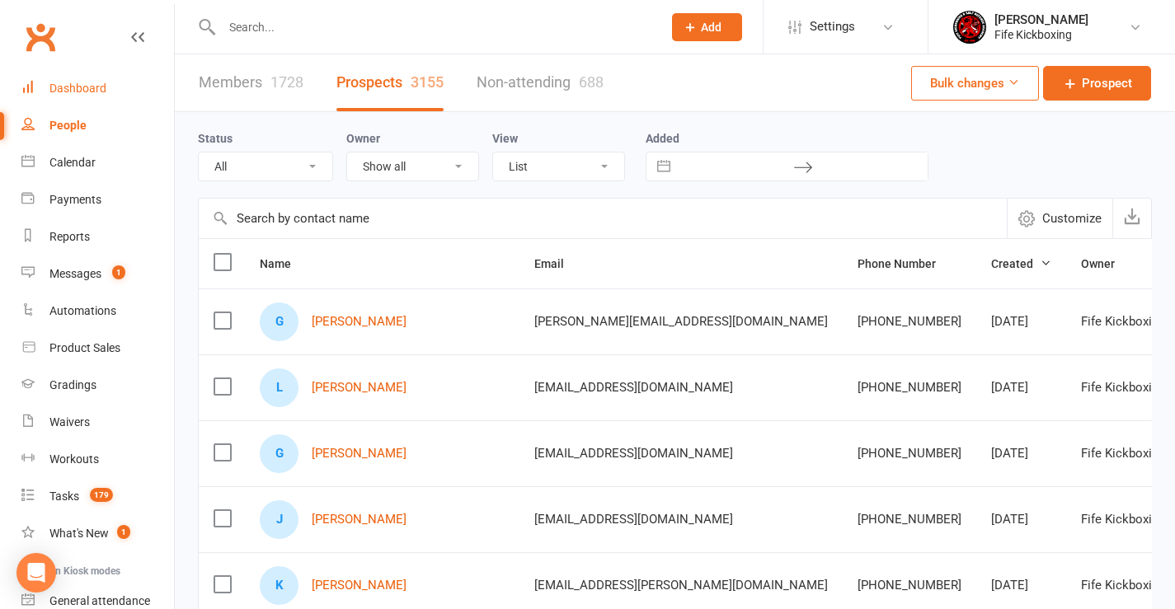
click at [92, 82] on div "Dashboard" at bounding box center [77, 88] width 57 height 13
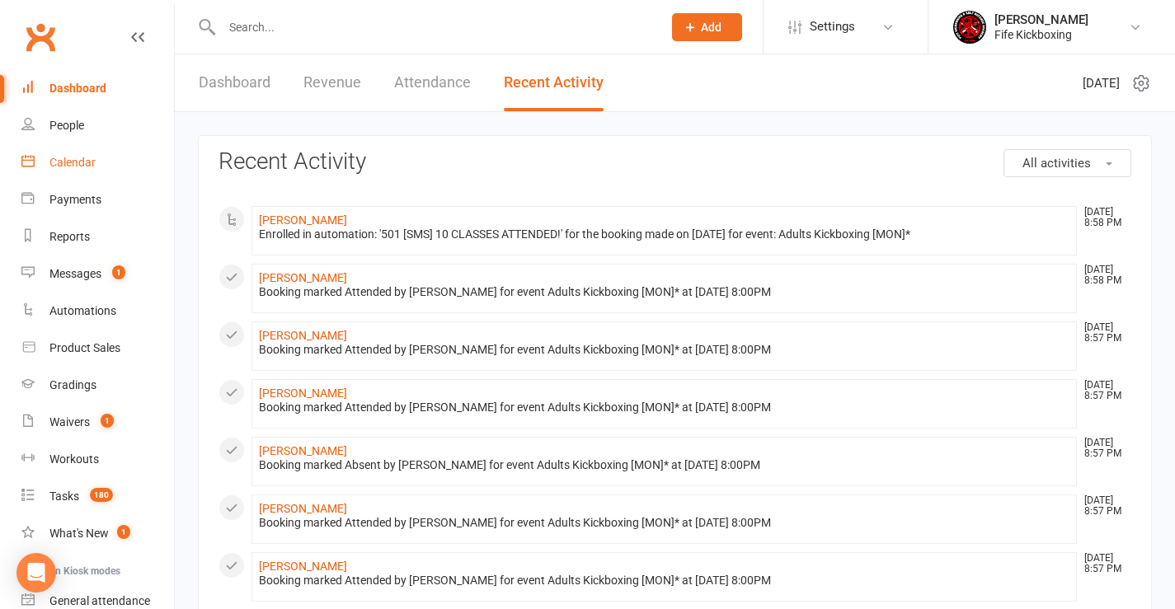
click at [78, 167] on div "Calendar" at bounding box center [72, 162] width 46 height 13
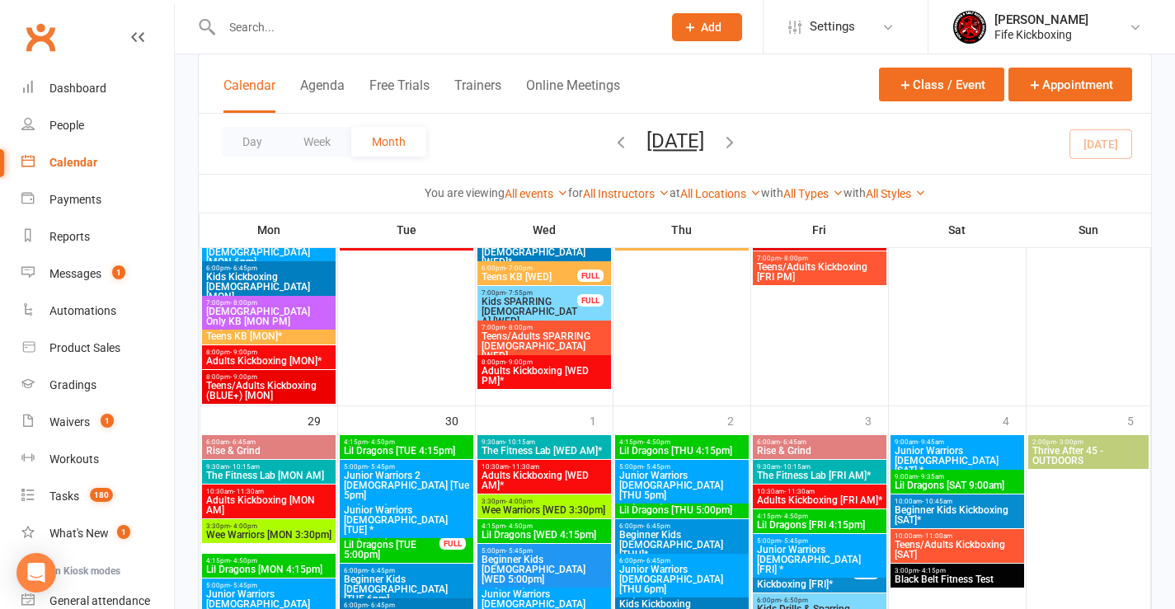
scroll to position [1732, 0]
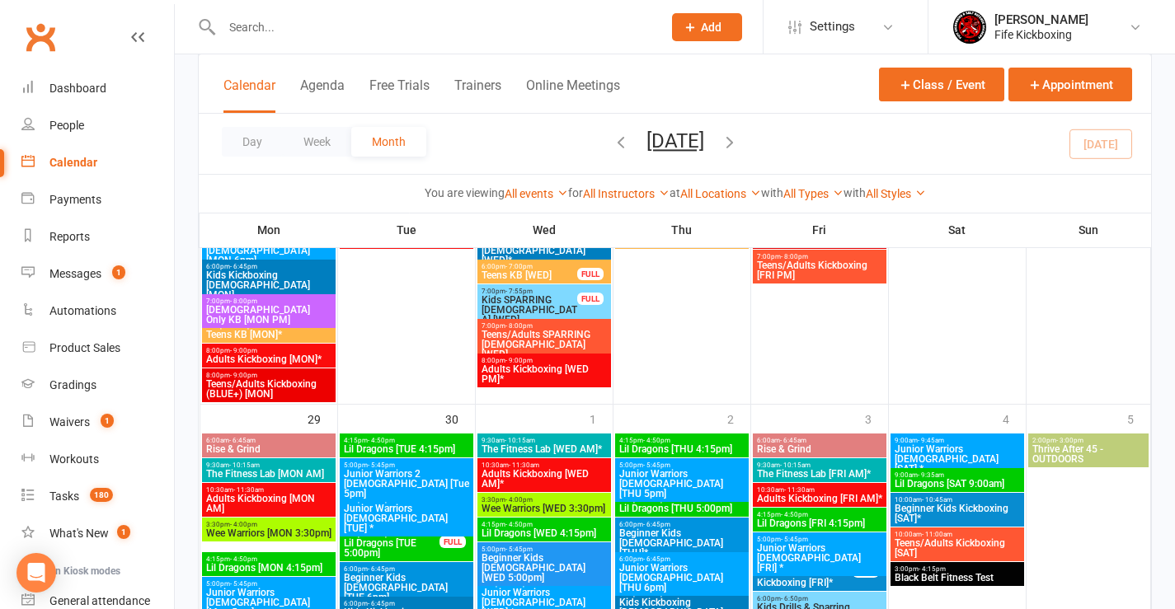
click at [278, 378] on span "8:00pm - 9:00pm" at bounding box center [268, 375] width 127 height 7
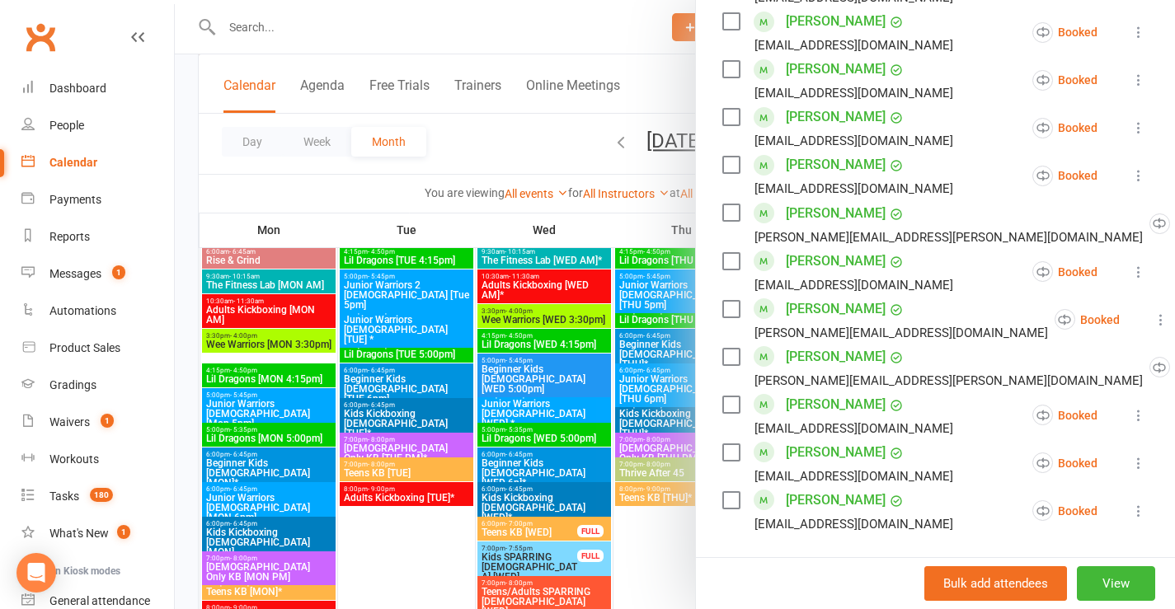
scroll to position [1649, 0]
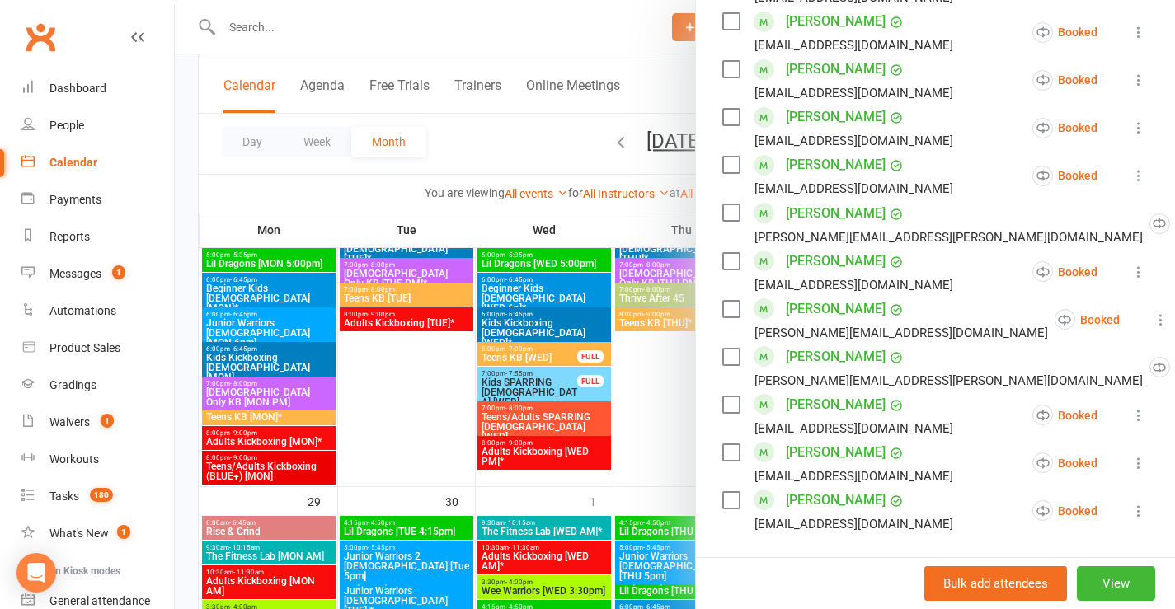
click at [276, 430] on div at bounding box center [675, 304] width 1000 height 609
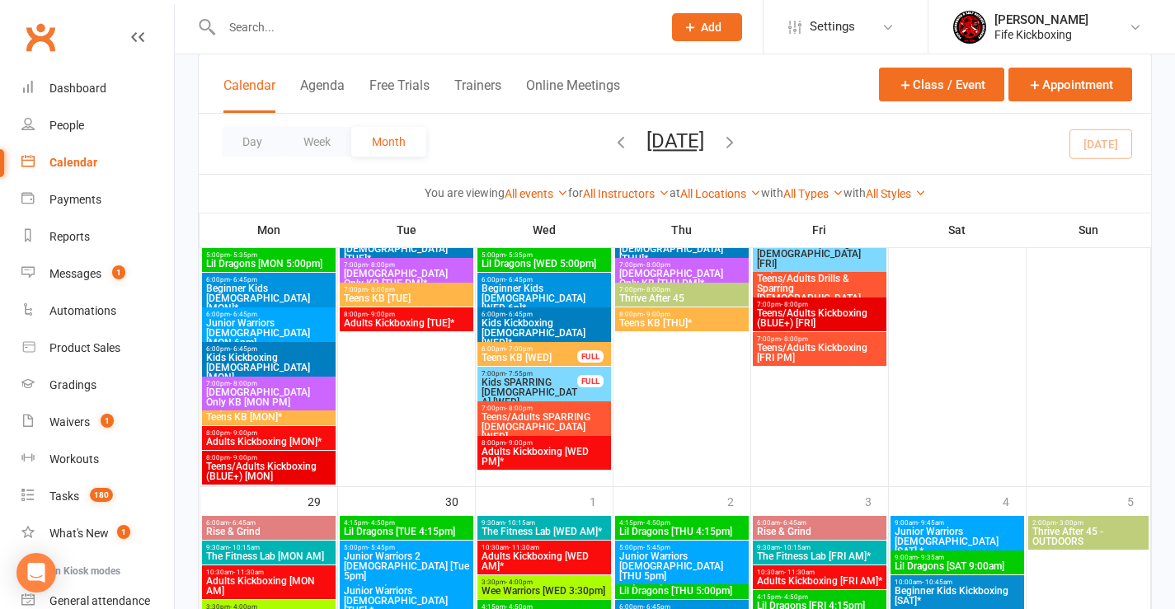
click at [279, 442] on span "Adults Kickboxing [MON]*" at bounding box center [268, 442] width 127 height 10
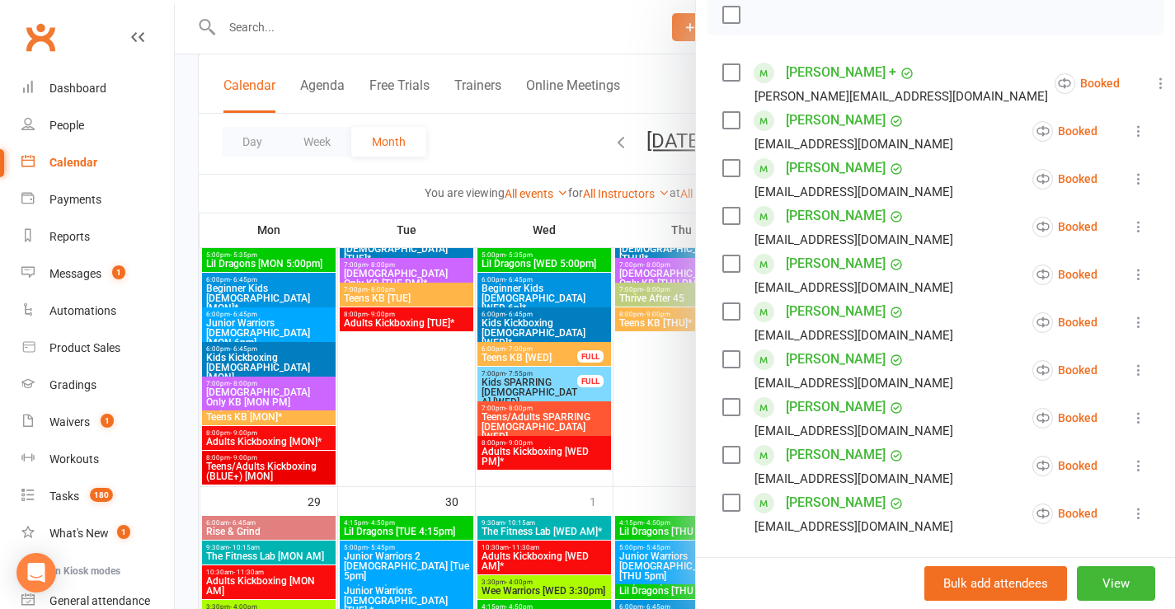
scroll to position [330, 0]
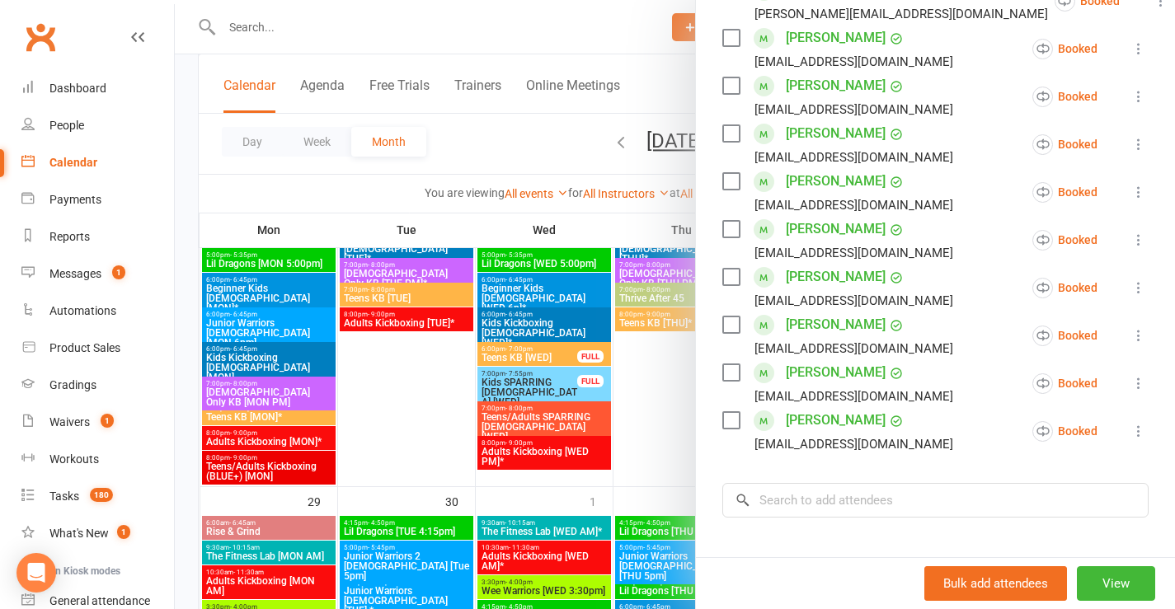
click at [1131, 384] on icon at bounding box center [1139, 383] width 16 height 16
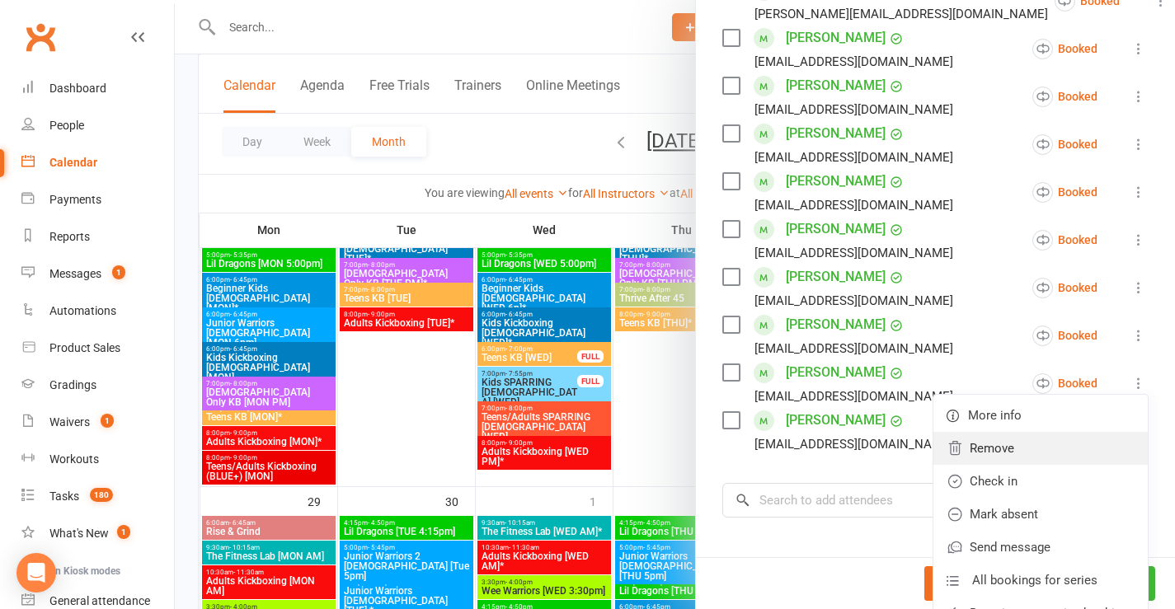
click at [974, 444] on link "Remove" at bounding box center [1040, 448] width 214 height 33
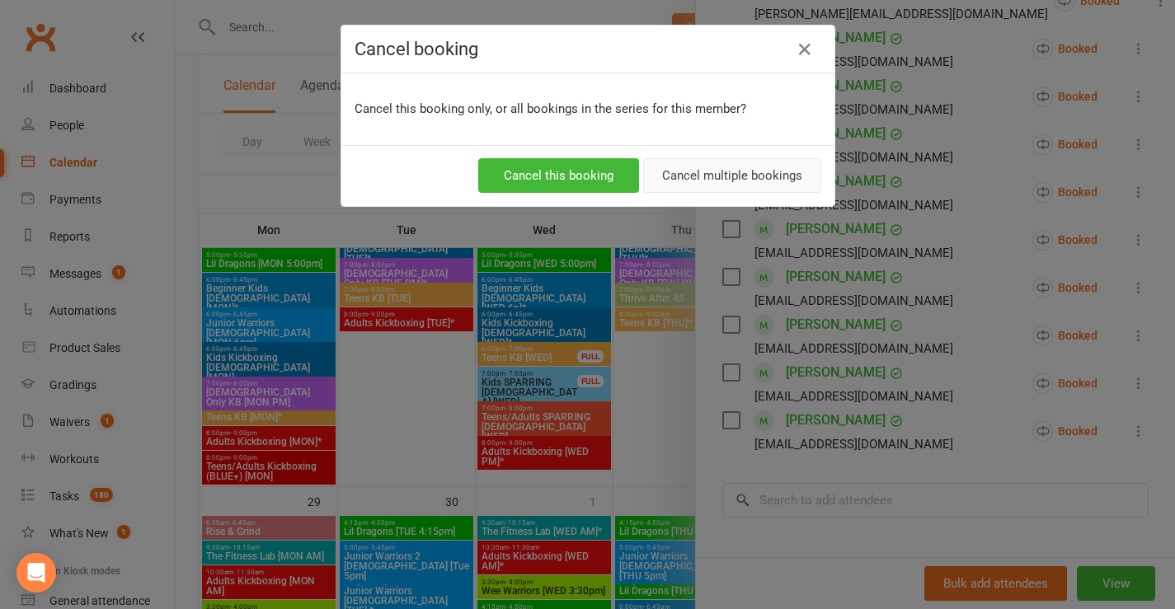
click at [788, 166] on button "Cancel multiple bookings" at bounding box center [732, 175] width 178 height 35
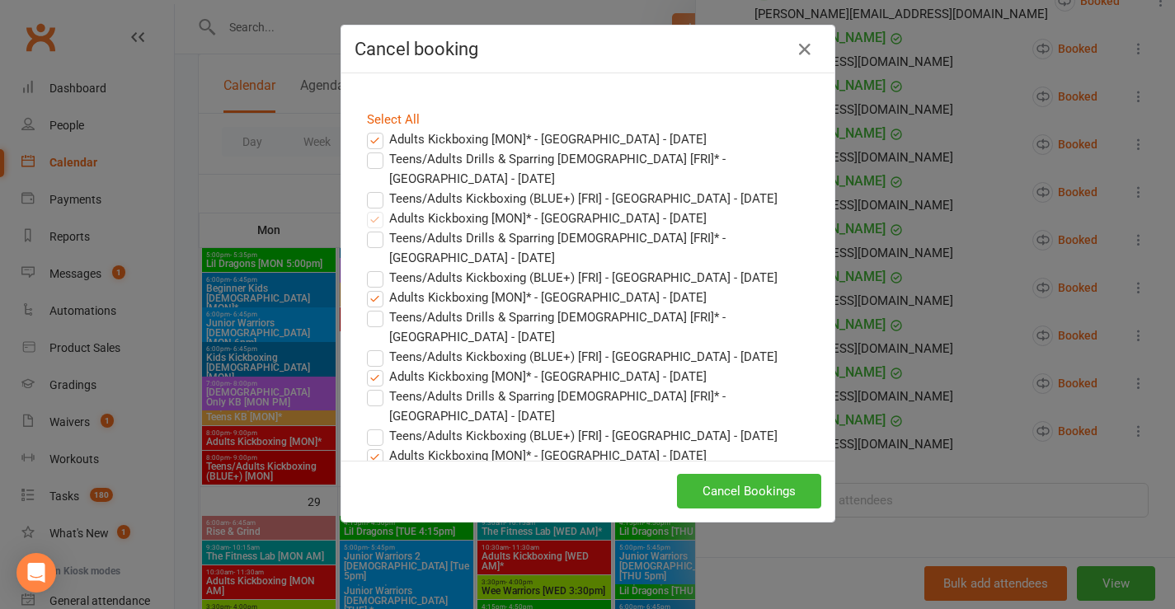
click at [371, 138] on label "Adults Kickboxing [MON]* - Castle Business Centre - Sep 15, 2025" at bounding box center [537, 139] width 340 height 20
click at [365, 129] on input "Adults Kickboxing [MON]* - Castle Business Centre - Sep 15, 2025" at bounding box center [360, 129] width 11 height 0
click at [710, 501] on button "Cancel Bookings" at bounding box center [749, 491] width 144 height 35
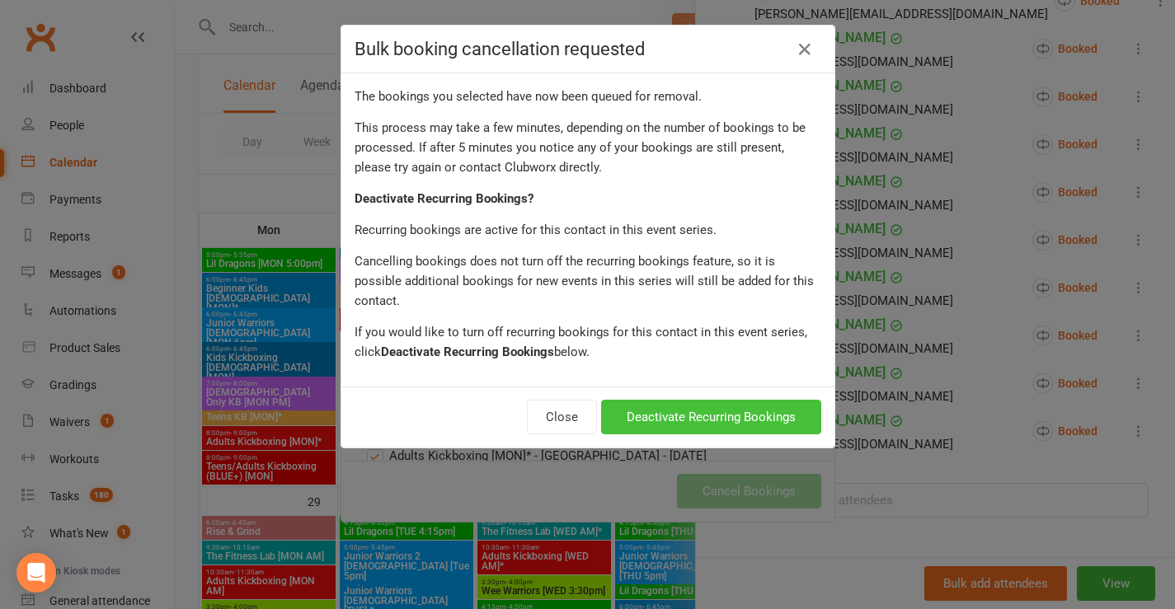
click at [701, 400] on button "Deactivate Recurring Bookings" at bounding box center [711, 417] width 220 height 35
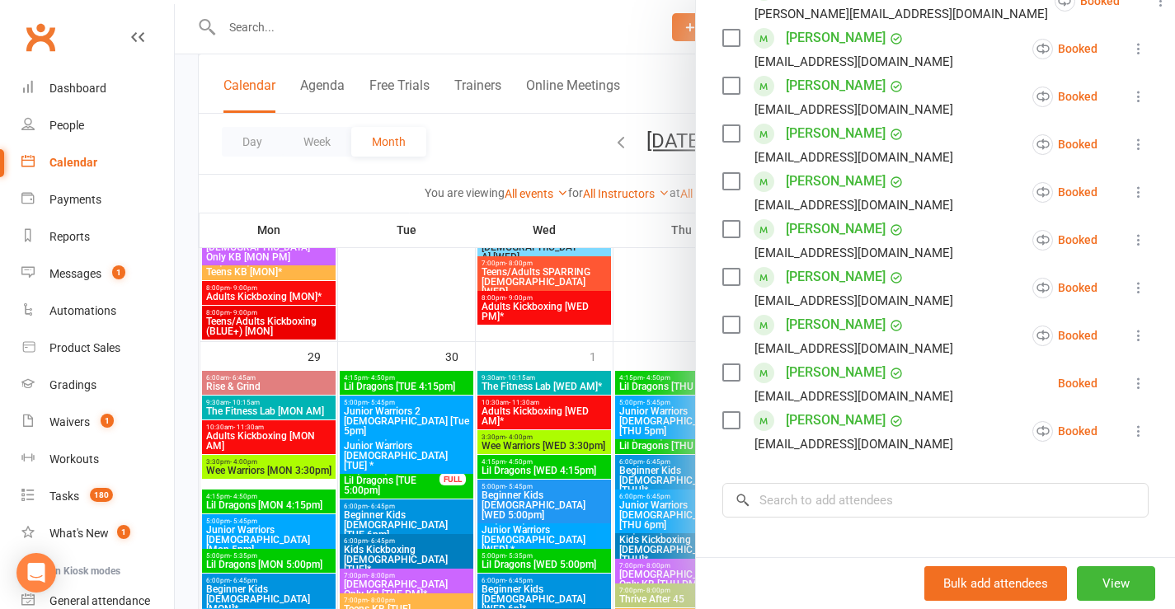
scroll to position [1807, 0]
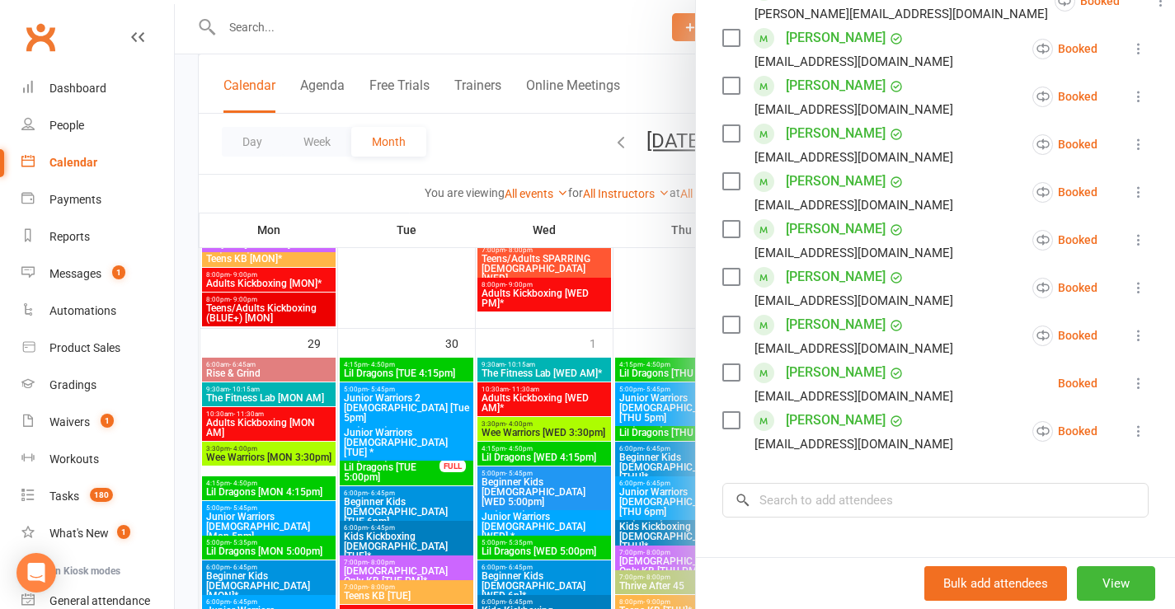
click at [272, 299] on div at bounding box center [675, 304] width 1000 height 609
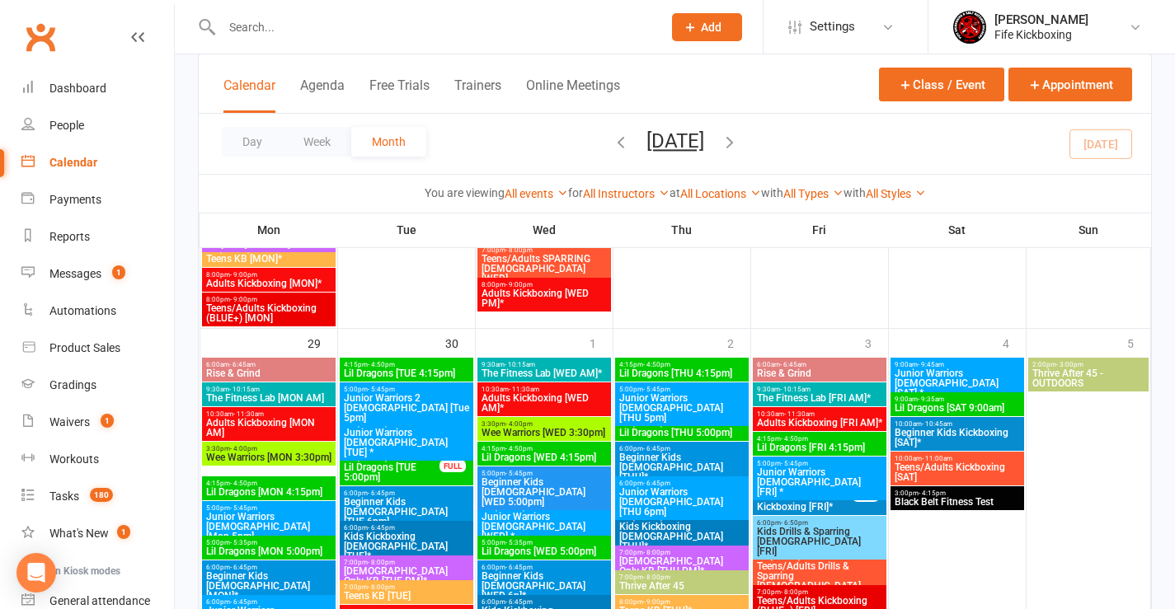
click at [272, 308] on span "Teens/Adults Kickboxing (BLUE+) [MON]" at bounding box center [268, 313] width 127 height 20
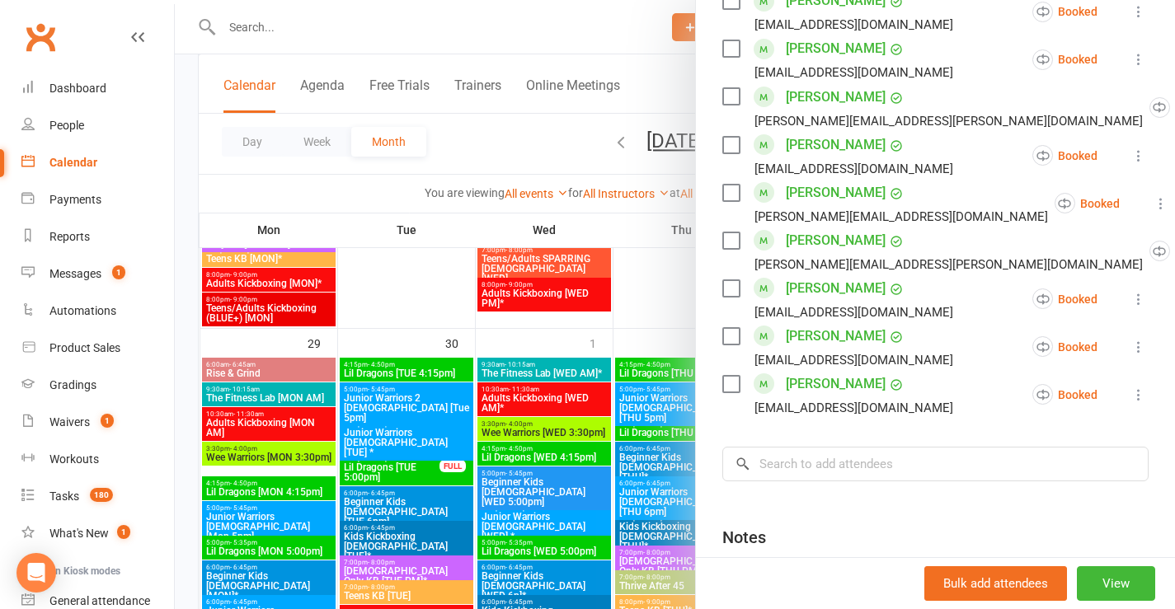
scroll to position [1072, 0]
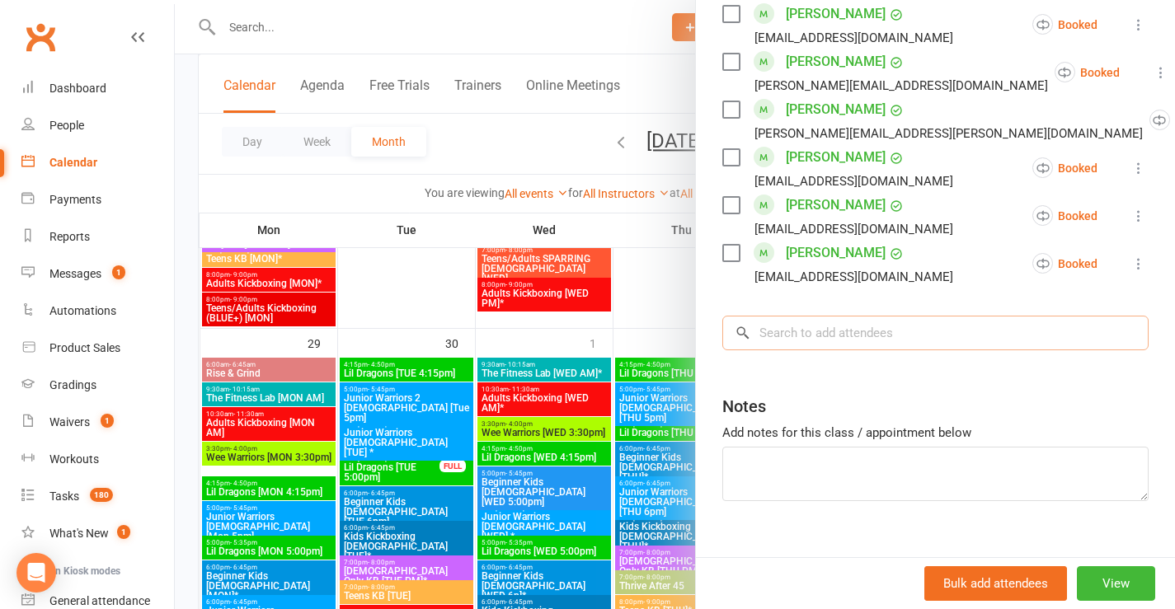
click at [791, 335] on input "search" at bounding box center [935, 333] width 426 height 35
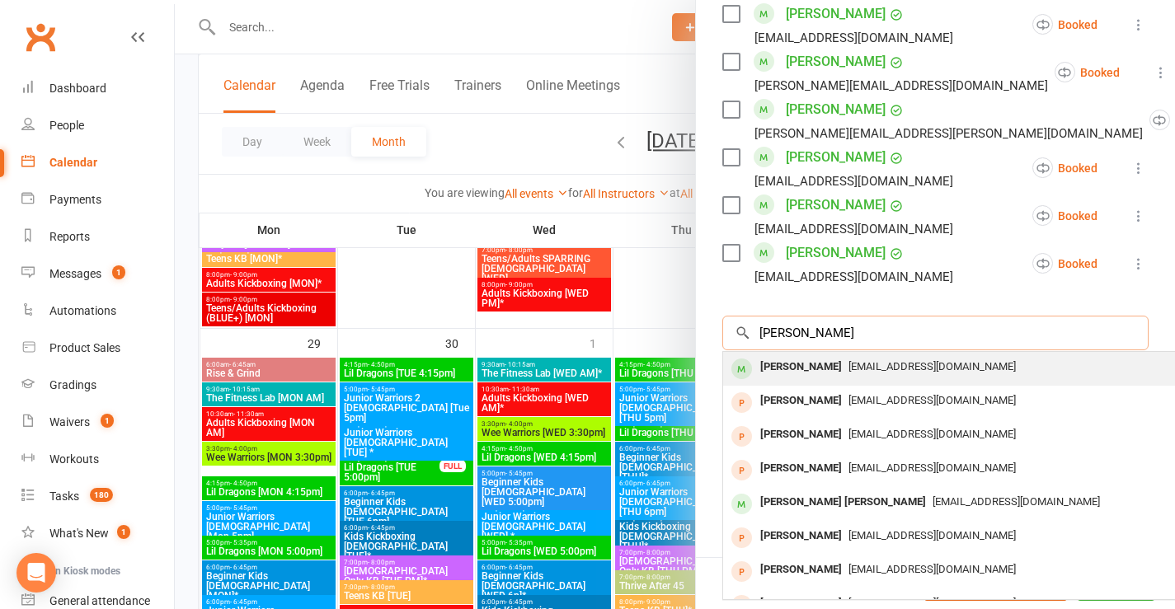
type input "paul wat"
click at [789, 374] on div "[PERSON_NAME]" at bounding box center [801, 367] width 95 height 24
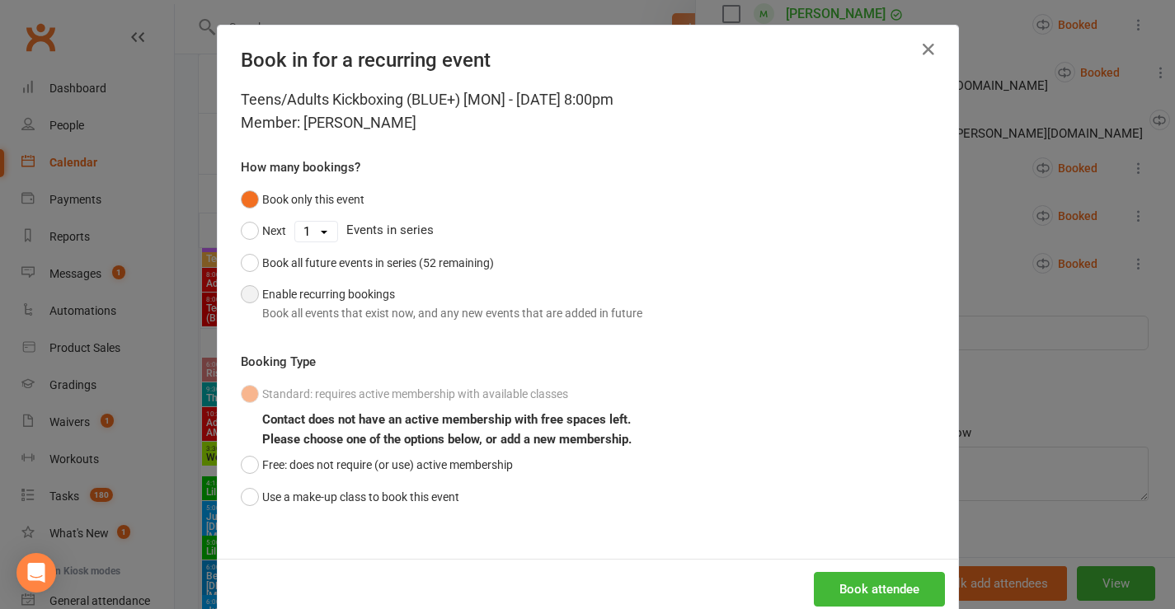
click at [271, 293] on button "Enable recurring bookings Book all events that exist now, and any new events th…" at bounding box center [442, 304] width 402 height 50
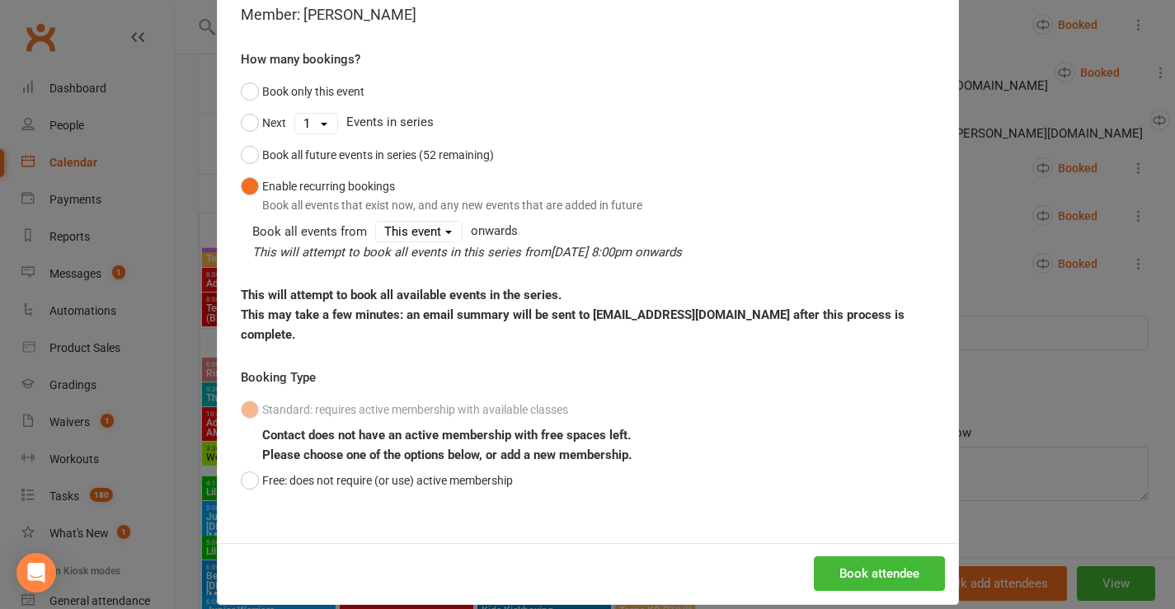
scroll to position [109, 0]
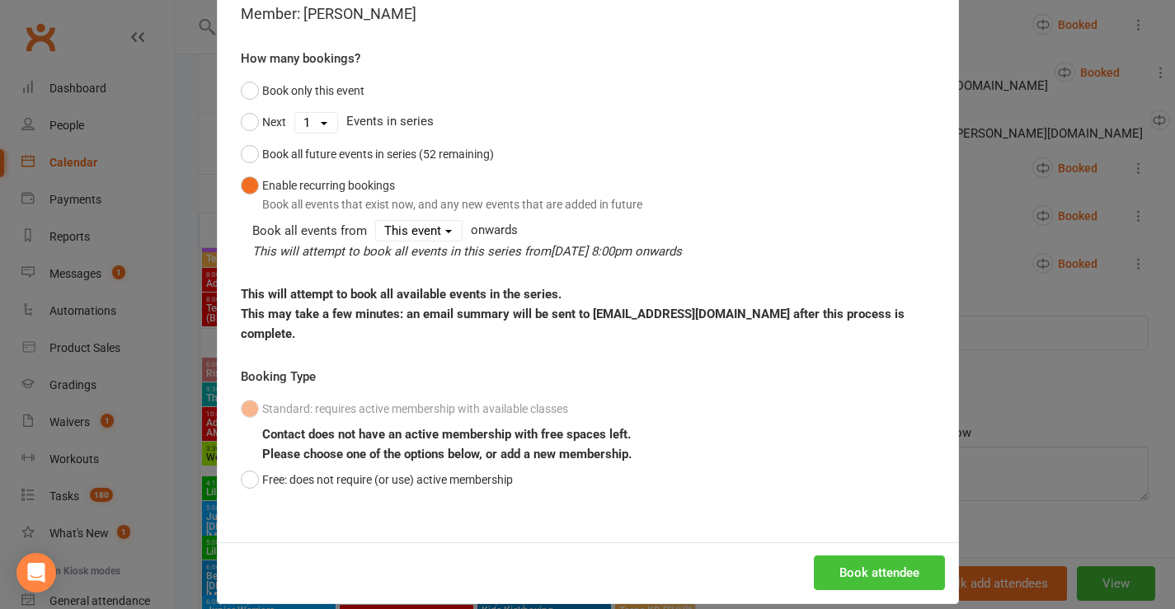
click at [895, 556] on button "Book attendee" at bounding box center [879, 573] width 131 height 35
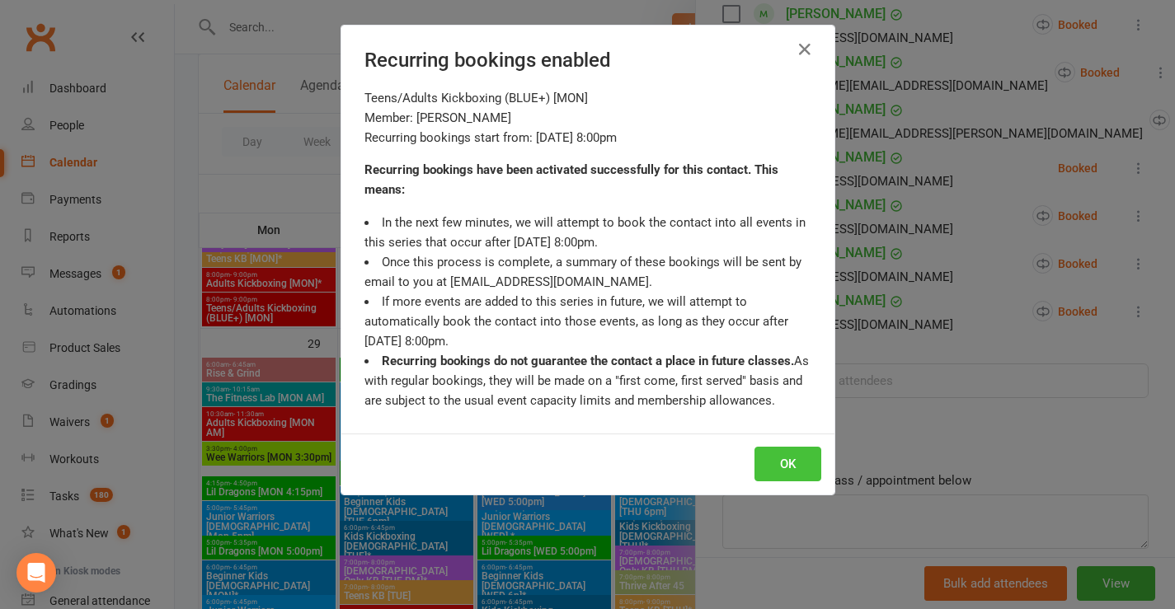
click at [773, 461] on button "OK" at bounding box center [787, 464] width 67 height 35
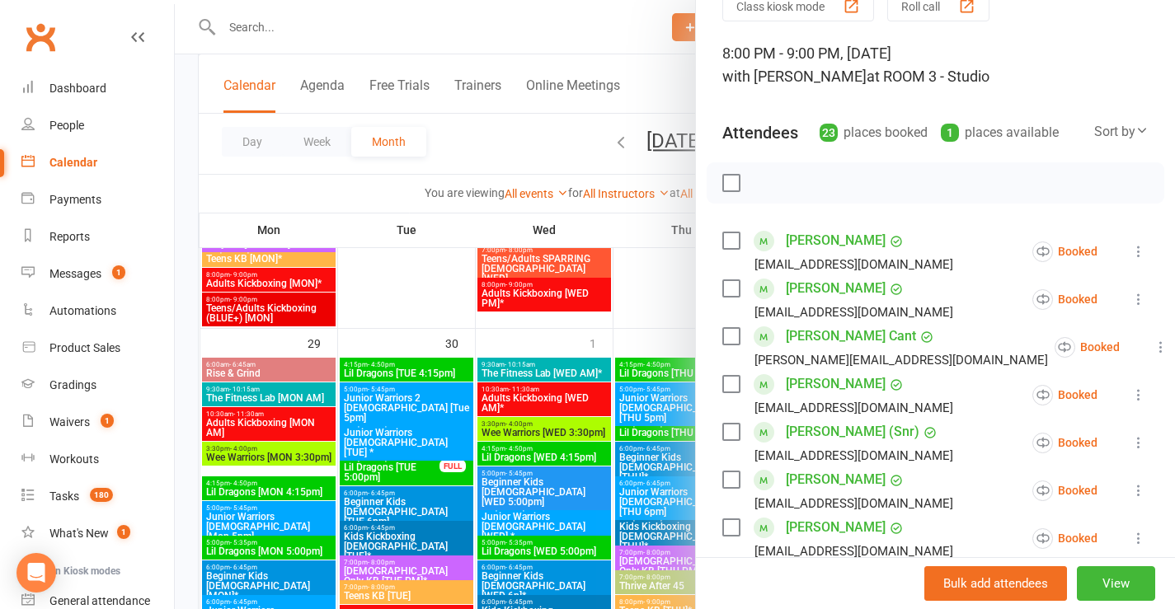
scroll to position [0, 0]
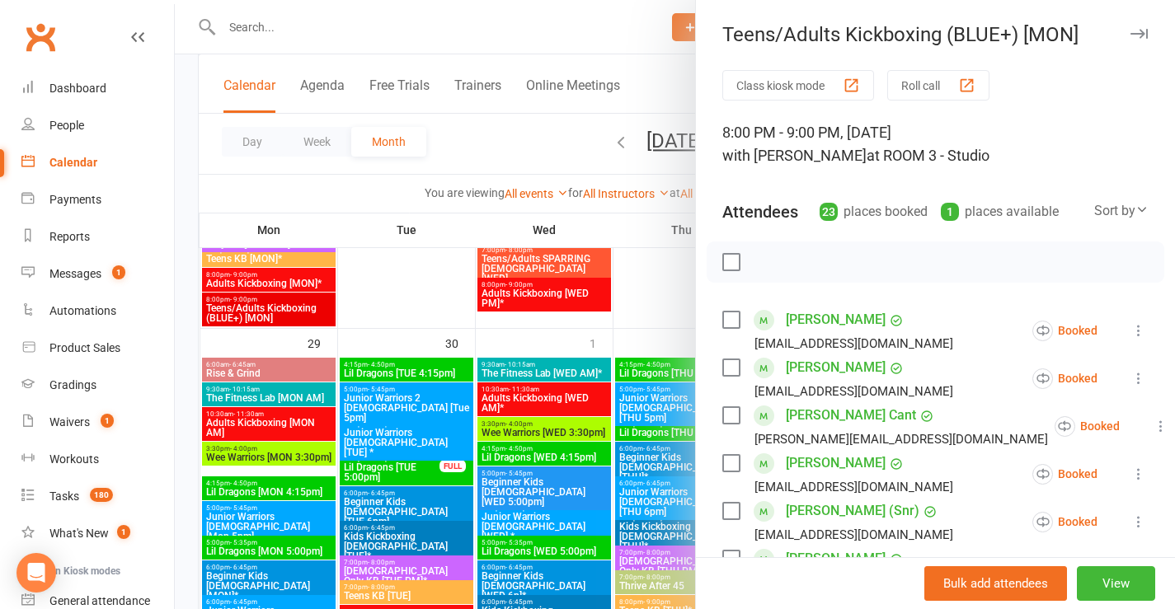
click at [896, 89] on button "Roll call" at bounding box center [938, 85] width 102 height 31
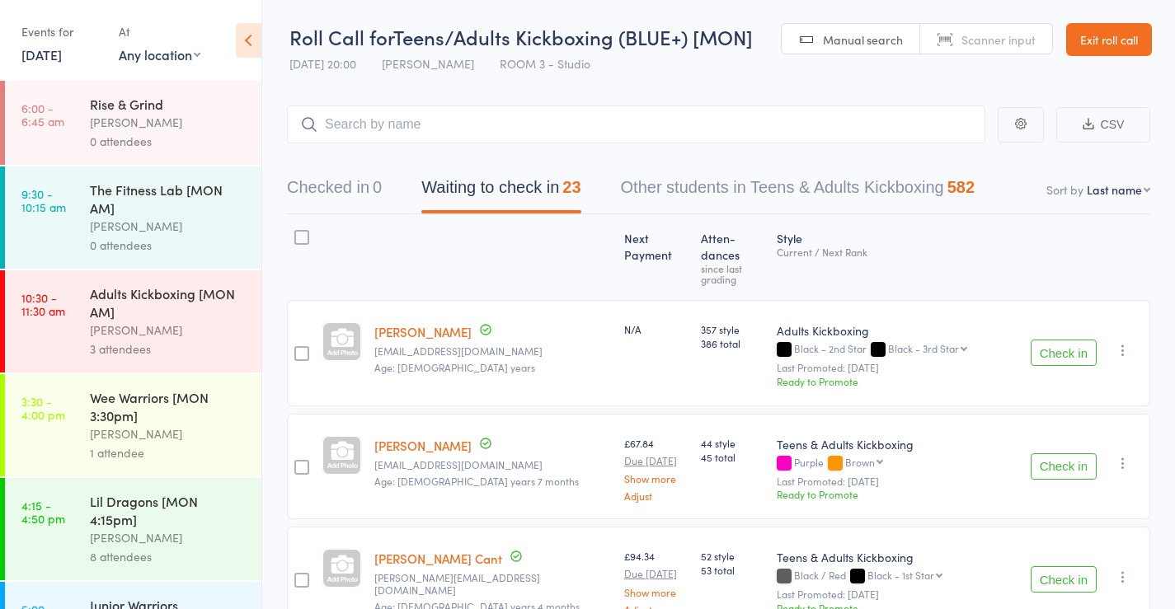
click at [1108, 190] on select "First name Last name Birthday [DATE]? Behind on payments? Check in time Next pa…" at bounding box center [1118, 189] width 63 height 16
select select "10"
click at [1087, 181] on select "First name Last name Birthday [DATE]? Behind on payments? Check in time Next pa…" at bounding box center [1118, 189] width 63 height 16
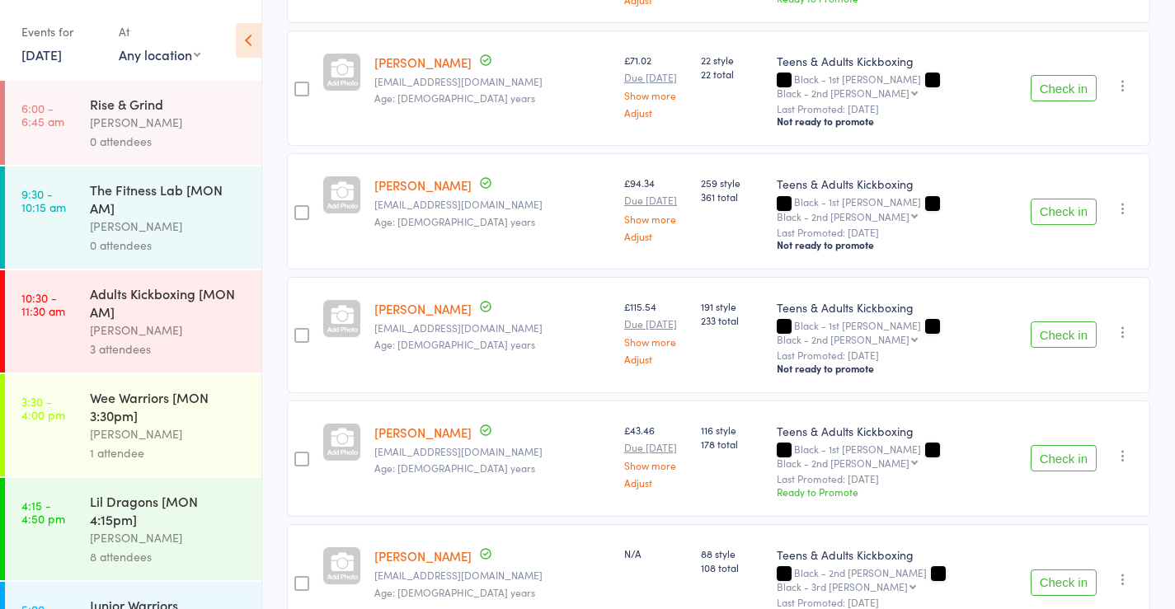
scroll to position [2312, 0]
